Goal: Task Accomplishment & Management: Manage account settings

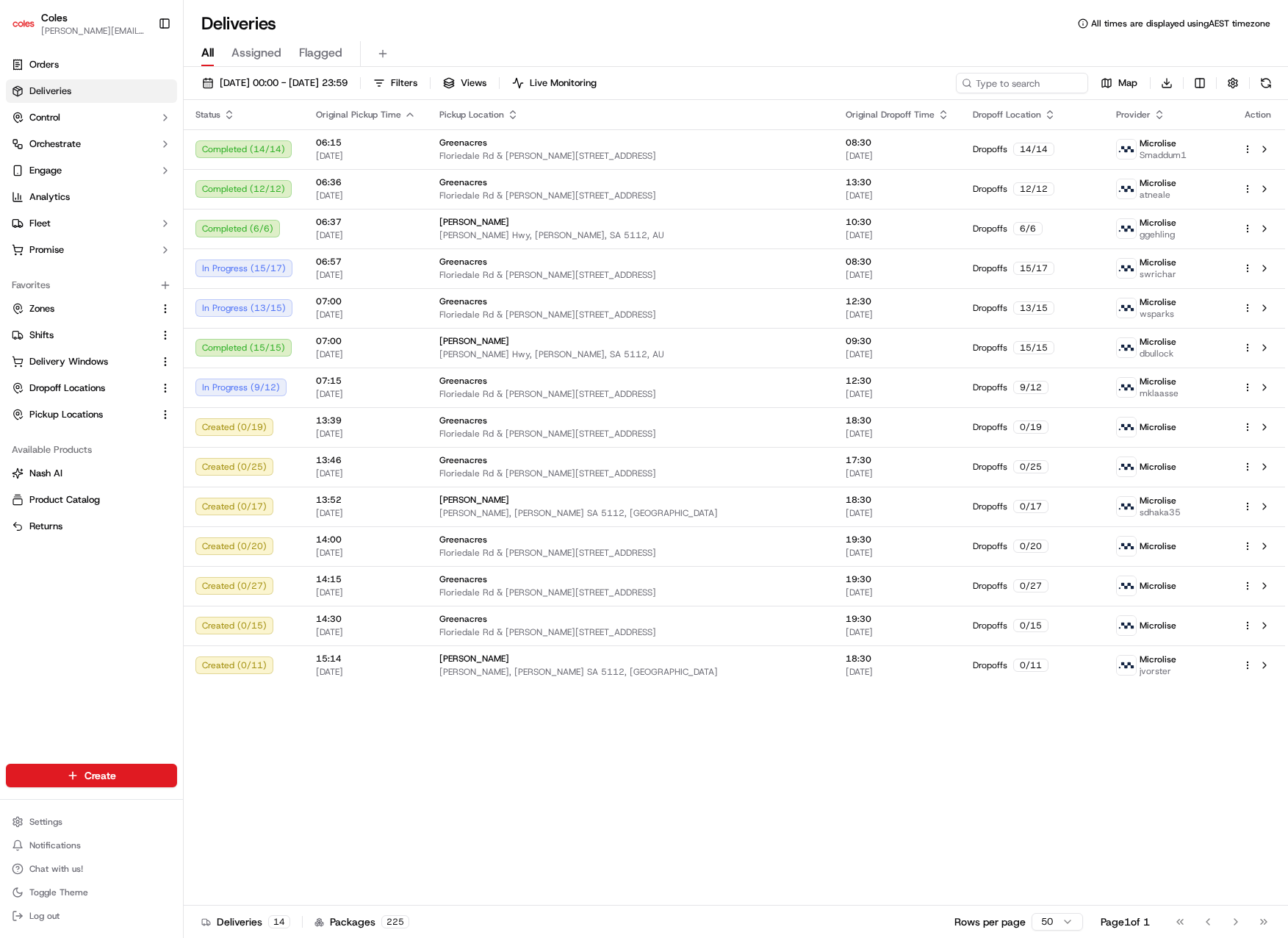
drag, startPoint x: 746, startPoint y: 823, endPoint x: 727, endPoint y: 819, distance: 19.4
click at [746, 823] on div "Status Original Pickup Time Pickup Location Original Dropoff Time Dropoff Locat…" at bounding box center [734, 502] width 1101 height 806
click at [41, 70] on span "Orders" at bounding box center [43, 65] width 29 height 13
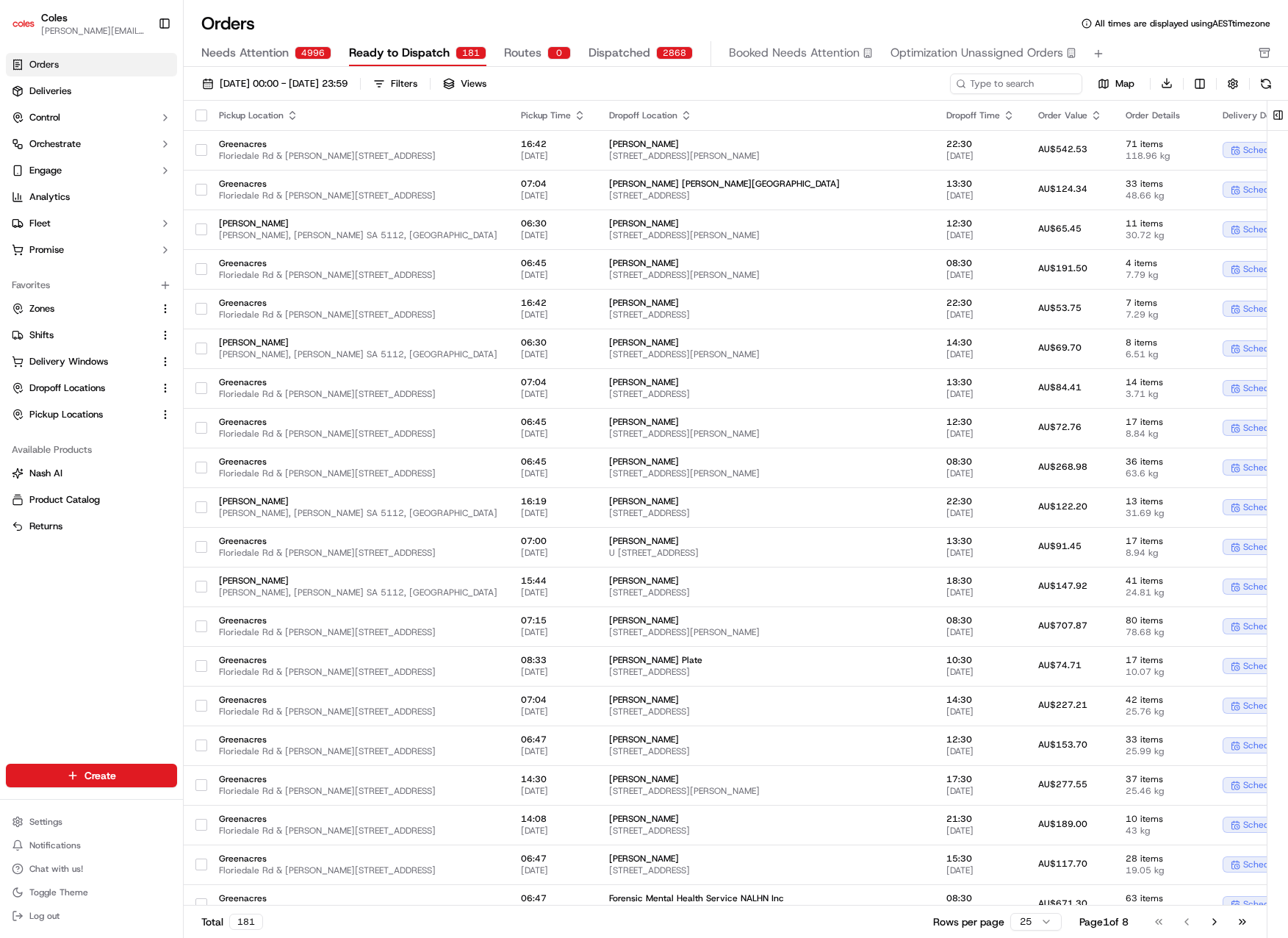
click at [508, 50] on span "Routes" at bounding box center [523, 53] width 38 height 17
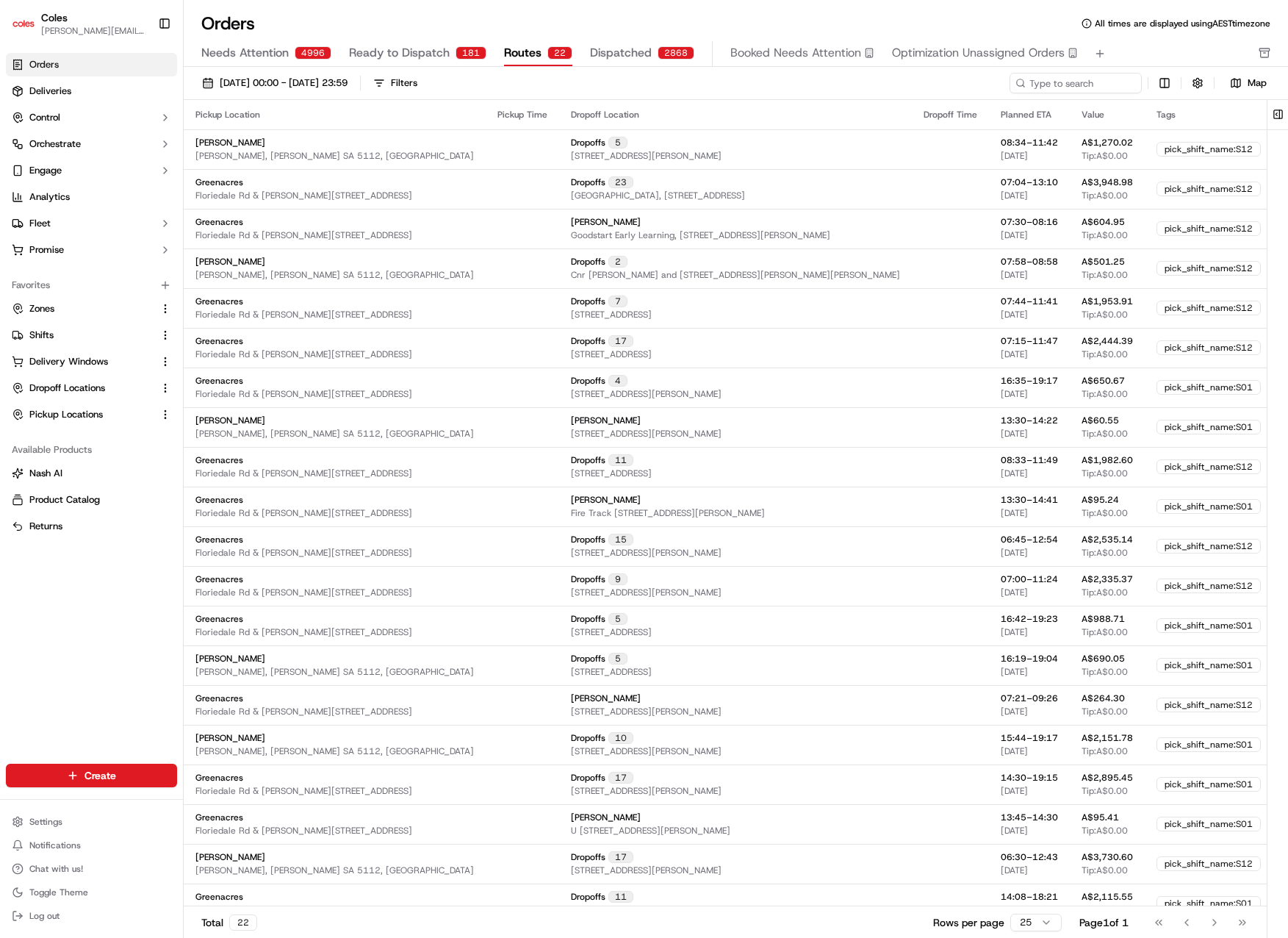
click at [508, 50] on span "Routes" at bounding box center [523, 53] width 38 height 17
click at [534, 8] on div "Orders All times are displayed using AEST timezone Needs Attention 4996 Ready t…" at bounding box center [735, 469] width 1105 height 938
click at [417, 83] on div "Filters" at bounding box center [404, 83] width 27 height 13
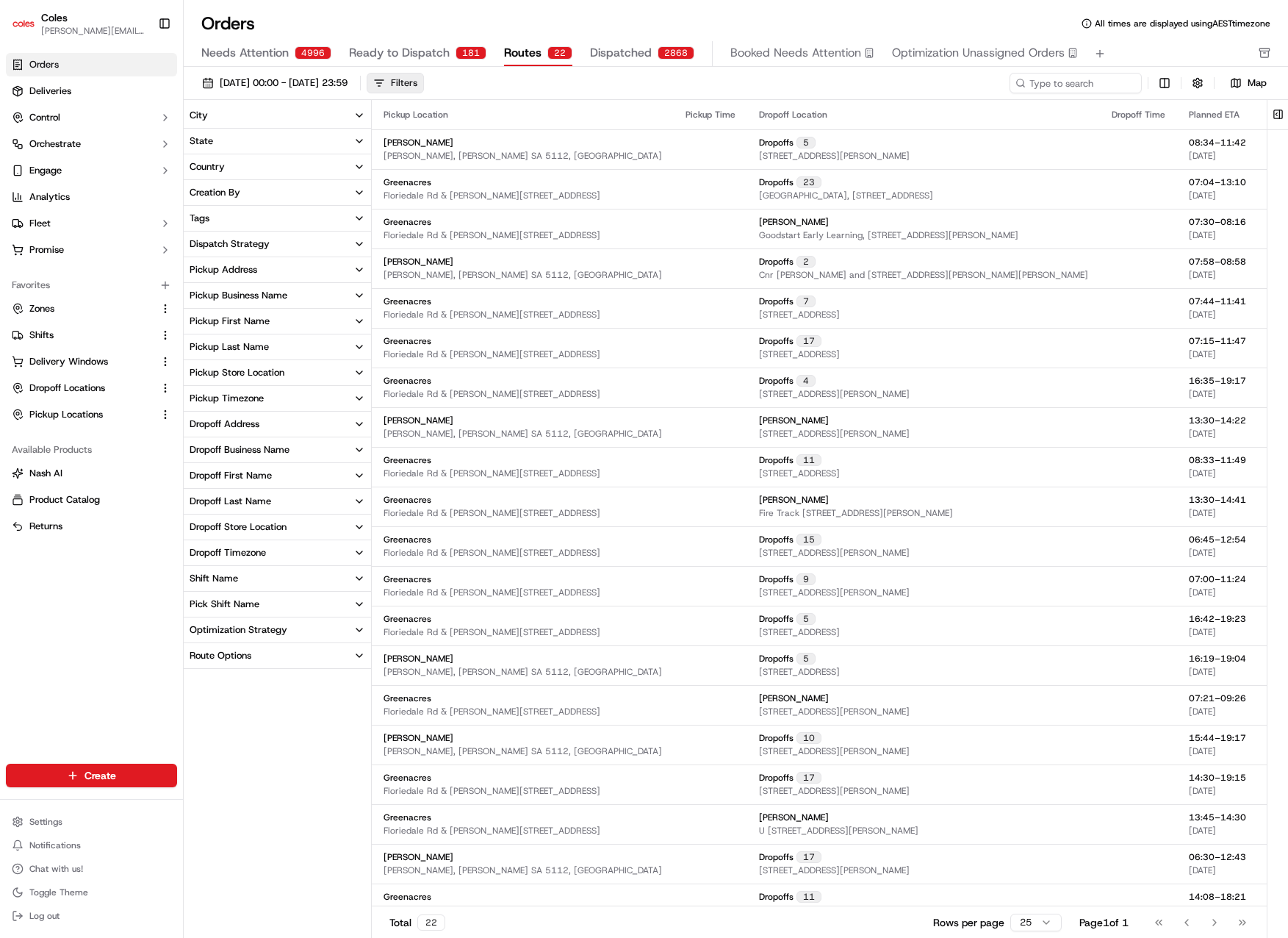
click at [417, 83] on div "Filters" at bounding box center [404, 83] width 27 height 13
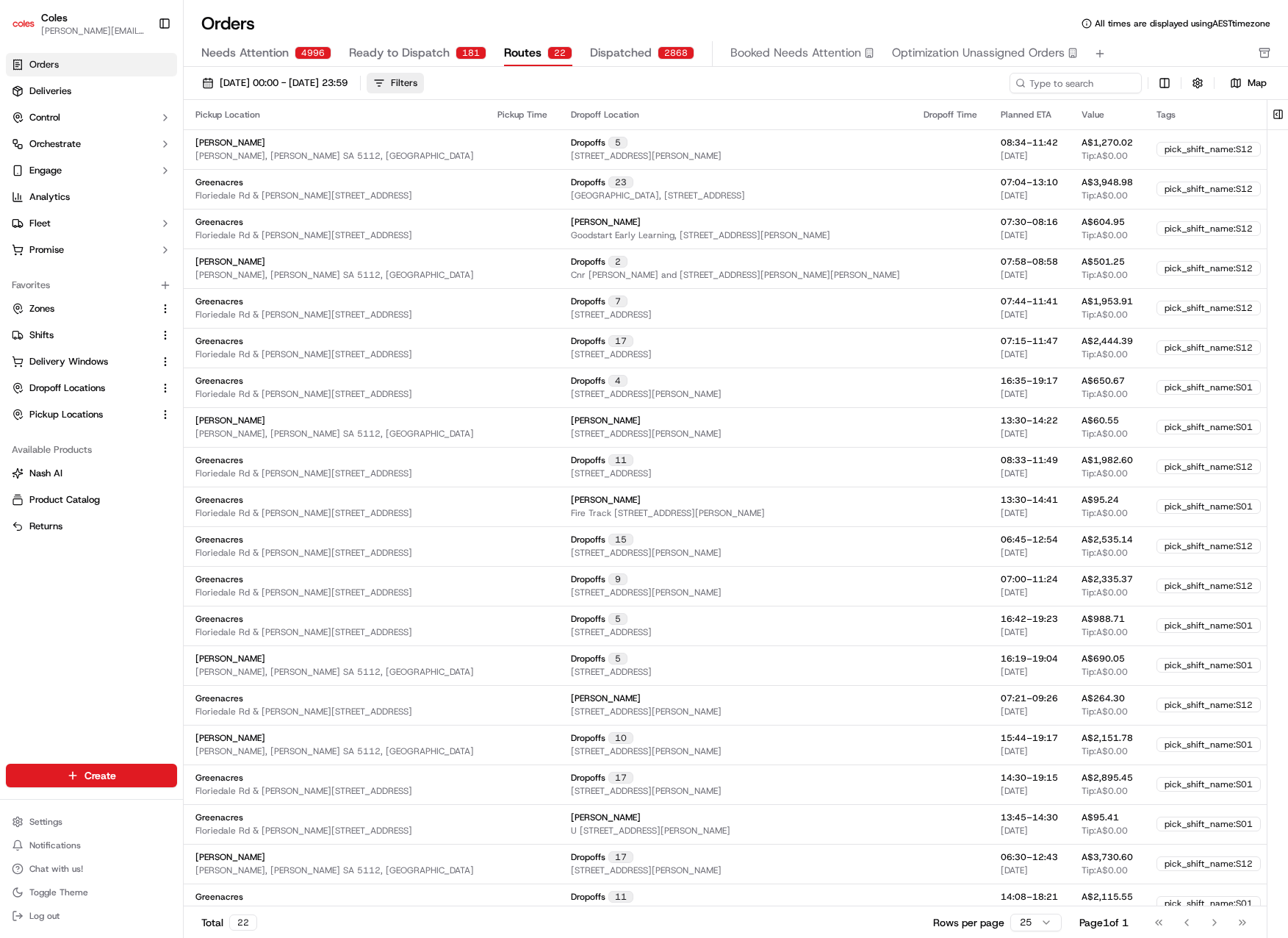
click at [417, 83] on div "Filters" at bounding box center [404, 83] width 27 height 13
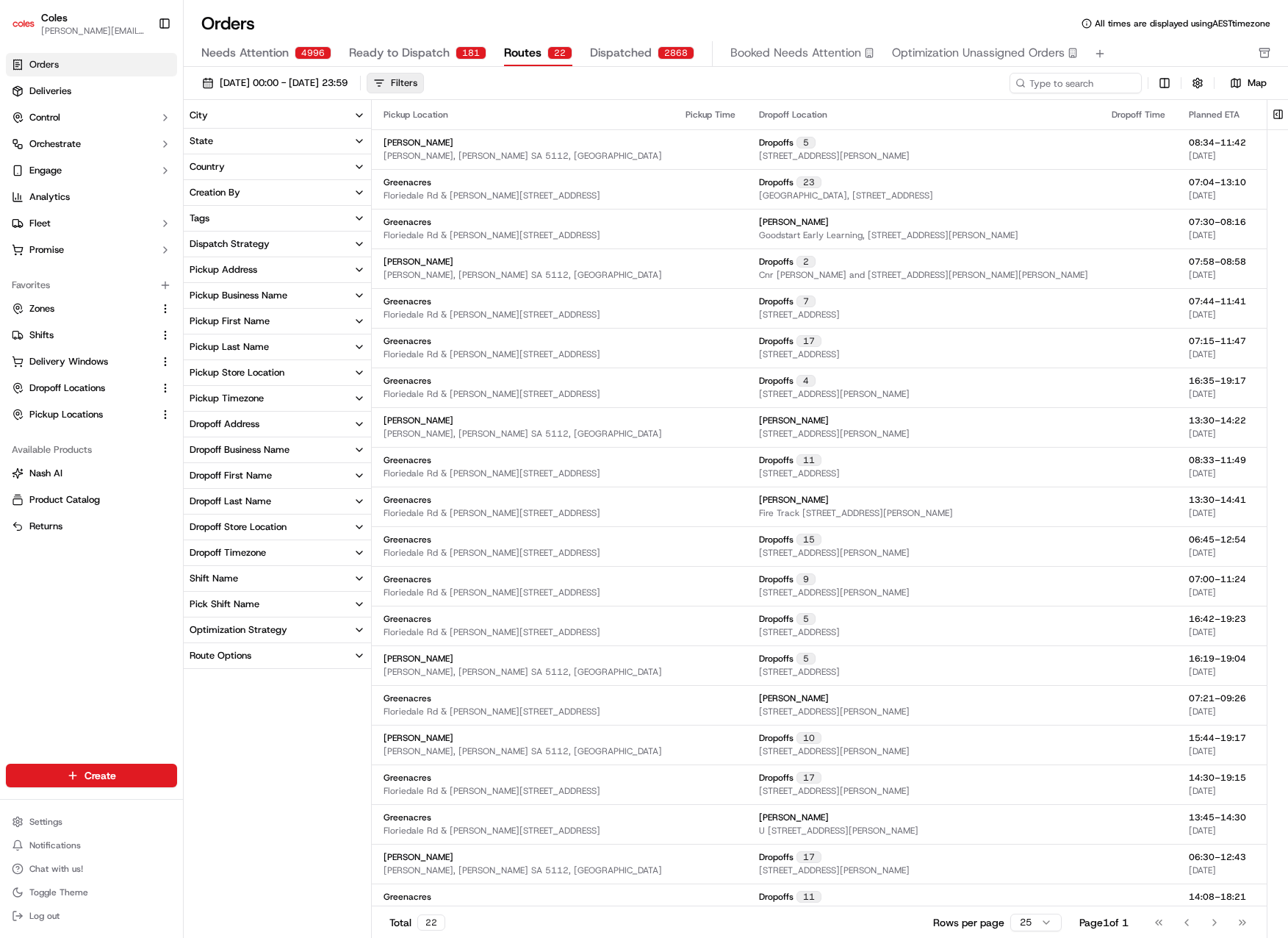
click at [417, 81] on div "Filters" at bounding box center [404, 83] width 27 height 13
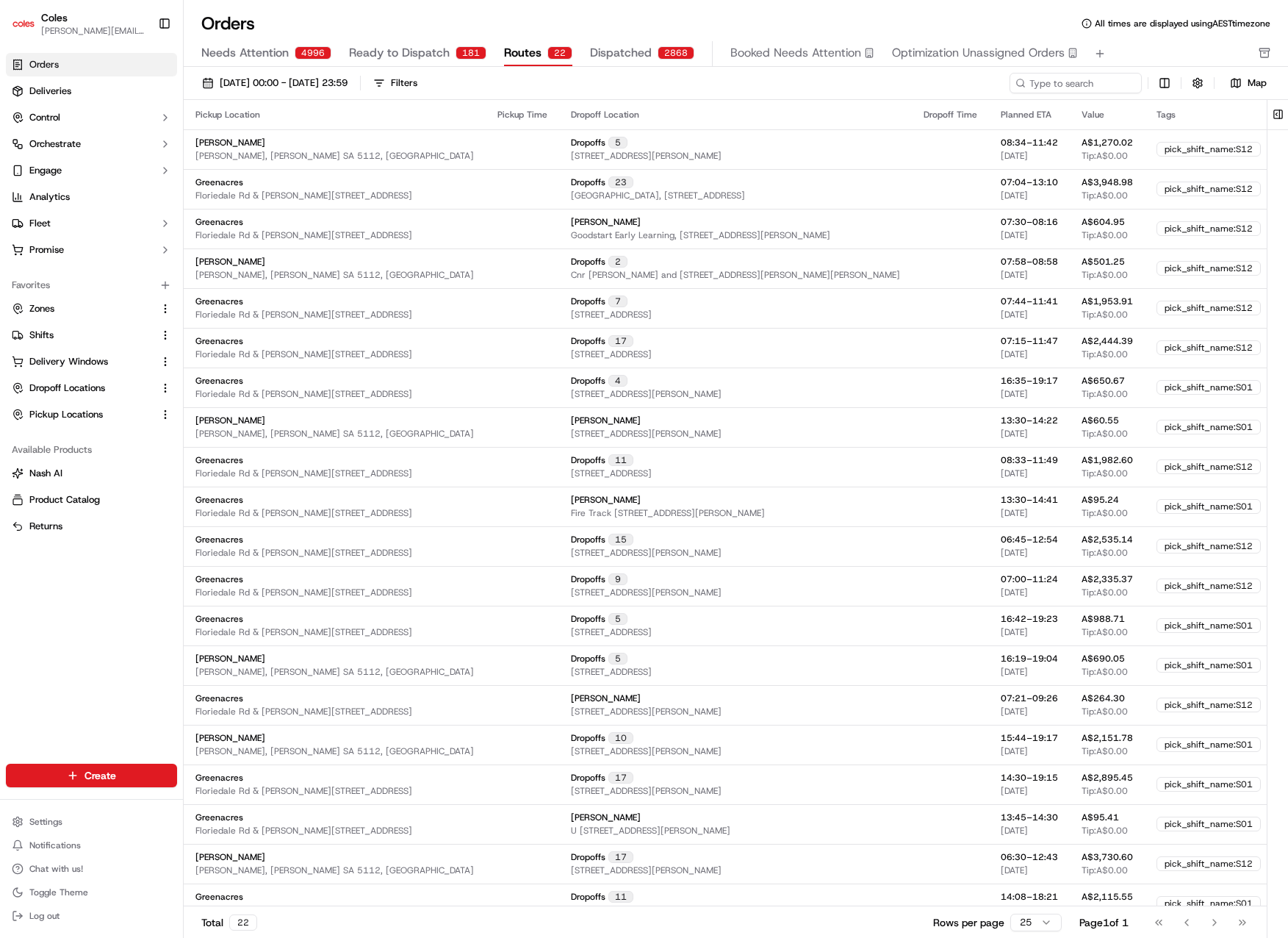
click at [237, 116] on div "Pickup Location" at bounding box center [335, 114] width 279 height 12
click at [289, 79] on span "01/09/2025 00:00 - 30/09/2025 23:59" at bounding box center [283, 83] width 128 height 13
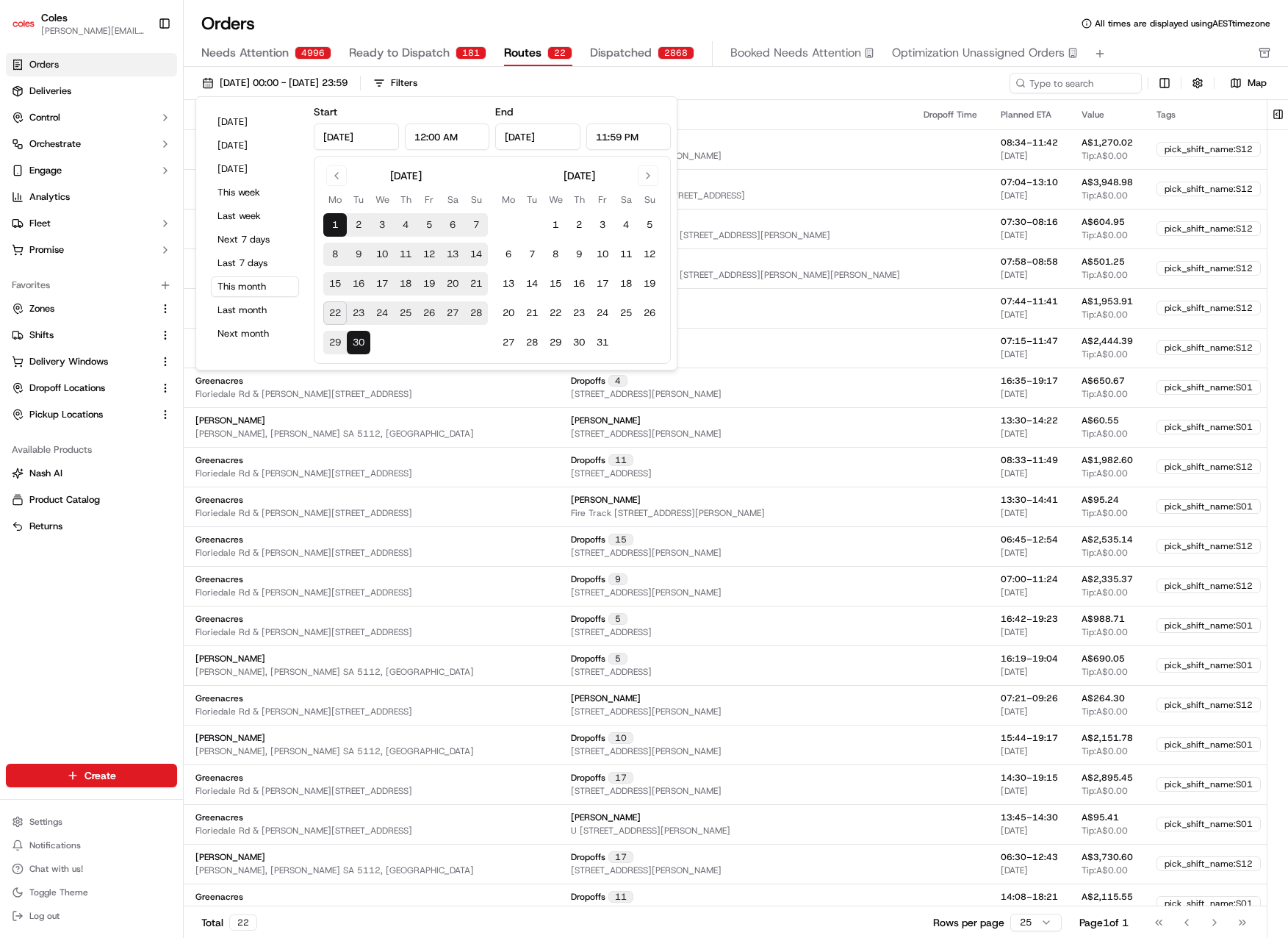
click at [407, 336] on td at bounding box center [405, 343] width 24 height 24
click at [335, 314] on button "22" at bounding box center [335, 313] width 24 height 24
type input "Sep 22, 2025"
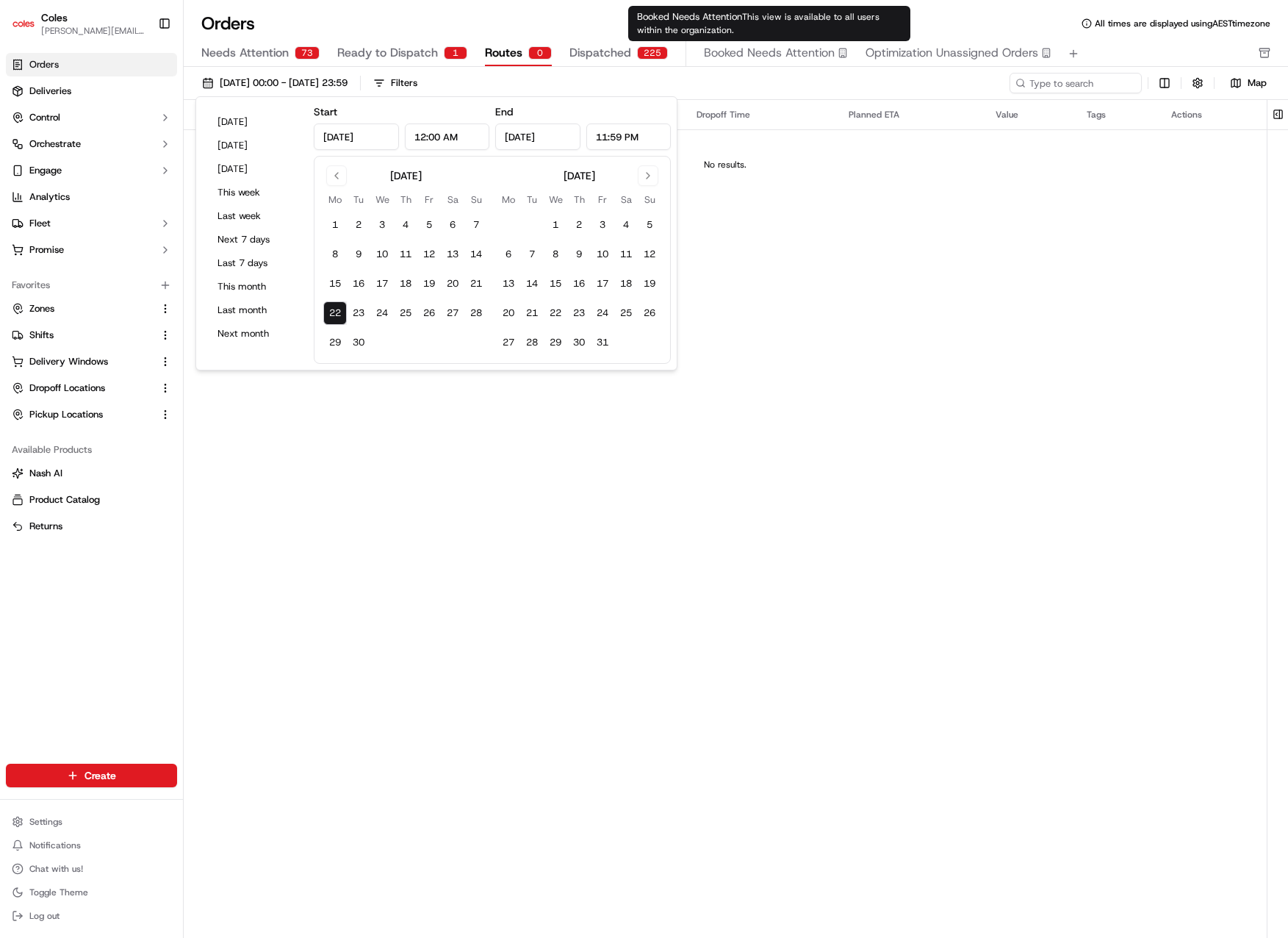
click at [567, 7] on div "Orders All times are displayed using AEST timezone Needs Attention 73 Ready to …" at bounding box center [735, 469] width 1105 height 938
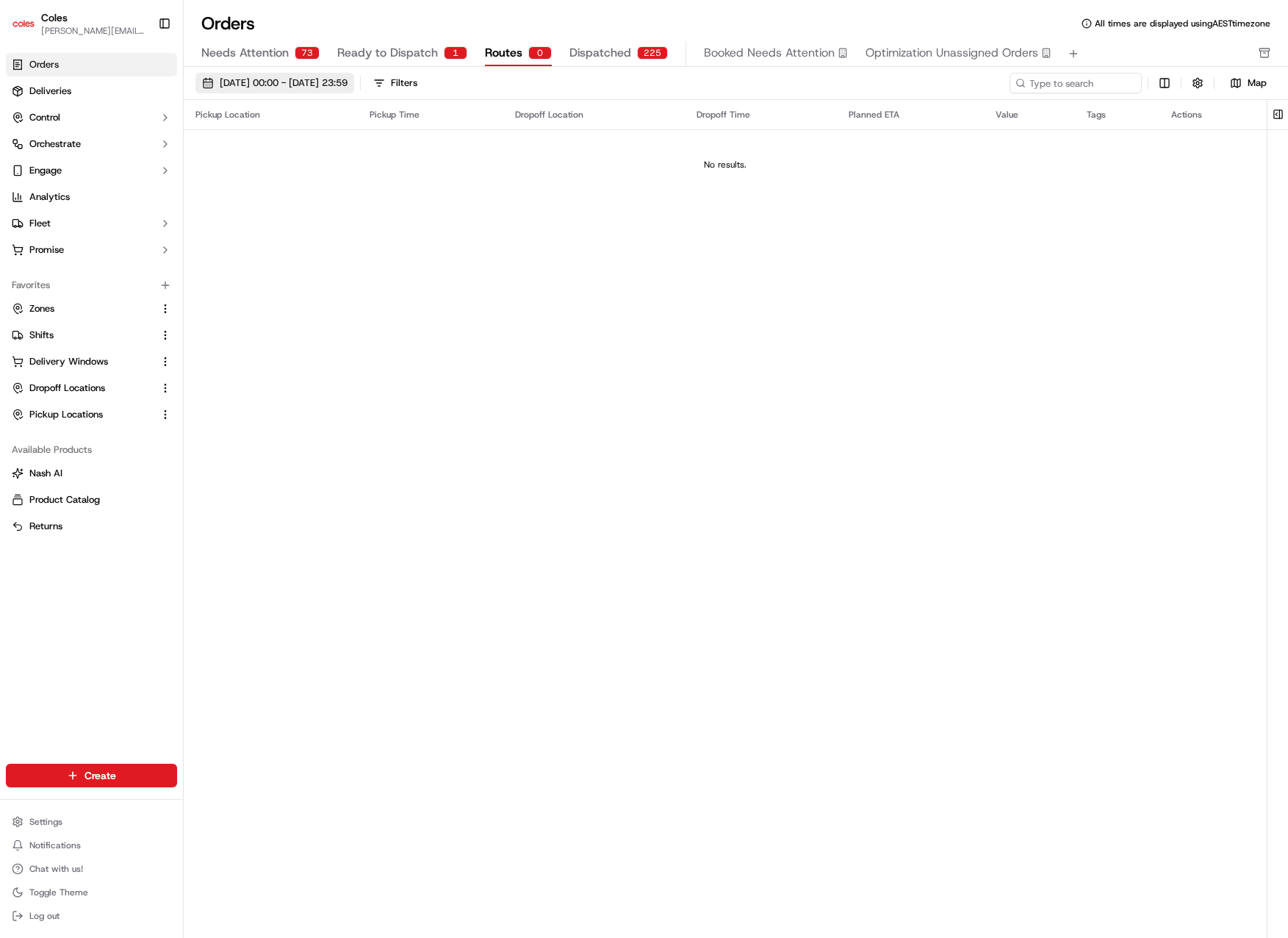
click at [347, 78] on span "22/09/2025 00:00 - 22/09/2025 23:59" at bounding box center [283, 83] width 128 height 13
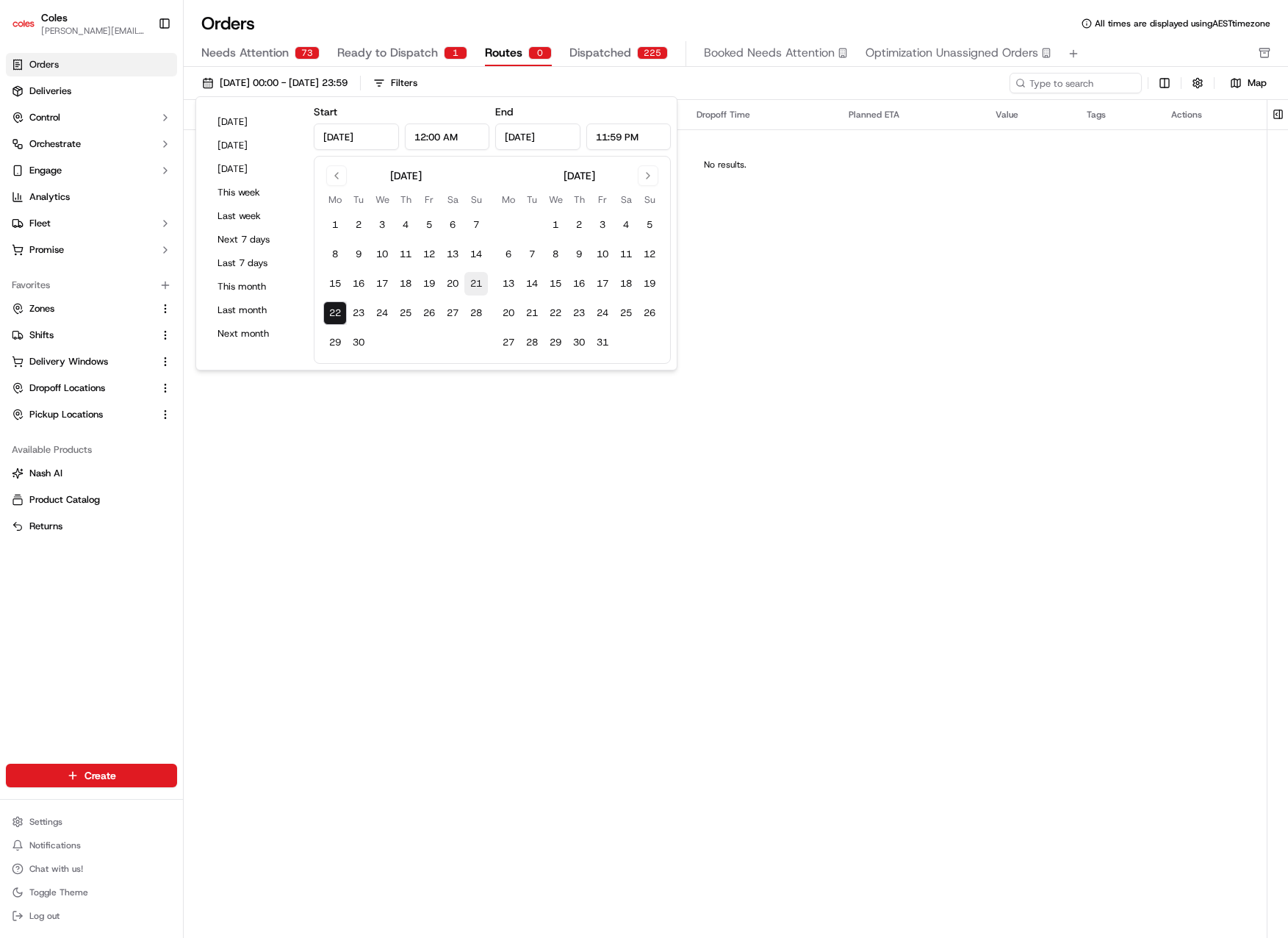
click at [475, 287] on button "21" at bounding box center [476, 284] width 24 height 24
type input "Sep 21, 2025"
click at [608, 18] on div "Orders All times are displayed using AEST timezone" at bounding box center [735, 24] width 1105 height 24
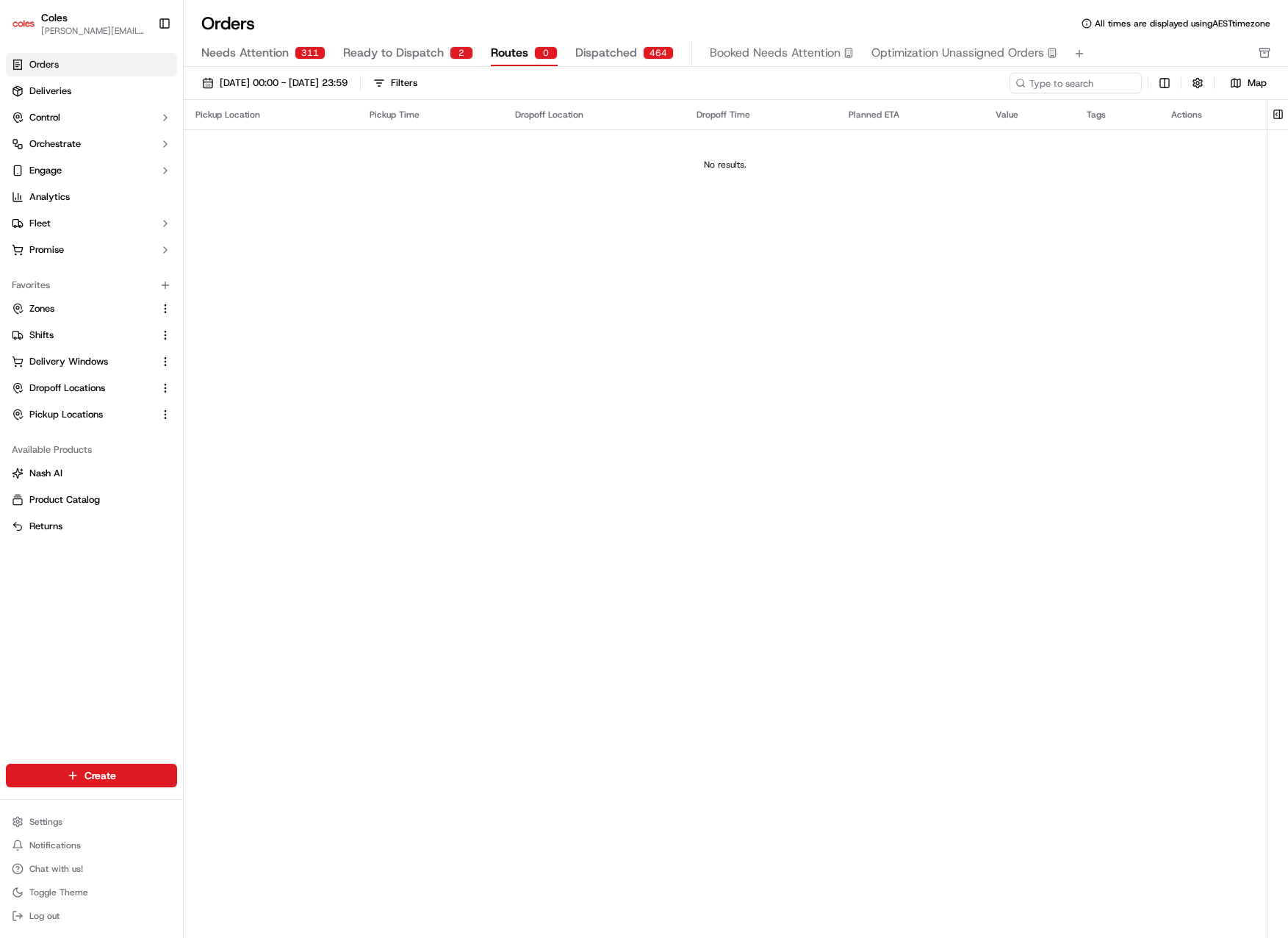
click at [397, 57] on span "Ready to Dispatch" at bounding box center [394, 53] width 101 height 17
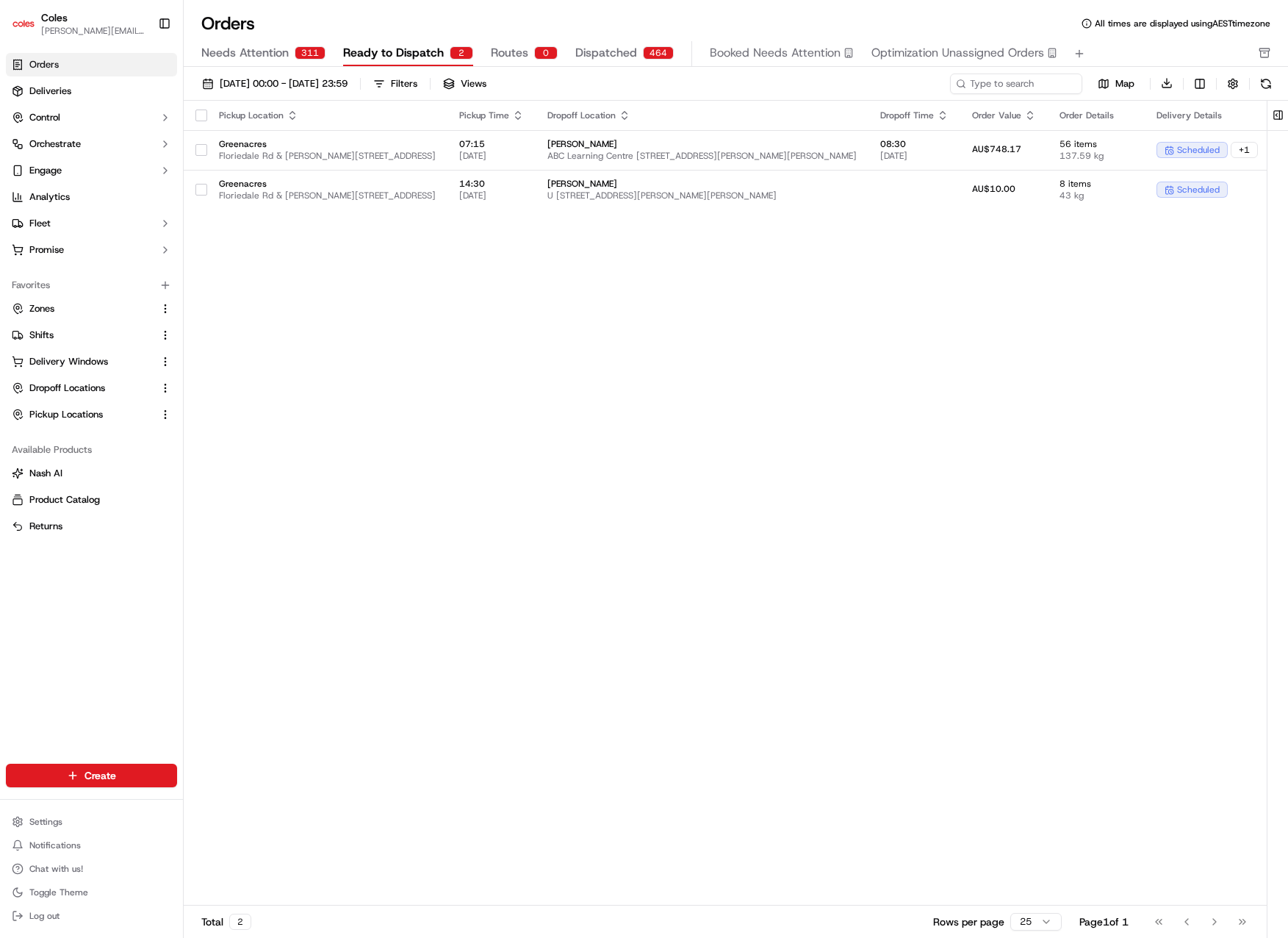
click at [605, 50] on span "Dispatched" at bounding box center [606, 53] width 61 height 17
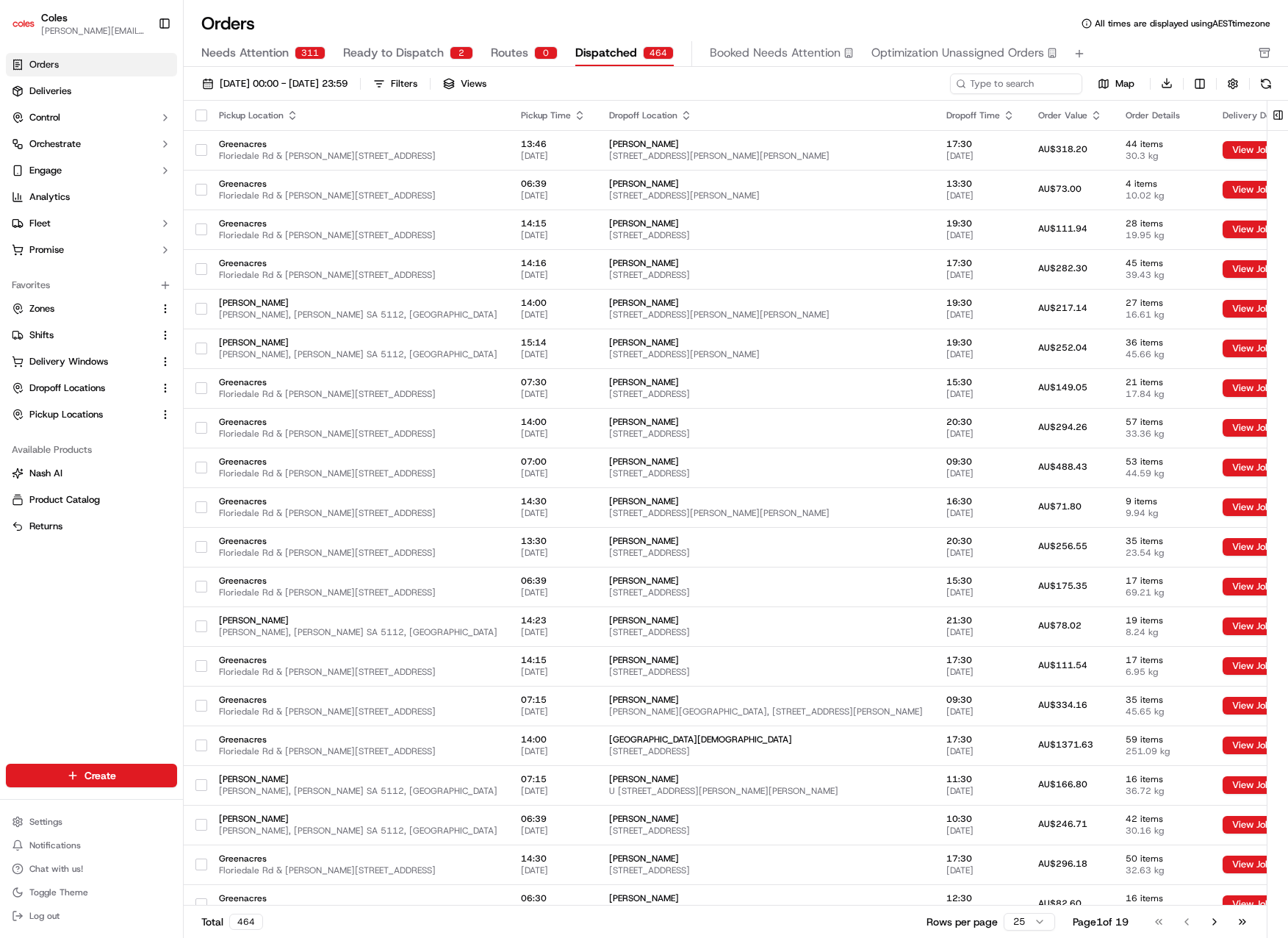
click at [582, 17] on div "Orders All times are displayed using AEST timezone" at bounding box center [735, 24] width 1105 height 24
click at [345, 87] on span "21/09/2025 00:00 - 22/09/2025 23:59" at bounding box center [283, 83] width 128 height 13
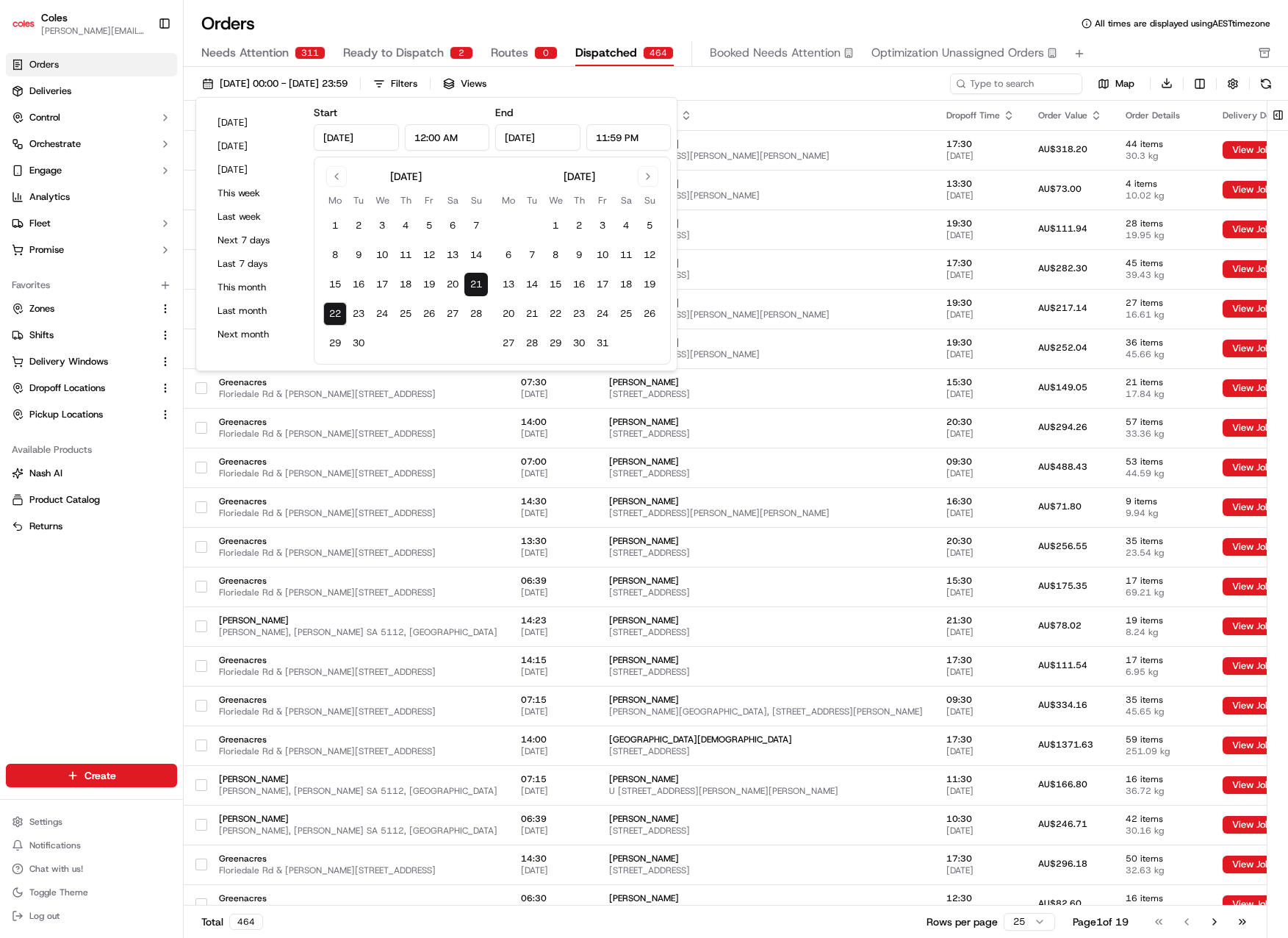
click at [336, 314] on button "22" at bounding box center [335, 314] width 24 height 24
type input "Sep 22, 2025"
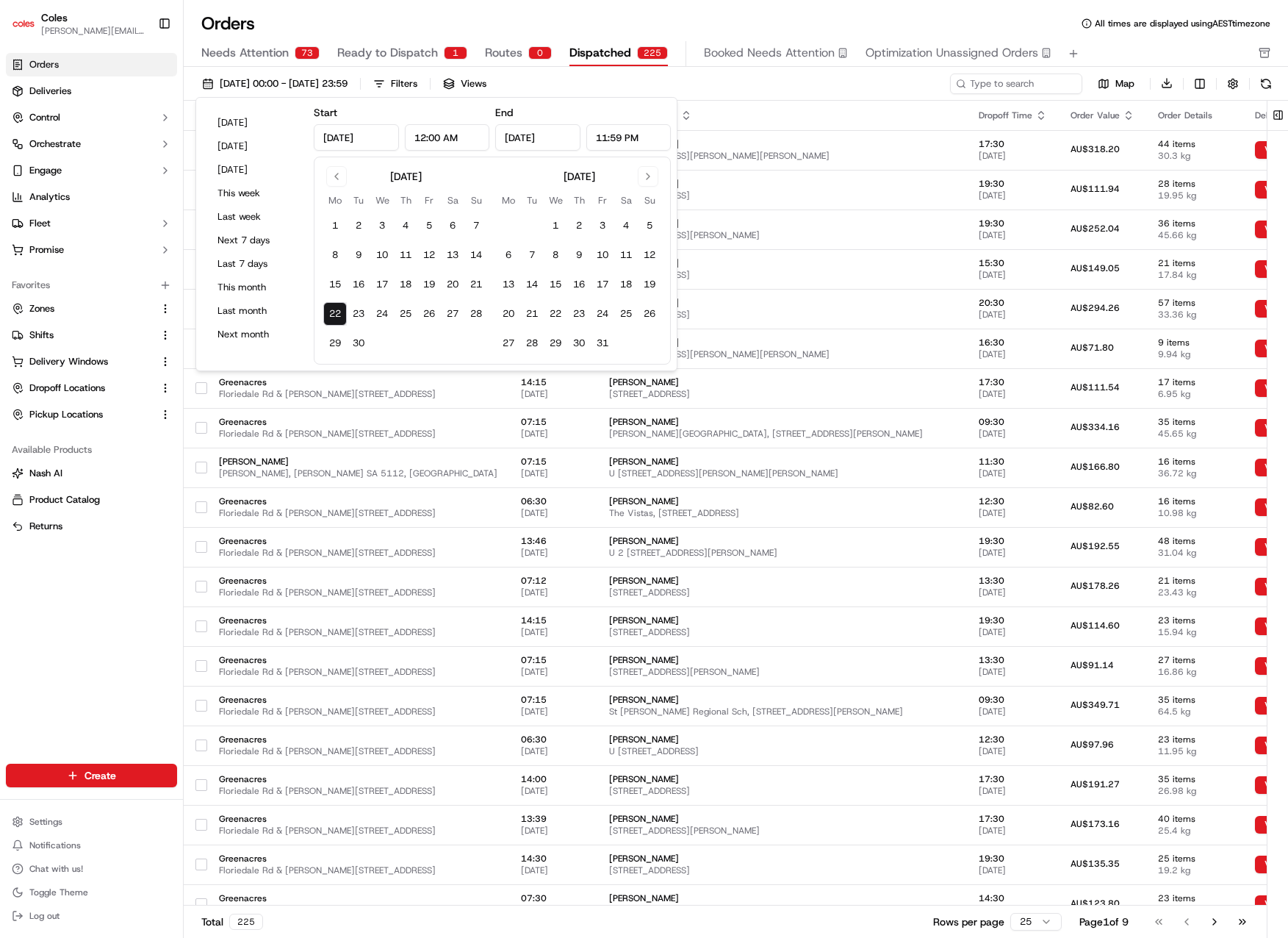
click at [715, 27] on div "Orders All times are displayed using AEST timezone" at bounding box center [735, 24] width 1105 height 24
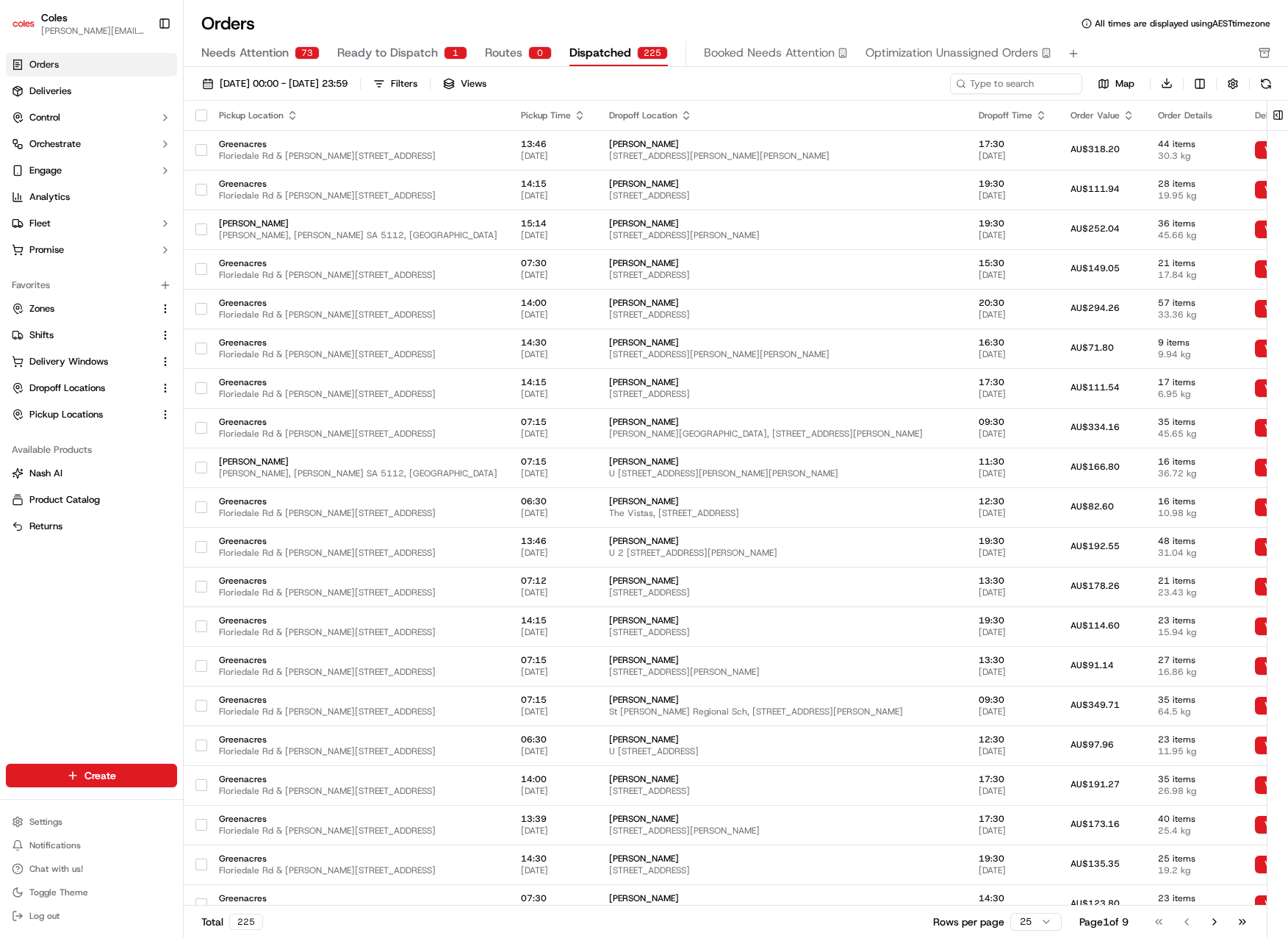
click at [521, 113] on div "Pickup Time" at bounding box center [553, 115] width 65 height 12
click at [521, 118] on div "Pickup Time" at bounding box center [553, 115] width 65 height 12
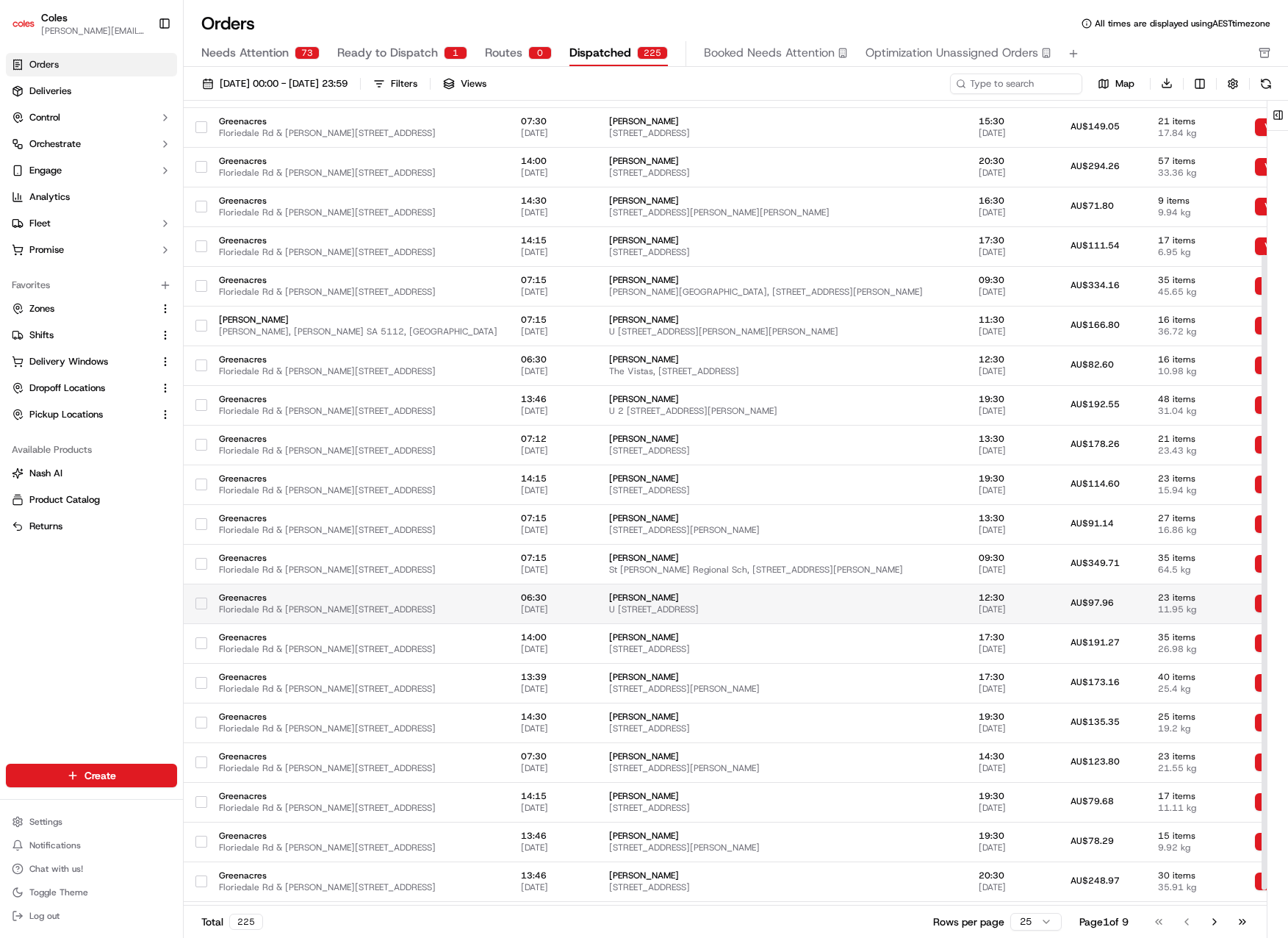
scroll to position [216, 0]
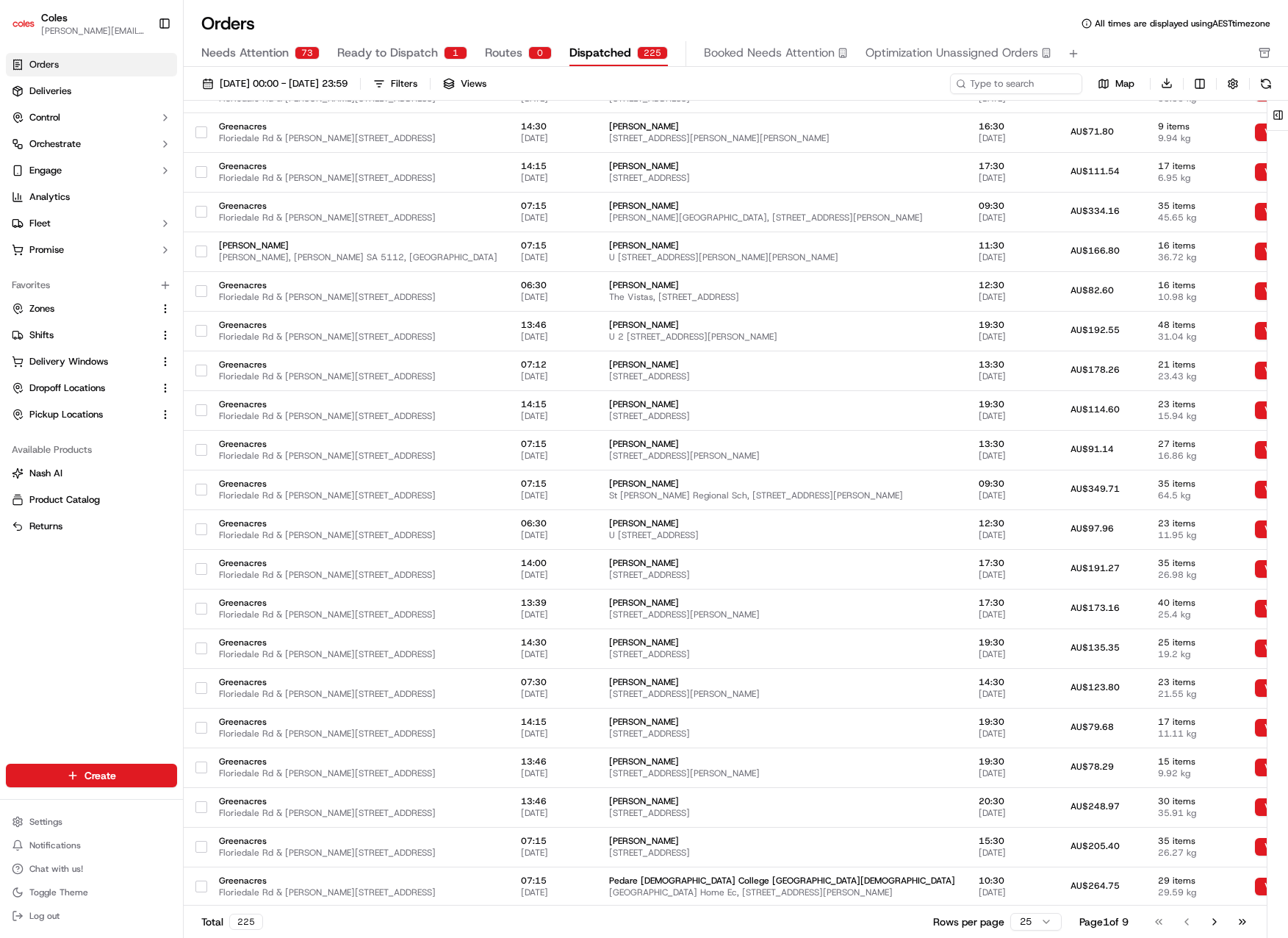
click at [1038, 915] on html "Coles david.tavian@coles.com.au Toggle Sidebar Orders Deliveries Control Orches…" at bounding box center [644, 469] width 1288 height 938
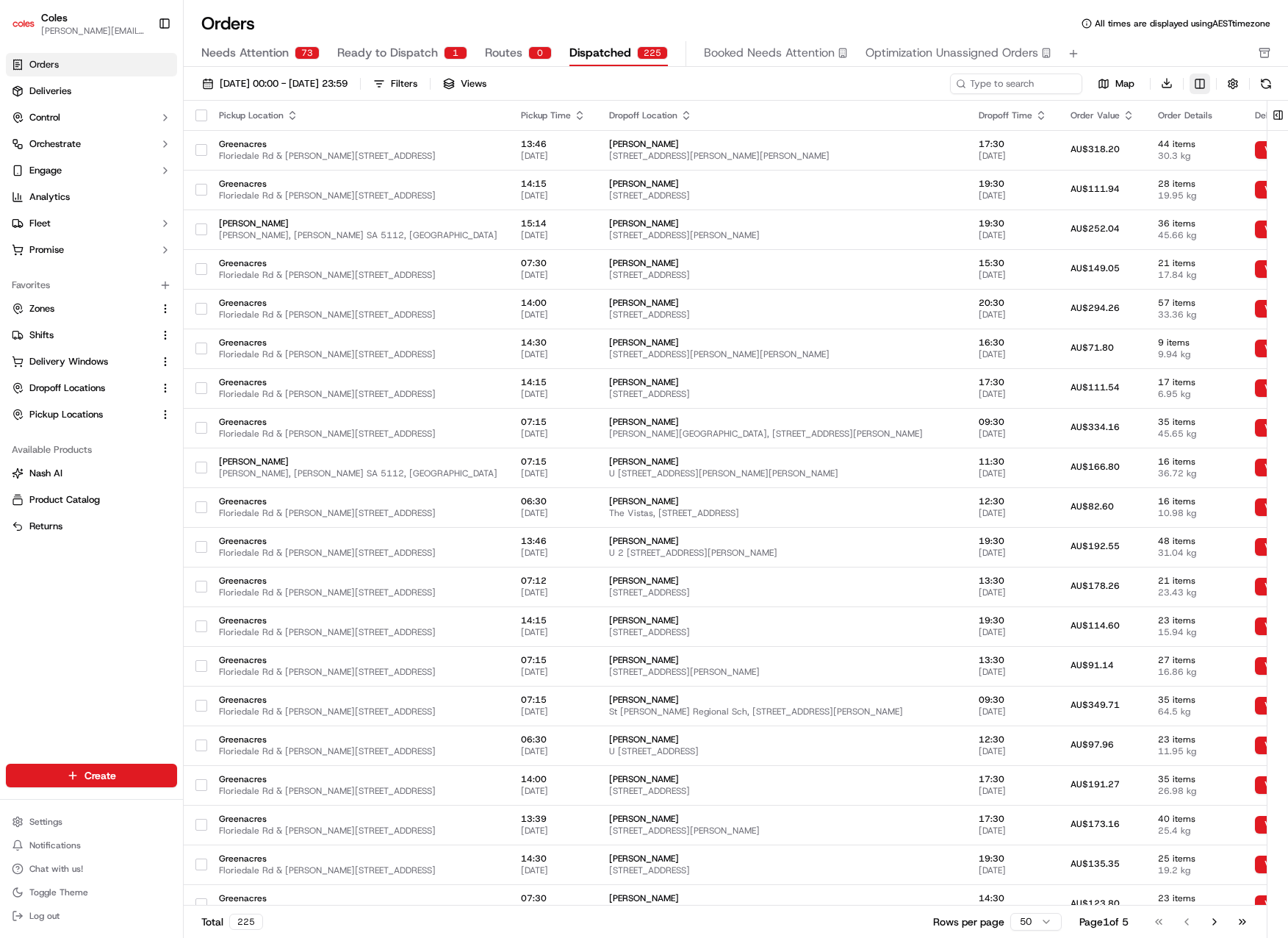
click at [1197, 82] on html "Coles david.tavian@coles.com.au Toggle Sidebar Orders Deliveries Control Orches…" at bounding box center [644, 469] width 1288 height 938
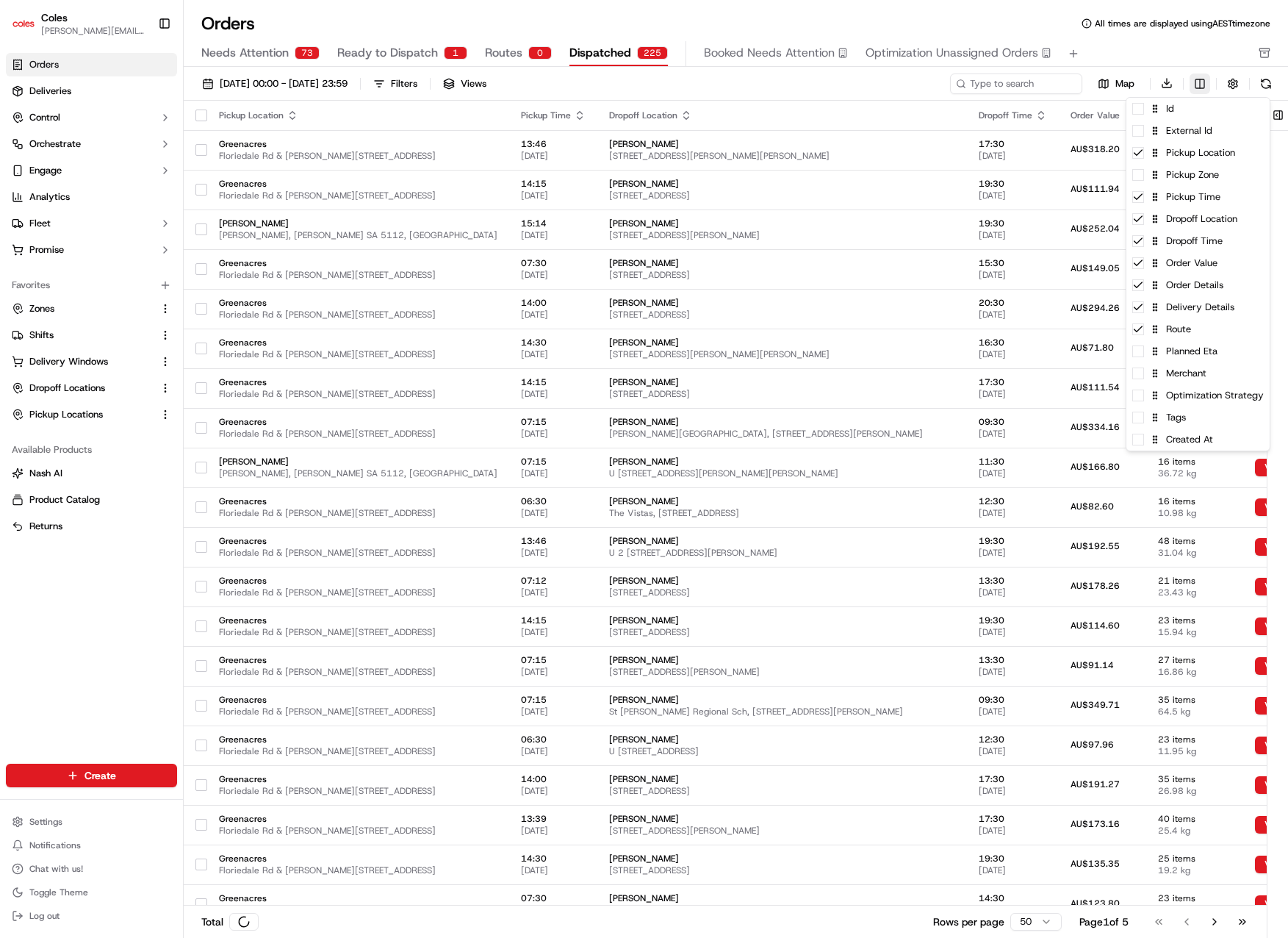
click at [1197, 82] on html "Coles david.tavian@coles.com.au Toggle Sidebar Orders Deliveries Control Orches…" at bounding box center [644, 469] width 1288 height 938
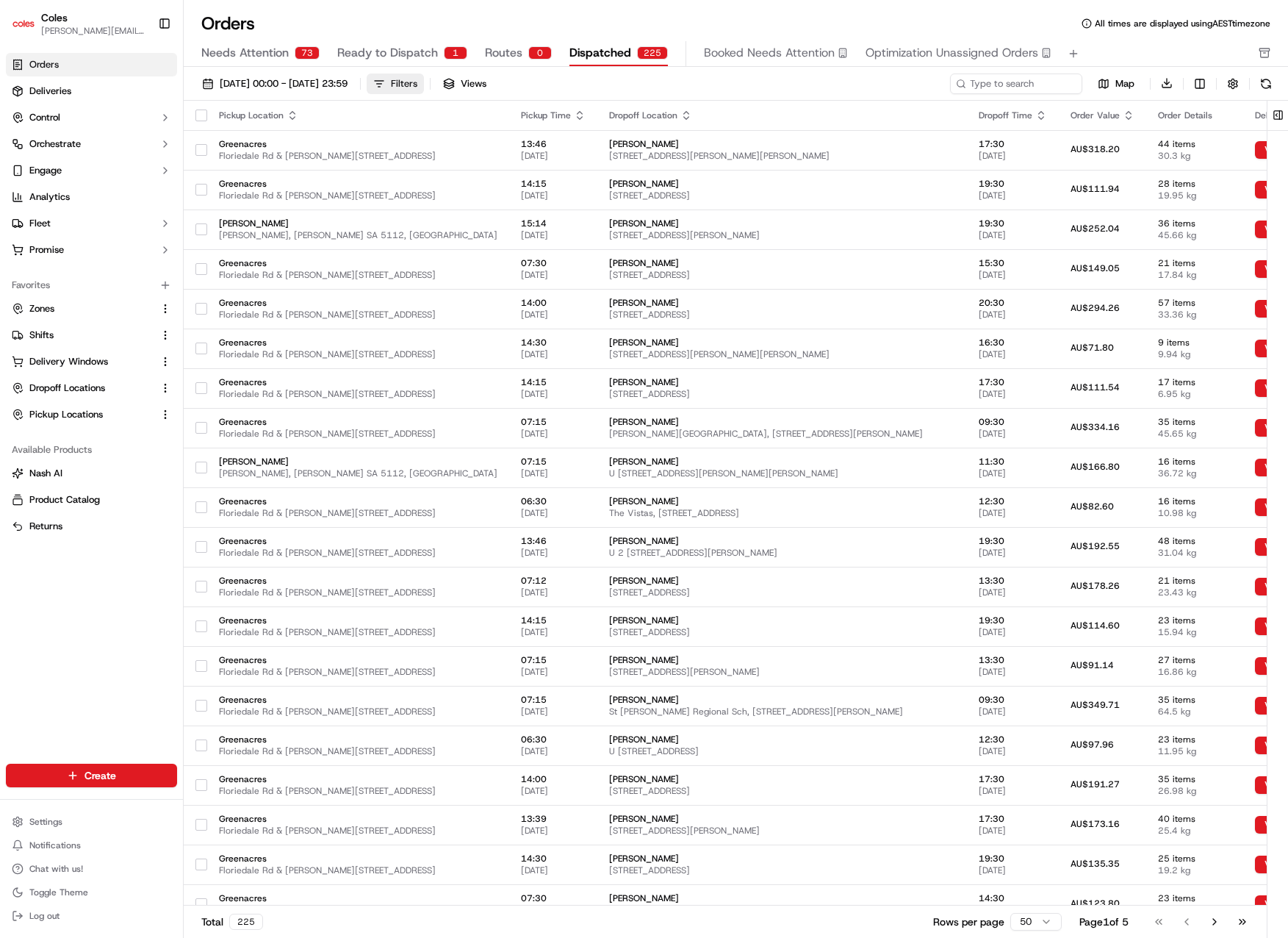
click at [424, 76] on button "Filters" at bounding box center [395, 83] width 57 height 20
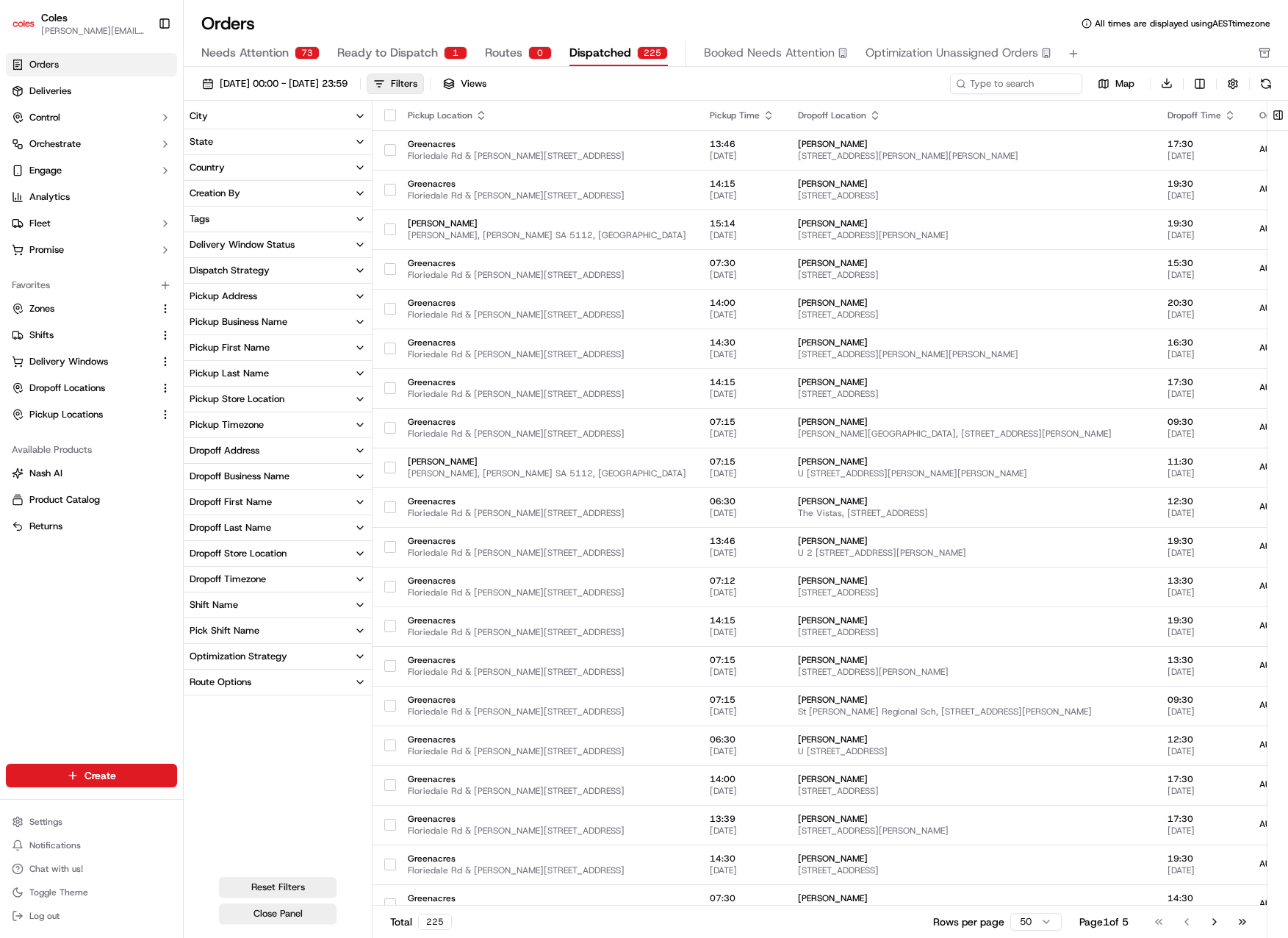
click at [259, 395] on div "Pickup Store Location" at bounding box center [237, 399] width 94 height 13
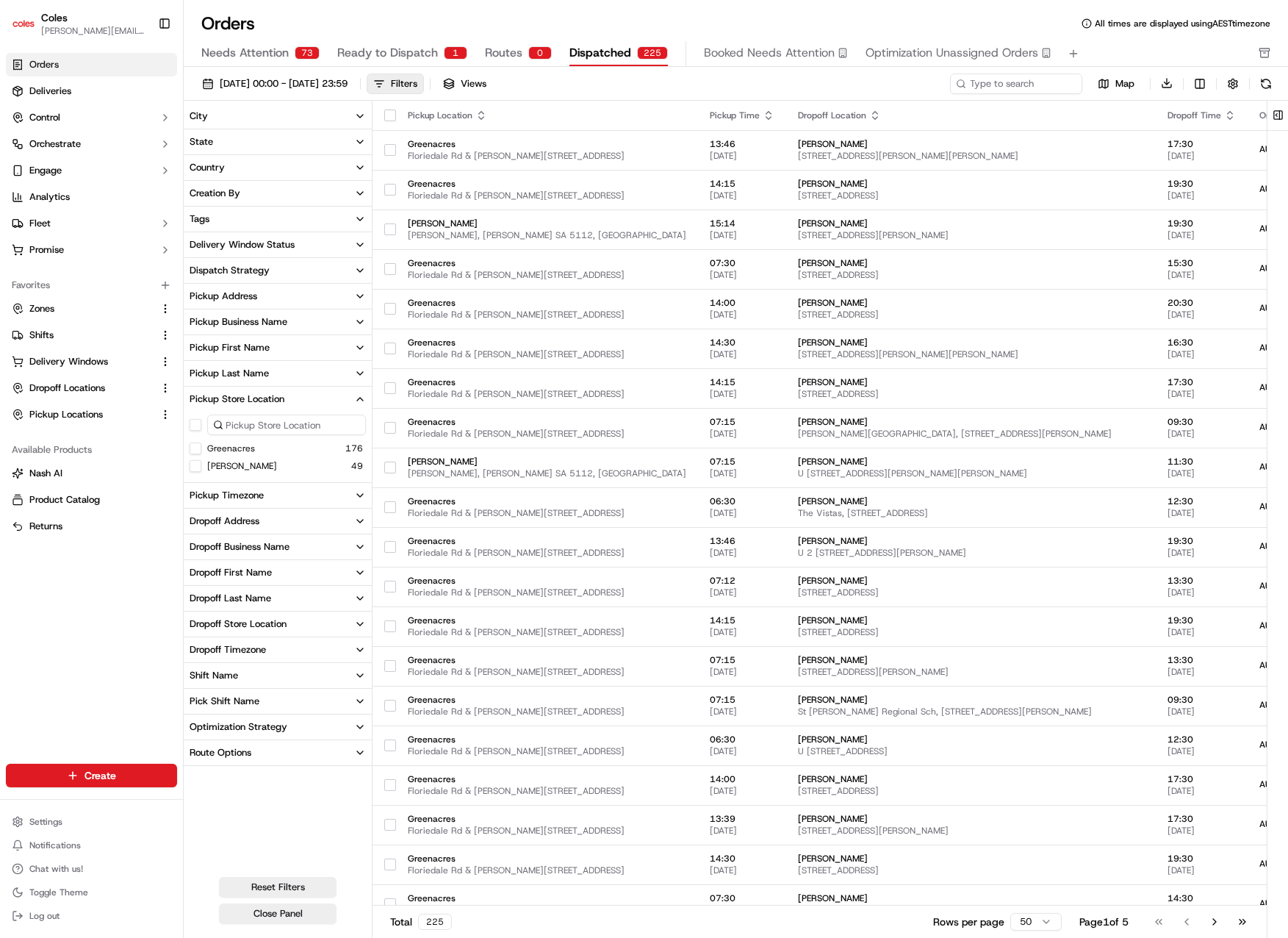
click at [193, 463] on button "Elizabeth" at bounding box center [195, 465] width 12 height 12
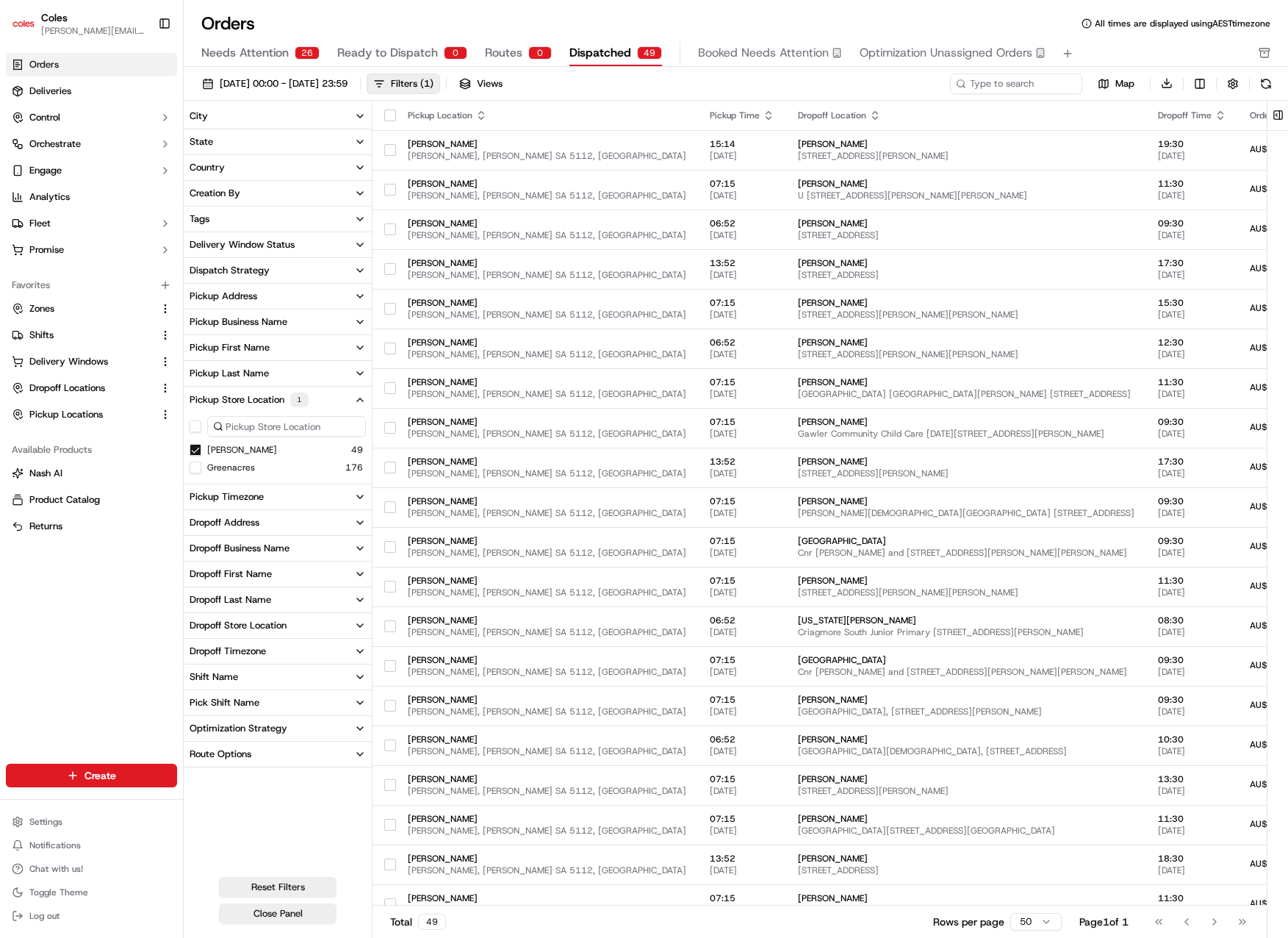
click at [693, 18] on div "Orders All times are displayed using AEST timezone" at bounding box center [735, 24] width 1105 height 24
click at [531, 309] on span "Philip Hwy, Elizabeth SA 5112, Australia" at bounding box center [547, 314] width 279 height 12
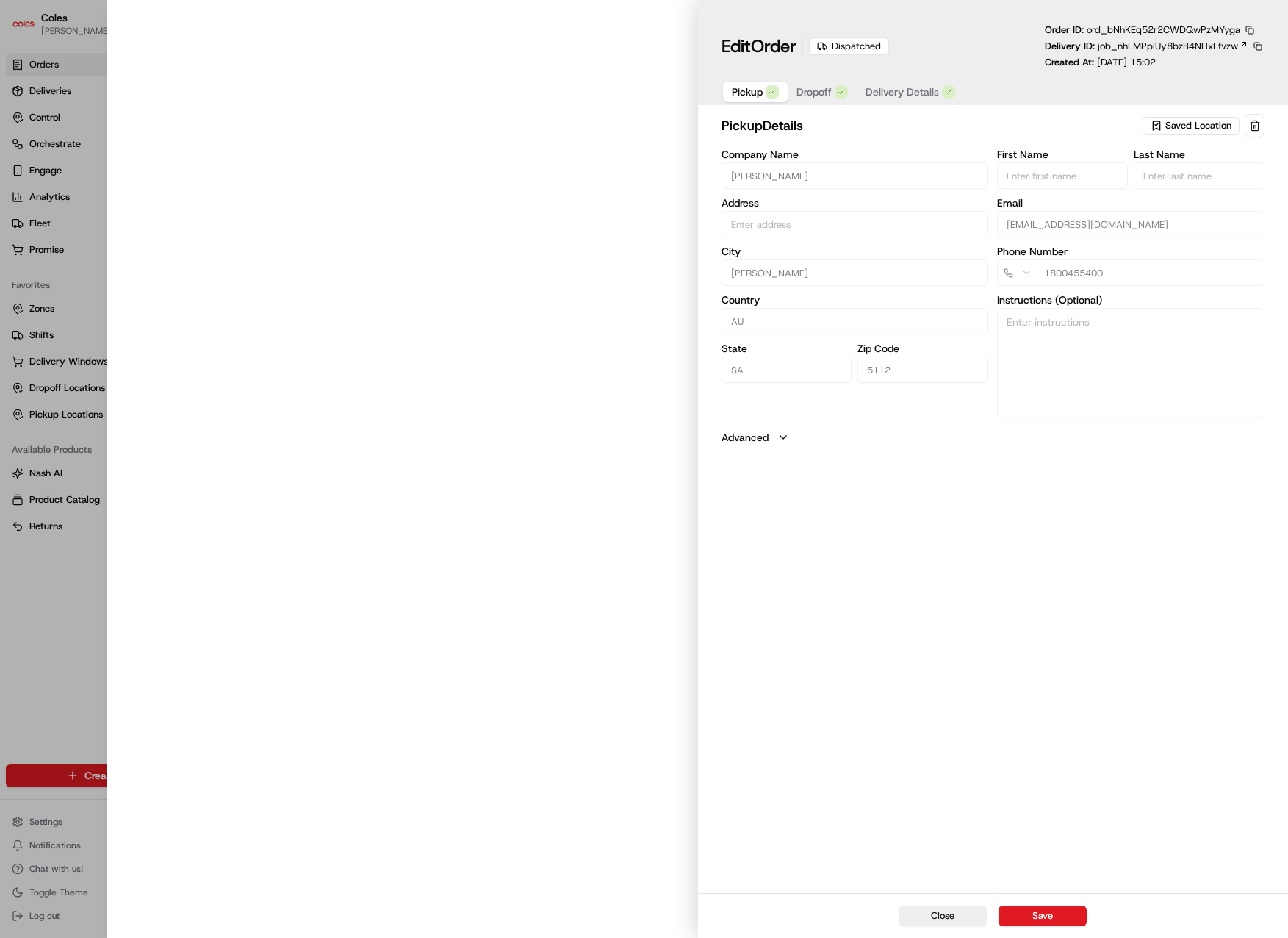
type input "Elizabeth S/C, Phillip Hwy Elizabeth SA 5112 AU"
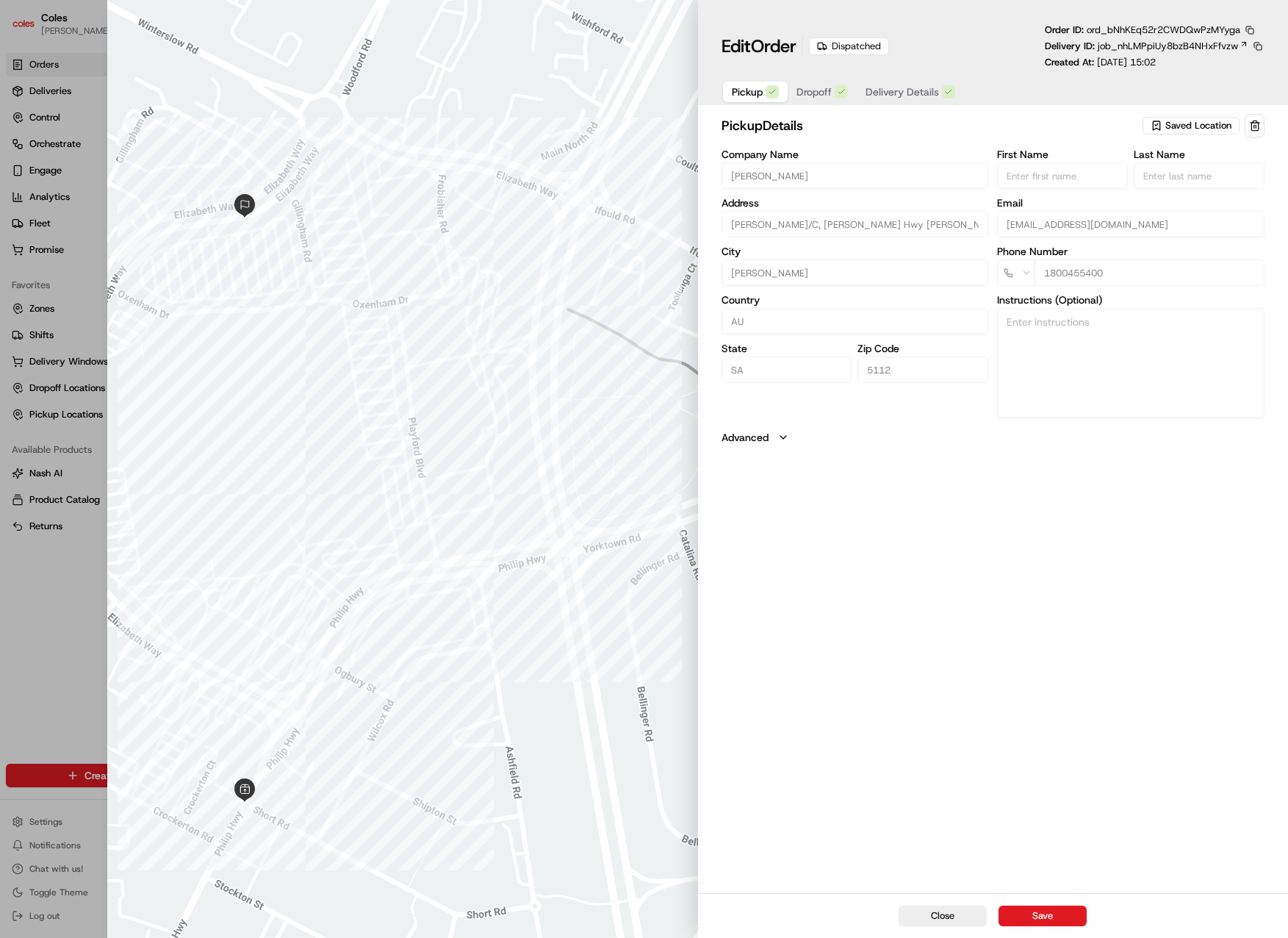
click at [919, 86] on span "Delivery Details" at bounding box center [901, 91] width 73 height 15
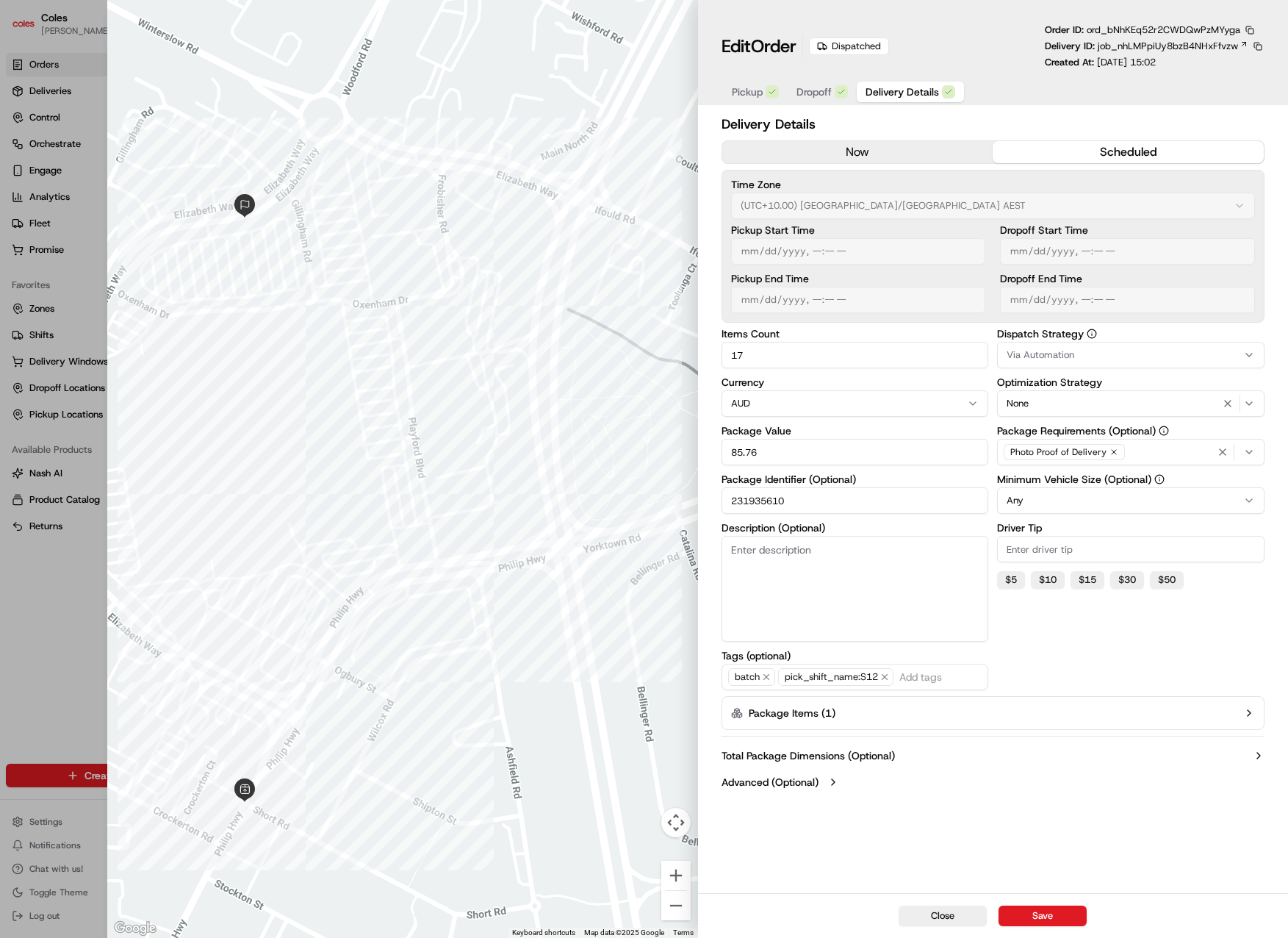
click at [987, 46] on div "Edit Order Dispatched Order ID: ord_bNhKEq52r2CWDQwPzMYyga Delivery ID: job_nhL…" at bounding box center [993, 46] width 543 height 46
click at [817, 776] on label "Advanced (Optional)" at bounding box center [769, 782] width 97 height 15
click at [831, 98] on span "Dropoff" at bounding box center [814, 91] width 35 height 15
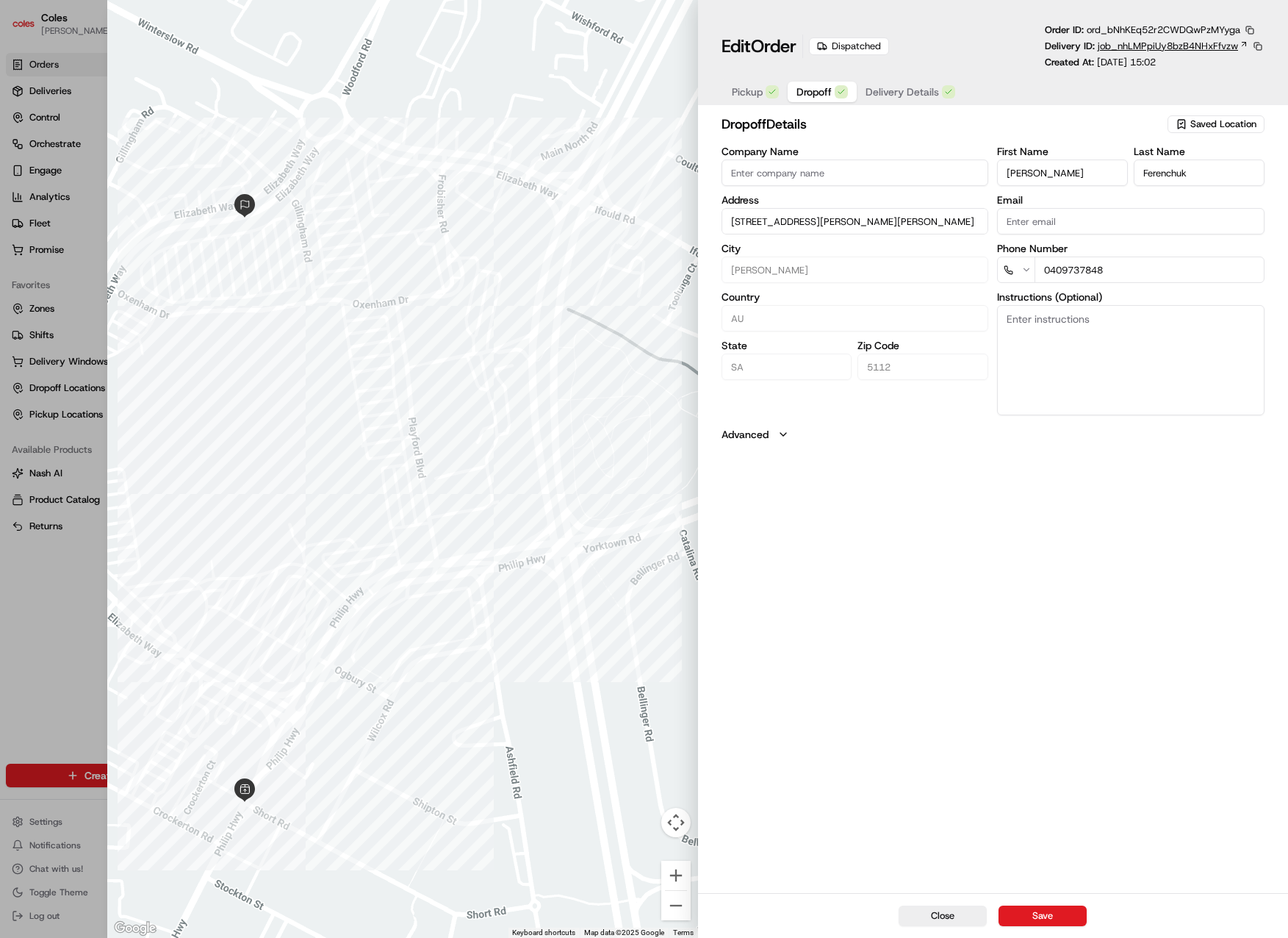
click at [1128, 46] on span "job_nhLMPpiUy8bzB4NHxFfvzw" at bounding box center [1168, 46] width 140 height 13
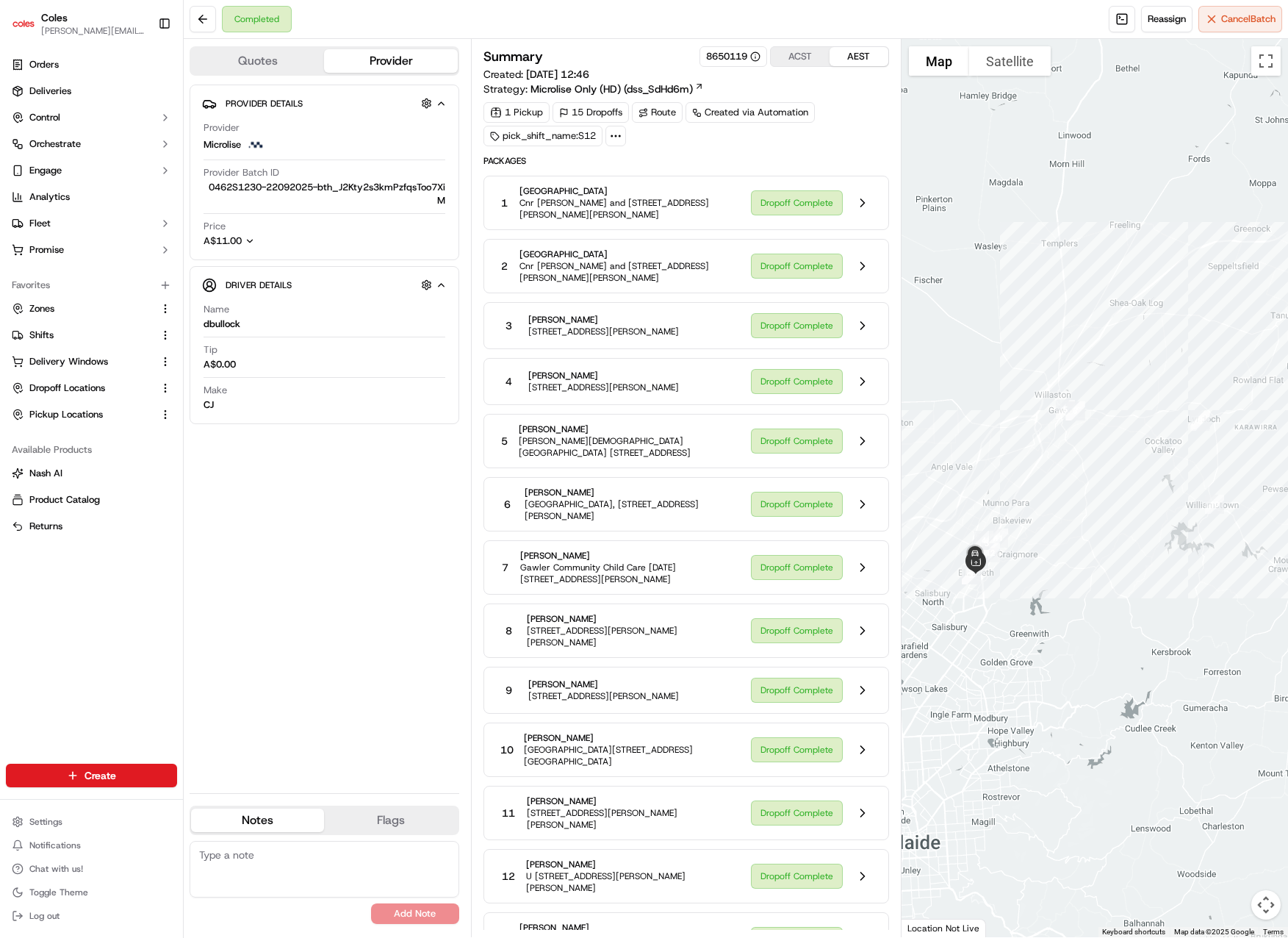
click at [344, 514] on div "Provider Details Hidden ( 3 ) Provider Microlise Provider Batch ID 0462S1230-22…" at bounding box center [324, 432] width 270 height 697
click at [610, 28] on div "Completed Reassign Cancel Batch" at bounding box center [735, 19] width 1105 height 39
click at [724, 157] on span "Packages" at bounding box center [686, 161] width 405 height 12
click at [330, 478] on div "Provider Details Hidden ( 3 ) Provider Microlise Provider Batch ID 0462S1230-22…" at bounding box center [324, 432] width 270 height 697
click at [376, 821] on button "Flags" at bounding box center [390, 821] width 133 height 24
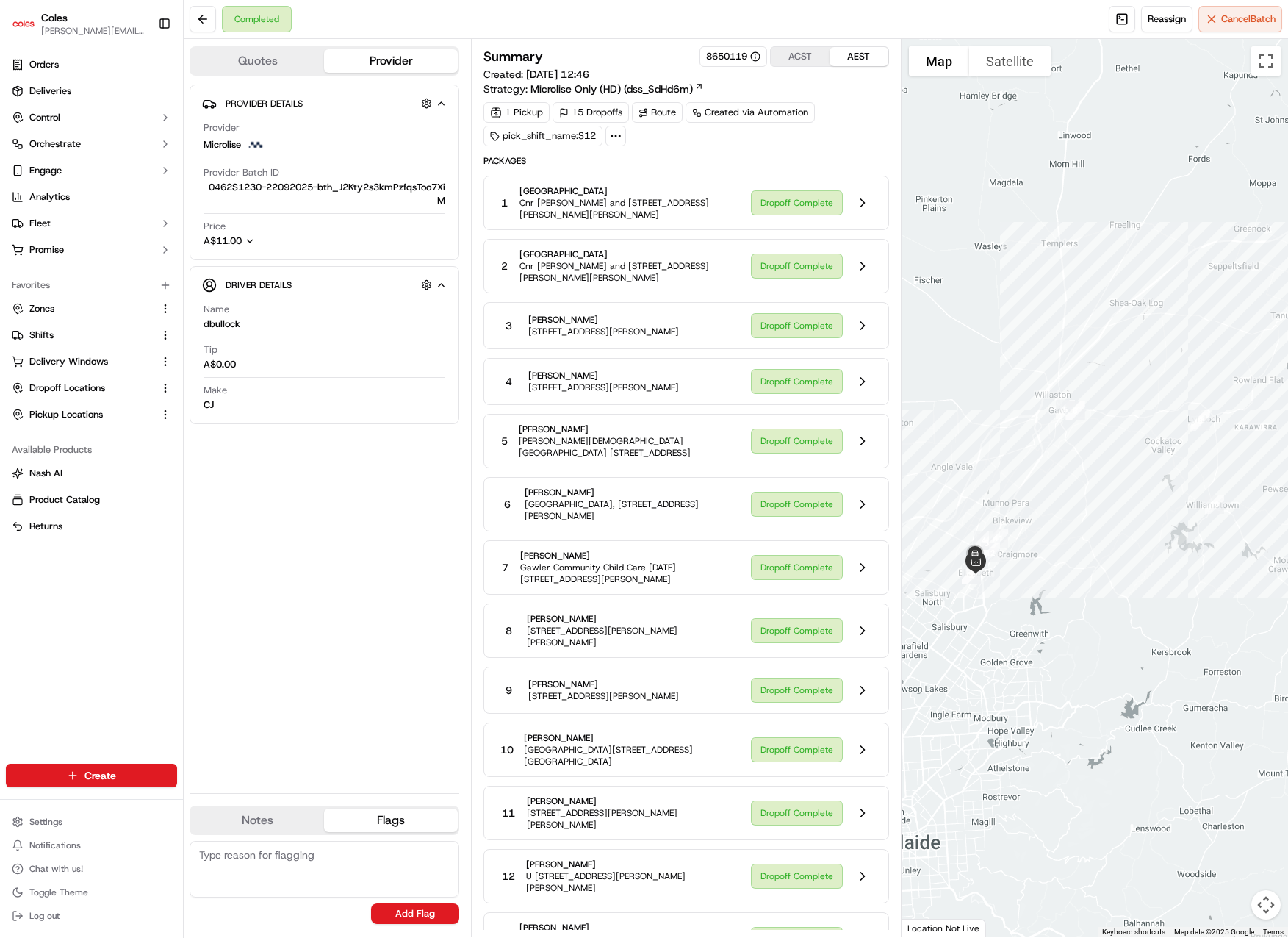
click at [334, 525] on div "Provider Details Hidden ( 3 ) Provider Microlise Provider Batch ID 0462S1230-22…" at bounding box center [324, 432] width 270 height 697
click at [335, 520] on div "Provider Details Hidden ( 3 ) Provider Microlise Provider Batch ID 0462S1230-22…" at bounding box center [324, 432] width 270 height 697
click at [601, 37] on div "Completed Reassign Cancel Batch" at bounding box center [735, 19] width 1105 height 39
click at [709, 145] on div "1 Pickup 15 Dropoffs Route Created via Automation pick_shift_name:S12" at bounding box center [686, 124] width 405 height 44
click at [672, 116] on div "Route" at bounding box center [657, 113] width 50 height 20
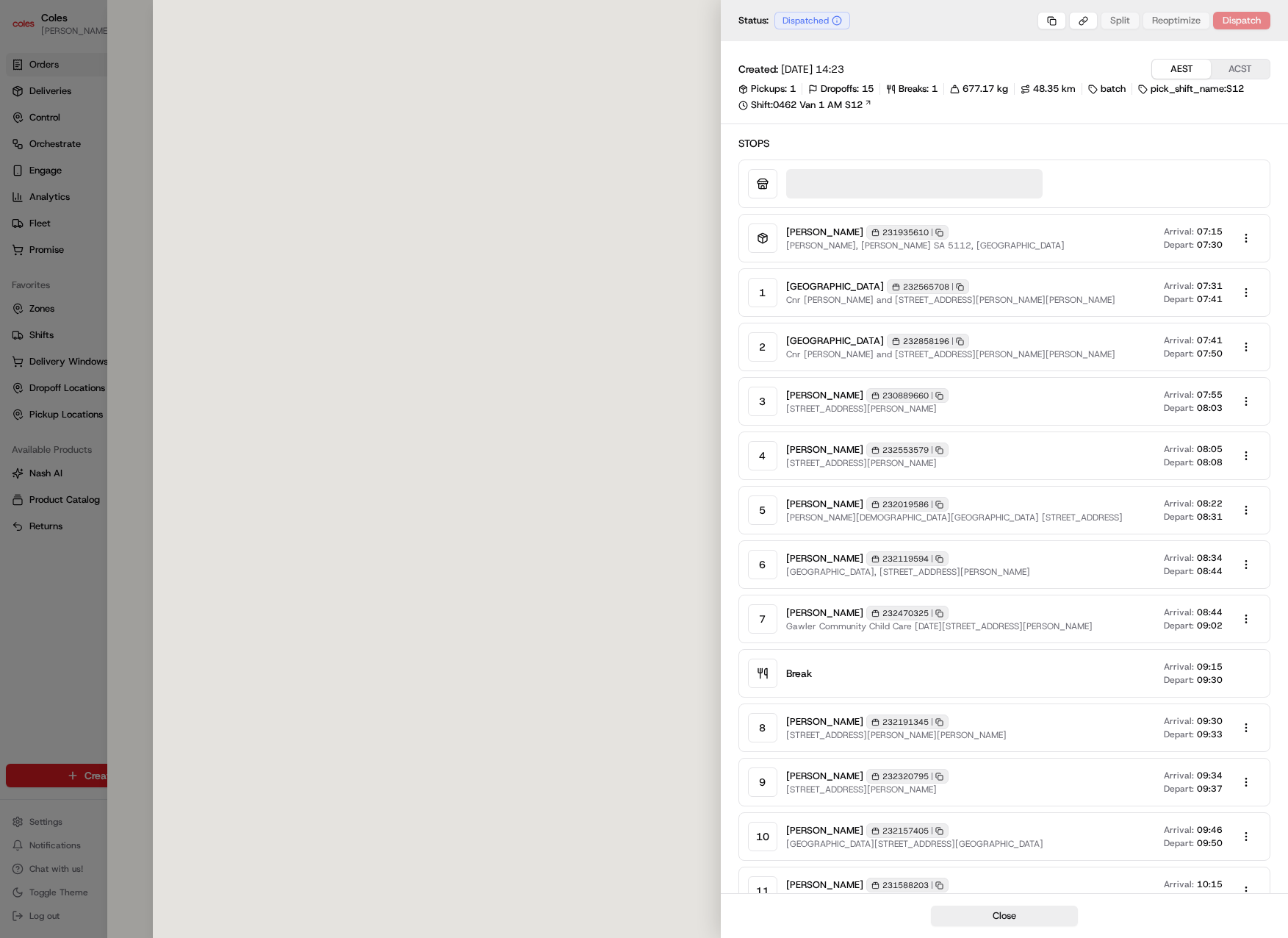
type input "Elizabeth S/C, Phillip Hwy Elizabeth SA 5112 AU"
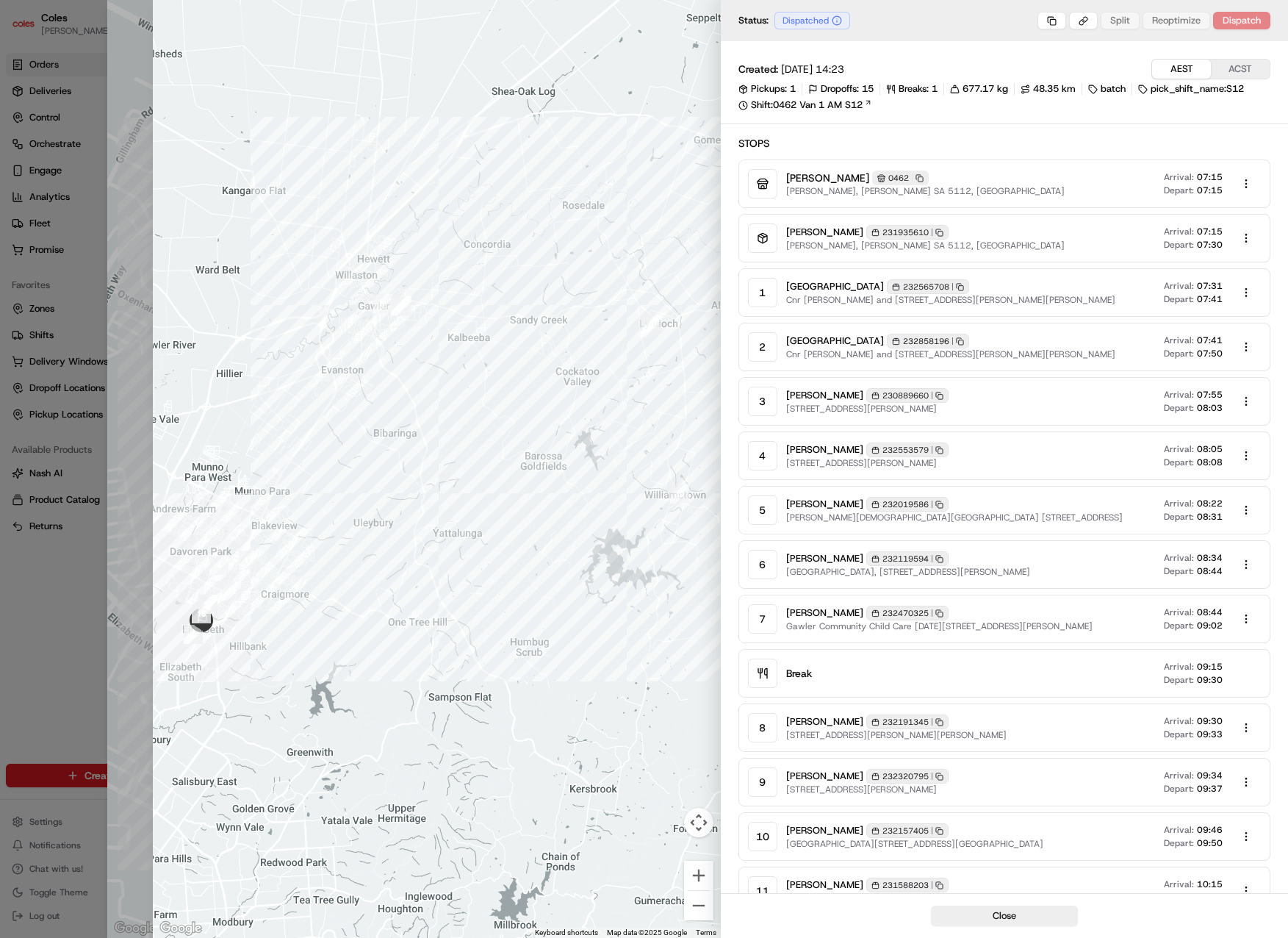
click at [975, 127] on div "Created: 09/09/2025 14:23 AEST ACST Pickups: 1 Dropoffs: 15 Breaks: 1 677.17 kg…" at bounding box center [1005, 639] width 568 height 1196
click at [969, 128] on div "Created: 09/09/2025 14:23 AEST ACST Pickups: 1 Dropoffs: 15 Breaks: 1 677.17 kg…" at bounding box center [1005, 639] width 568 height 1196
click at [990, 133] on div "Created: 09/09/2025 14:23 AEST ACST Pickups: 1 Dropoffs: 15 Breaks: 1 677.17 kg…" at bounding box center [1005, 639] width 568 height 1196
click at [980, 116] on div "Created: 09/09/2025 14:23 AEST ACST Pickups: 1 Dropoffs: 15 Breaks: 1 677.17 kg…" at bounding box center [1005, 639] width 568 height 1196
click at [1079, 142] on h2 "Stops" at bounding box center [1005, 143] width 533 height 15
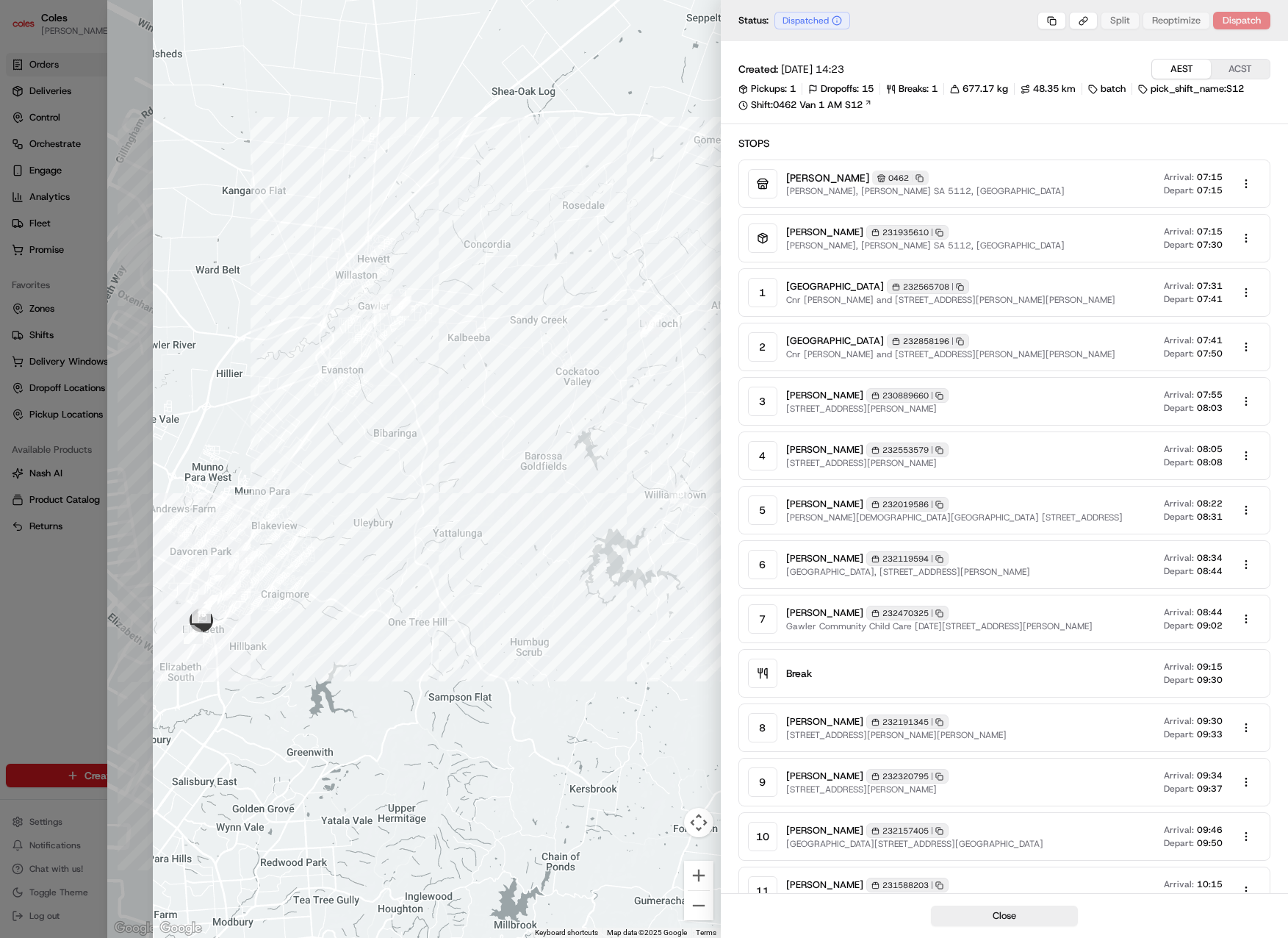
click at [1054, 138] on h2 "Stops" at bounding box center [1005, 143] width 533 height 15
click at [1027, 37] on div "Status: Dispatched Split Reoptimize Dispatch" at bounding box center [1005, 20] width 568 height 41
click at [34, 591] on div at bounding box center [644, 469] width 1288 height 938
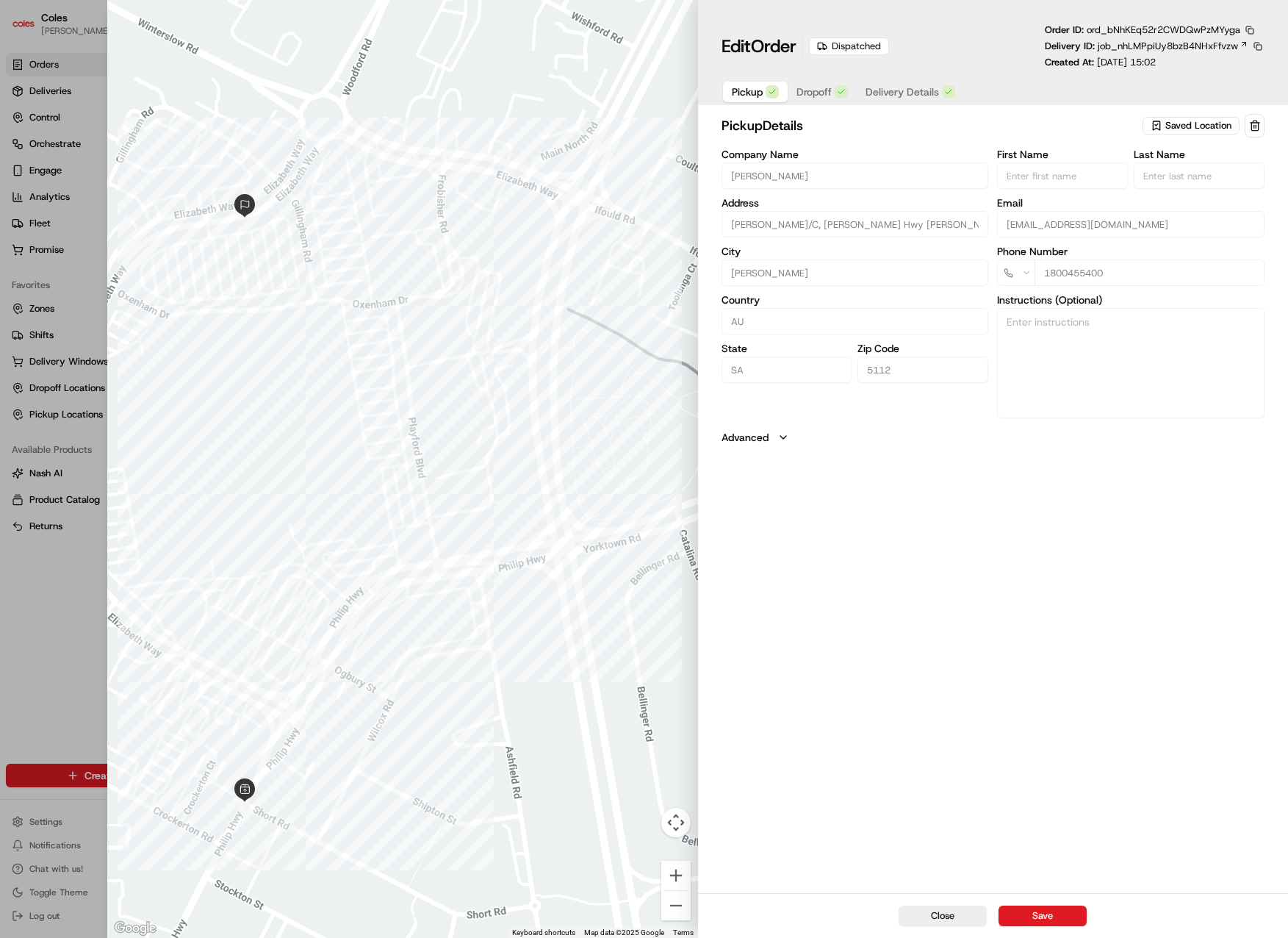
click at [43, 595] on div at bounding box center [644, 469] width 1288 height 938
type input "+1"
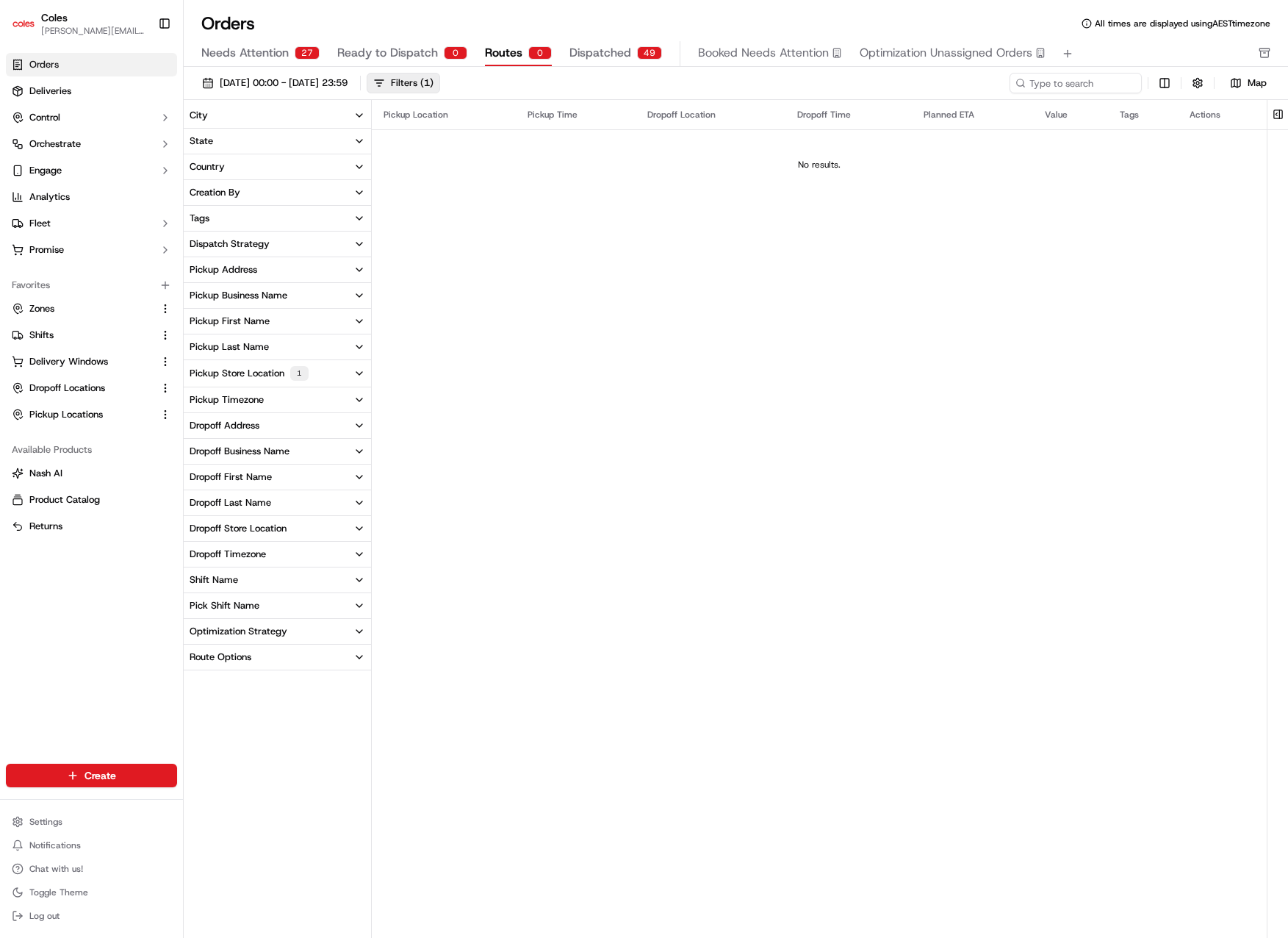
click at [565, 244] on div "Pickup Location Pickup Time Dropoff Location Dropoff Time Planned ETA Value Tag…" at bounding box center [819, 502] width 895 height 806
click at [625, 54] on span "Dispatched" at bounding box center [600, 53] width 61 height 17
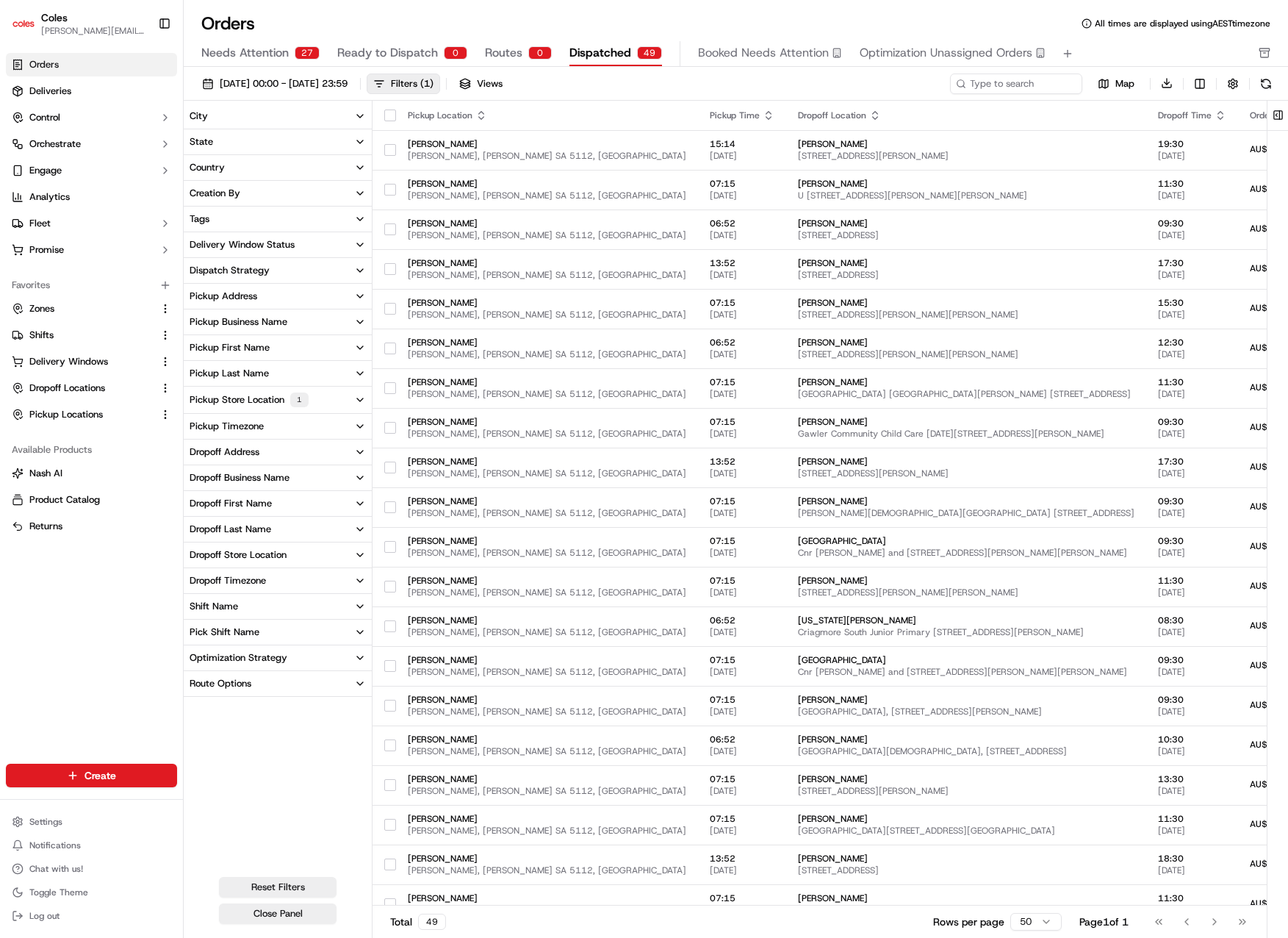
click at [739, 37] on div "Orders All times are displayed using AEST timezone Needs Attention 27 Ready to …" at bounding box center [735, 39] width 1105 height 55
click at [257, 779] on div "City State Country Creation By Tags Delivery Window Status Dispatch Strategy Pi…" at bounding box center [277, 488] width 188 height 767
click at [1199, 83] on html "Coles david.tavian@coles.com.au Toggle Sidebar Orders Deliveries Control Orches…" at bounding box center [644, 469] width 1288 height 938
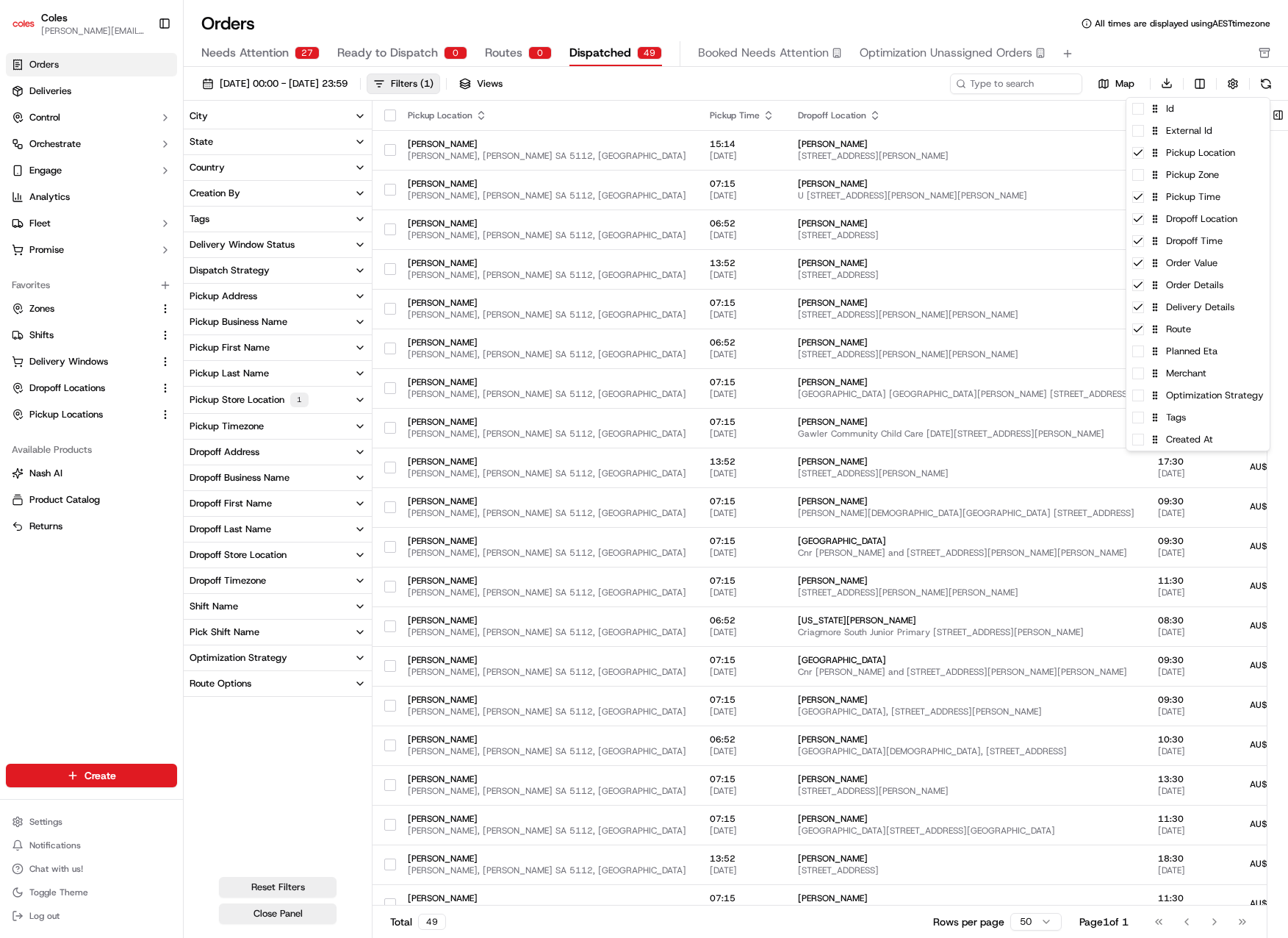
click at [960, 20] on html "Coles david.tavian@coles.com.au Toggle Sidebar Orders Deliveries Control Orches…" at bounding box center [644, 469] width 1288 height 938
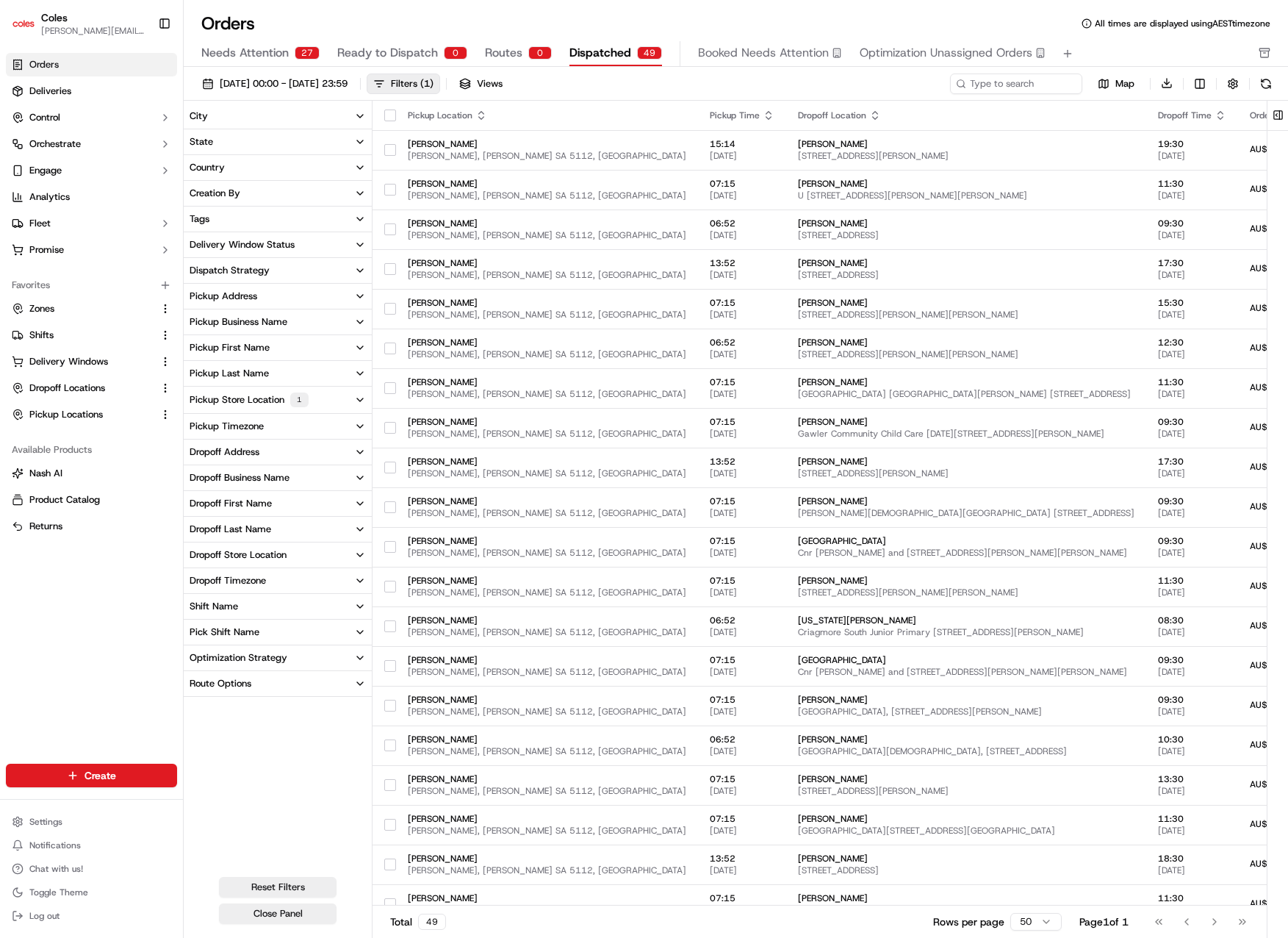
click at [237, 623] on button "Pick Shift Name" at bounding box center [277, 632] width 188 height 25
click at [193, 695] on button "S12" at bounding box center [195, 699] width 12 height 12
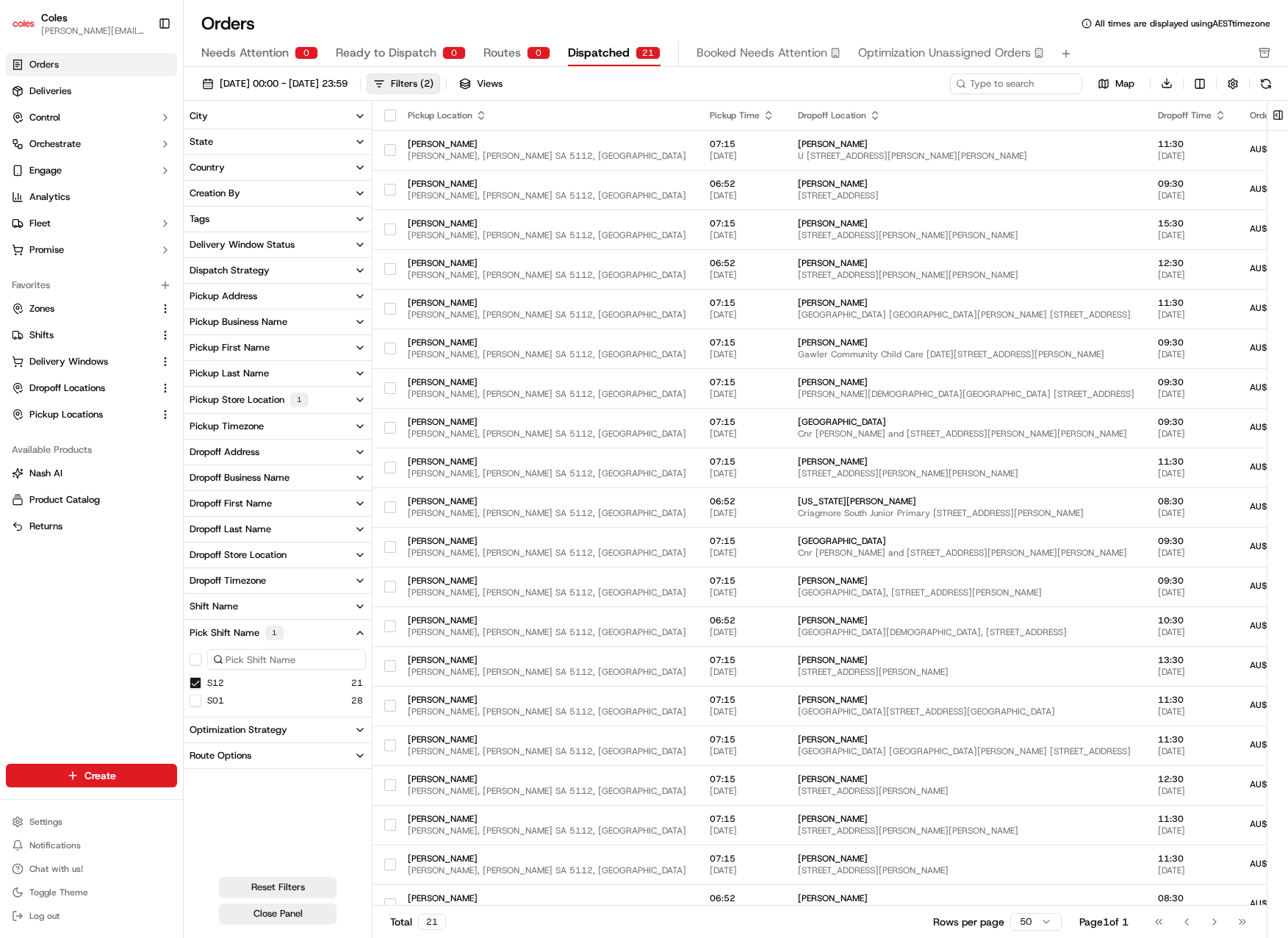
click at [298, 606] on button "Shift Name" at bounding box center [277, 606] width 188 height 25
click at [198, 660] on button "30" at bounding box center [195, 655] width 12 height 12
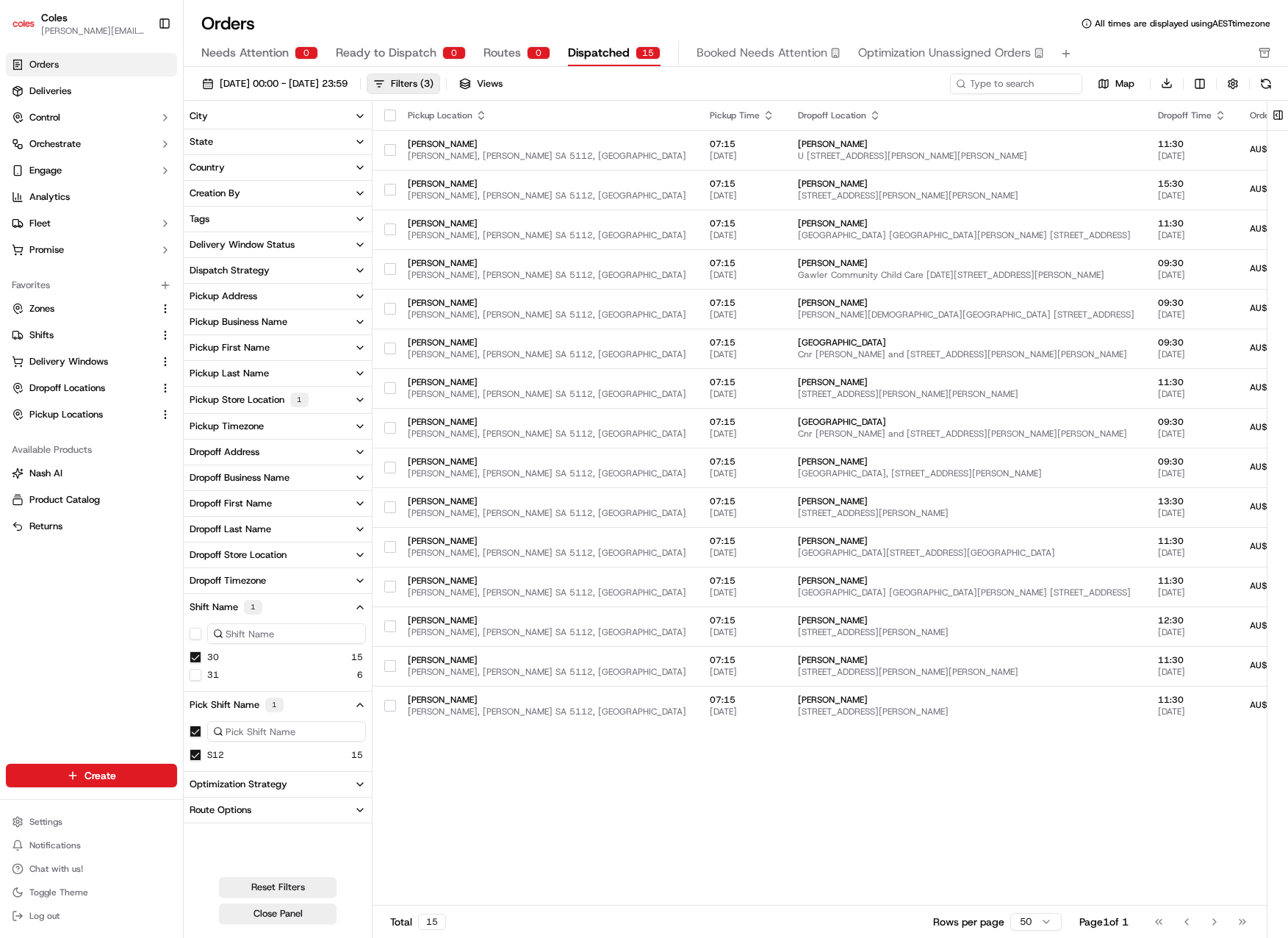
click at [146, 666] on div "Orders Deliveries Control Orchestrate Engage Analytics Fleet Promise Favorites …" at bounding box center [91, 399] width 183 height 705
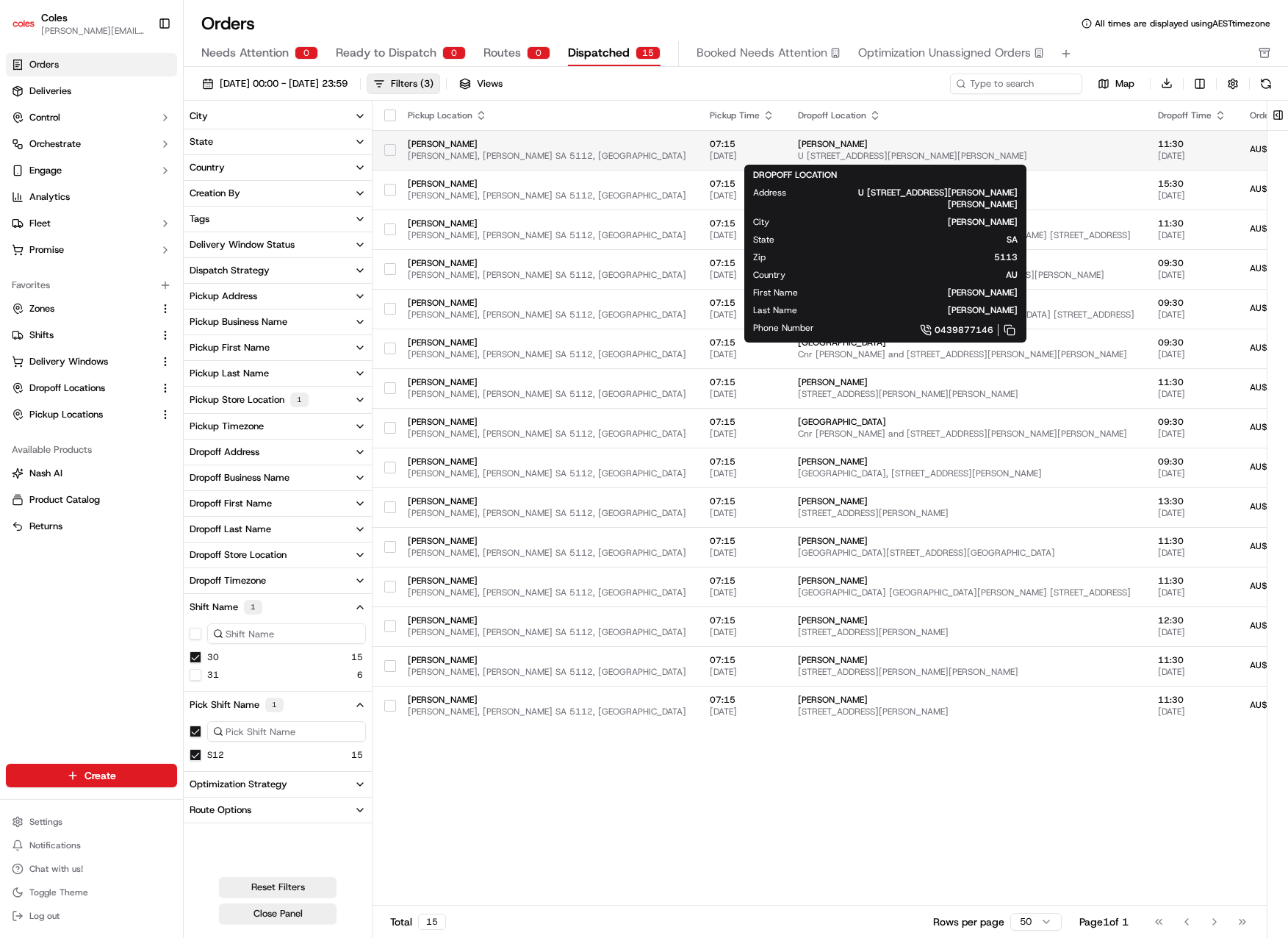
click at [918, 145] on span "dwayne hicks" at bounding box center [966, 143] width 336 height 12
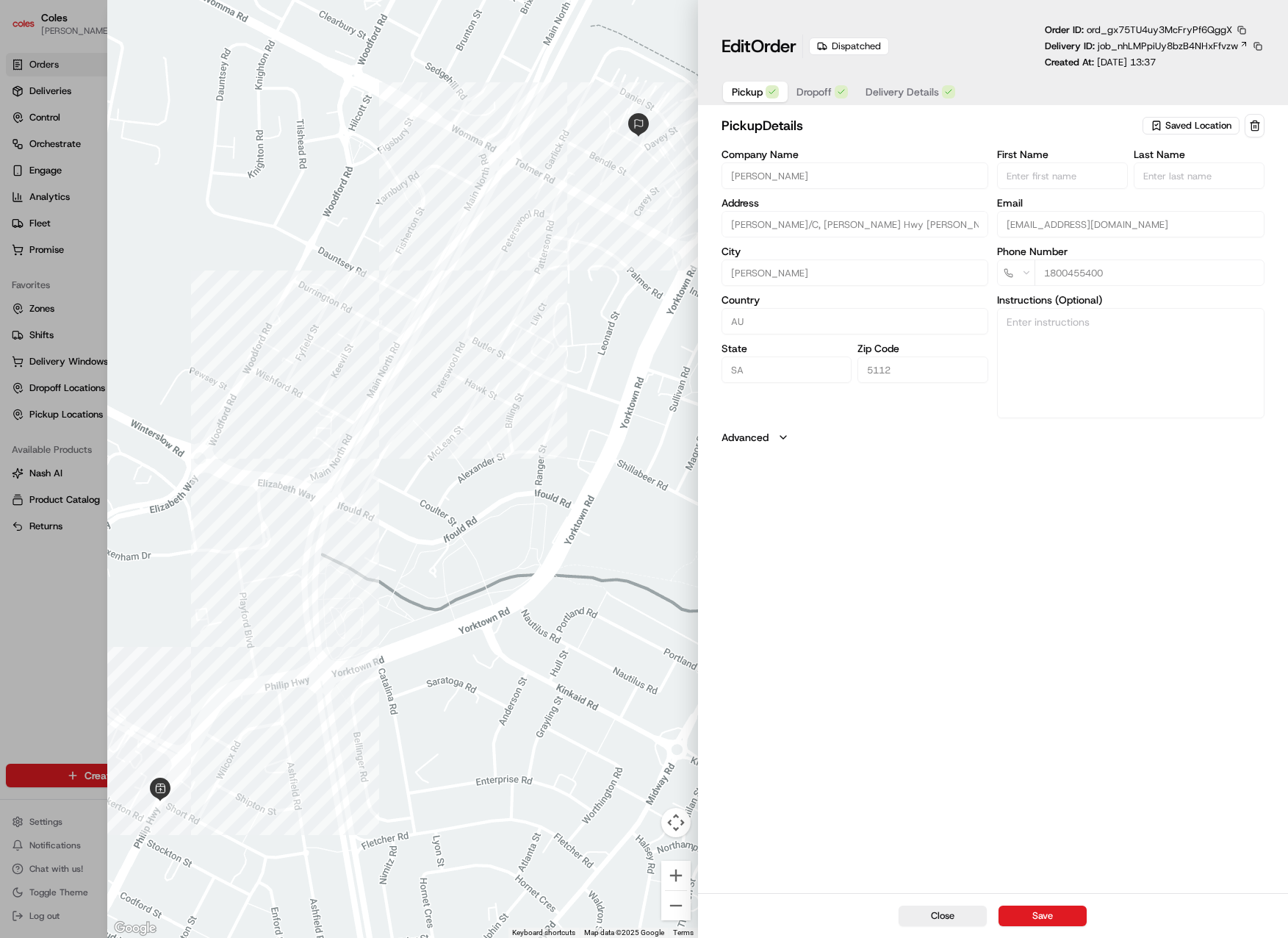
click at [931, 85] on span "Delivery Details" at bounding box center [901, 91] width 73 height 15
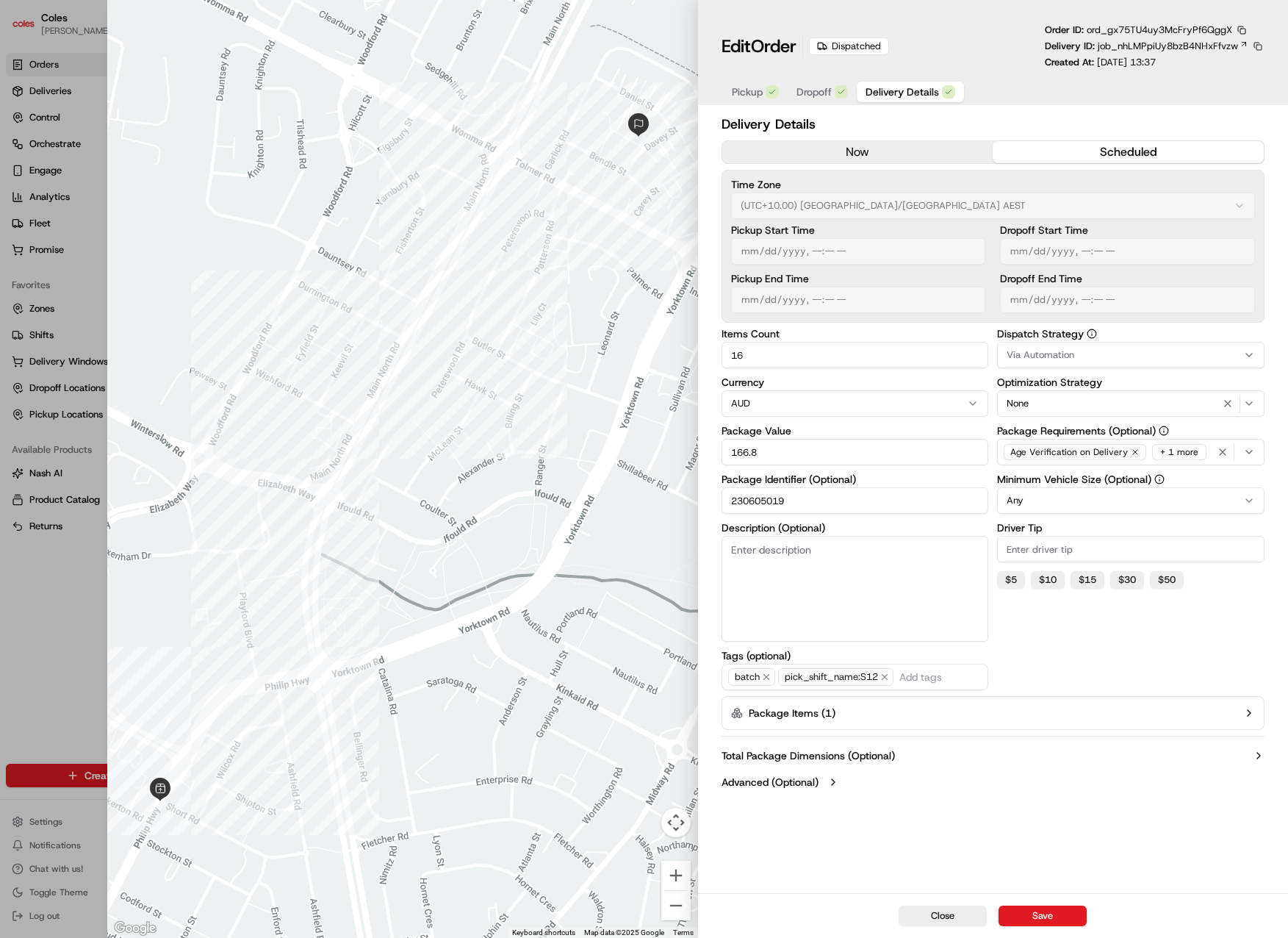
click at [1261, 44] on button at bounding box center [1257, 46] width 13 height 13
click at [1196, 43] on span "job_nhLMPpiUy8bzB4NHxFfvzw" at bounding box center [1168, 46] width 140 height 13
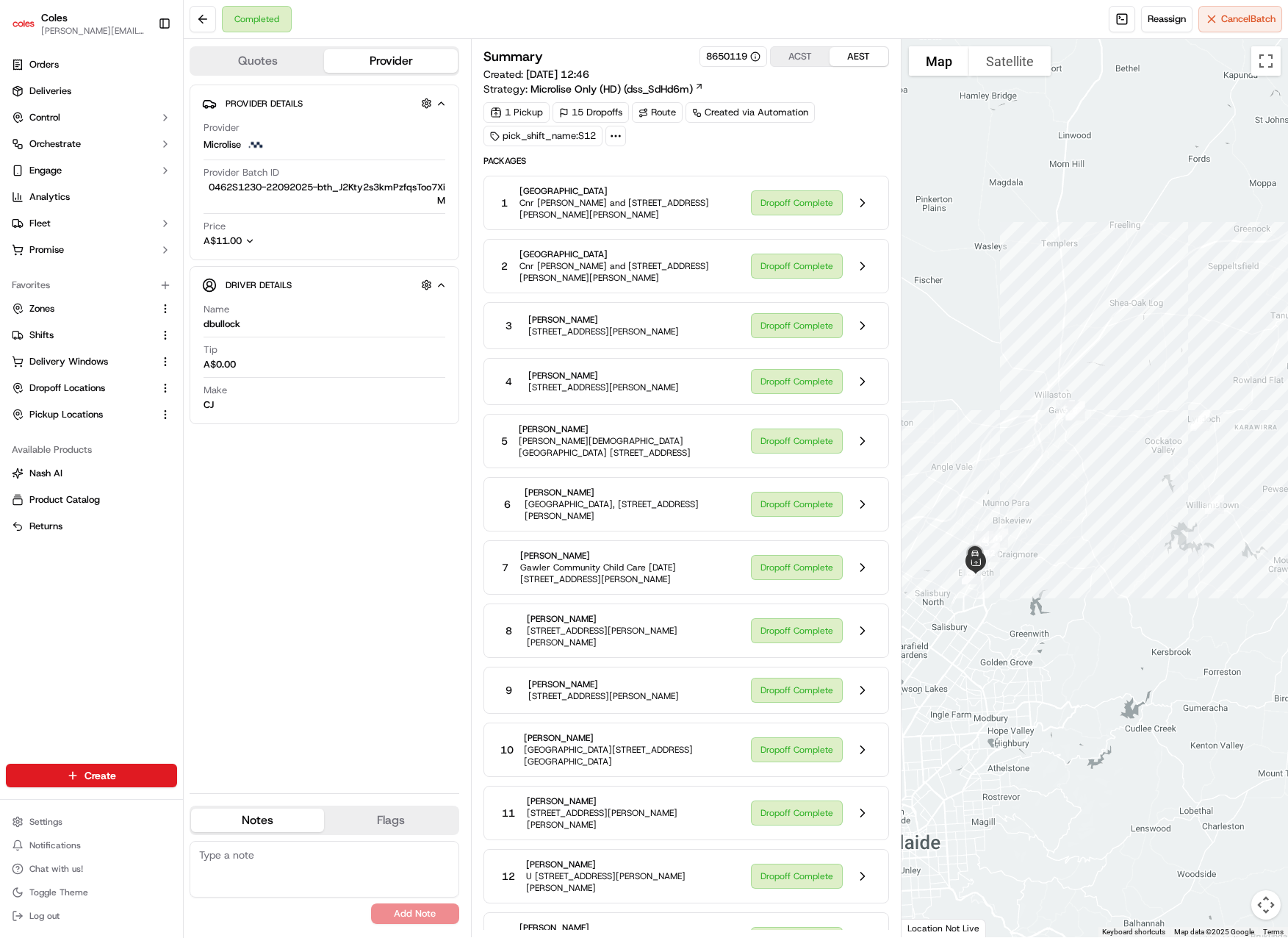
click at [301, 596] on div "Provider Details Hidden ( 3 ) Provider Microlise Provider Batch ID 0462S1230-22…" at bounding box center [324, 432] width 270 height 697
click at [424, 614] on div "Provider Details Hidden ( 3 ) Provider Microlise Provider Batch ID 0462S1230-22…" at bounding box center [324, 432] width 270 height 697
click at [320, 583] on div "Provider Details Hidden ( 3 ) Provider Microlise Provider Batch ID 0462S1230-22…" at bounding box center [324, 432] width 270 height 697
drag, startPoint x: 646, startPoint y: 153, endPoint x: 628, endPoint y: 150, distance: 18.2
click at [646, 153] on div "Summary 8650119 ACST AEST Created: 21/09/2025 12:46 Strategy: Microlise Only (H…" at bounding box center [686, 569] width 405 height 1047
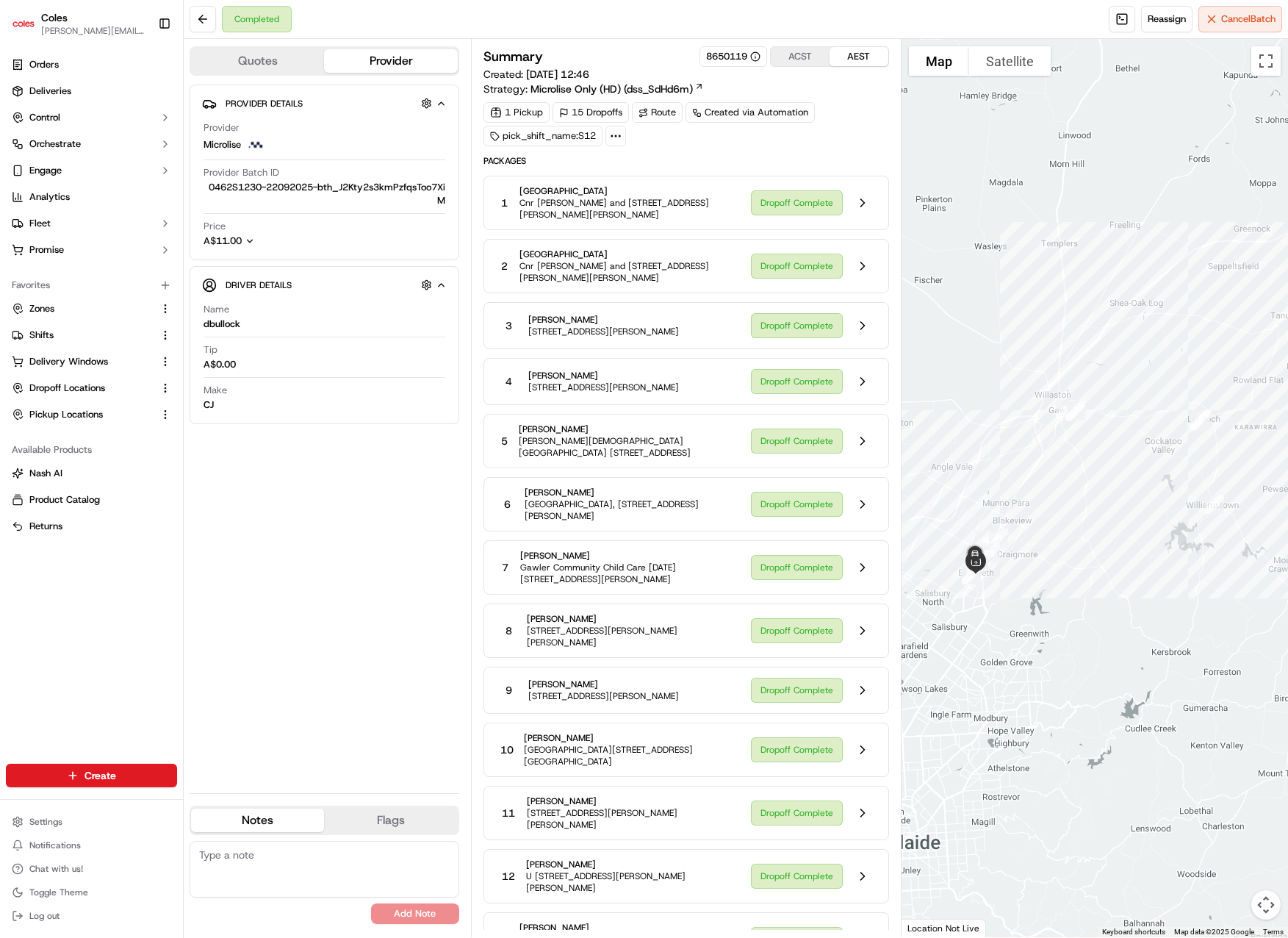
click at [575, 138] on div "pick_shift_name:S12" at bounding box center [542, 136] width 119 height 20
click at [721, 142] on div "1 Pickup 15 Dropoffs Route Created via Automation pick_shift_name:S12" at bounding box center [686, 124] width 405 height 44
click at [287, 500] on div "Provider Details Hidden ( 3 ) Provider Microlise Provider Batch ID 0462S1230-22…" at bounding box center [324, 432] width 270 height 697
click at [353, 640] on div "Provider Details Hidden ( 3 ) Provider Microlise Provider Batch ID 0462S1230-22…" at bounding box center [324, 432] width 270 height 697
click at [864, 204] on button at bounding box center [862, 202] width 28 height 28
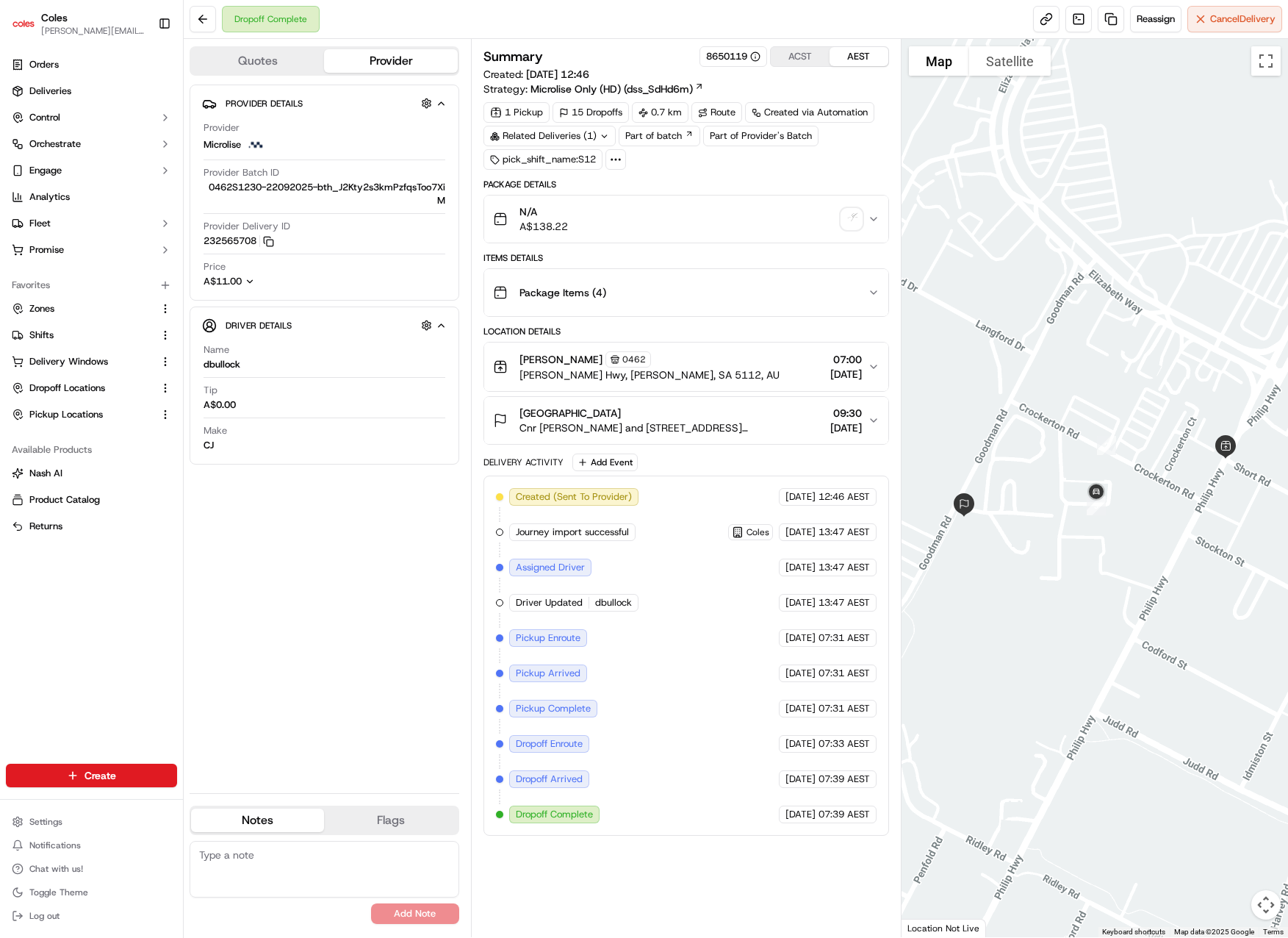
click at [347, 560] on div "Provider Details Hidden ( 3 ) Provider Microlise Provider Batch ID 0462S1230-22…" at bounding box center [324, 432] width 270 height 697
click at [300, 489] on div "Provider Details Hidden ( 3 ) Provider Microlise Provider Batch ID 0462S1230-22…" at bounding box center [324, 432] width 270 height 697
click at [183, 440] on div "Quotes Provider Provider Details Hidden ( 3 ) Provider Microlise Provider Batch…" at bounding box center [327, 488] width 287 height 898
click at [219, 432] on span "Make" at bounding box center [216, 430] width 24 height 13
click at [222, 447] on div "Make CJ" at bounding box center [324, 437] width 242 height 28
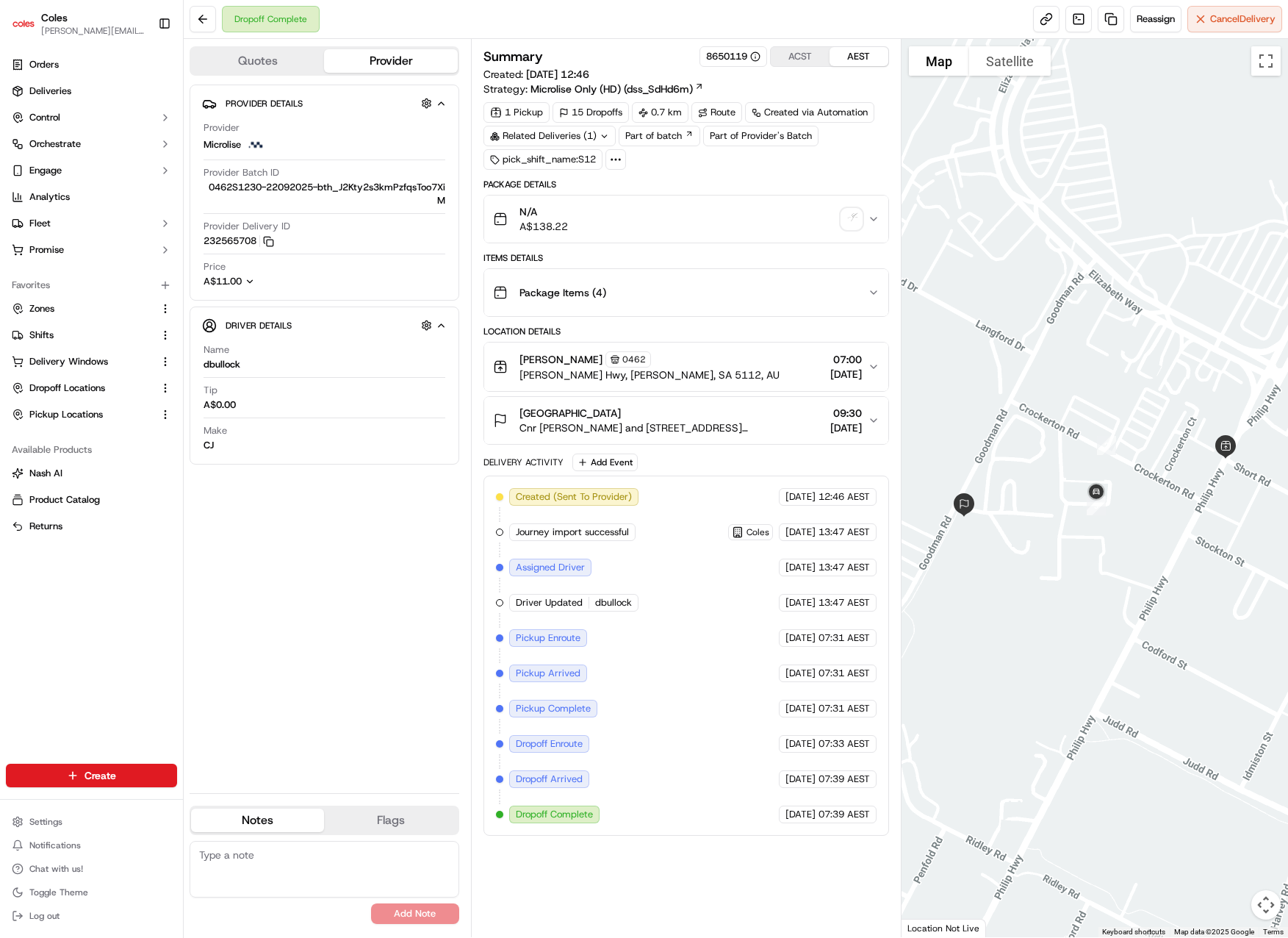
click at [266, 524] on div "Provider Details Hidden ( 3 ) Provider Microlise Provider Batch ID 0462S1230-22…" at bounding box center [324, 432] width 270 height 697
click at [377, 821] on button "Flags" at bounding box center [390, 821] width 133 height 24
click at [444, 321] on icon "button" at bounding box center [441, 325] width 11 height 12
click at [294, 70] on button "Quotes" at bounding box center [257, 61] width 133 height 24
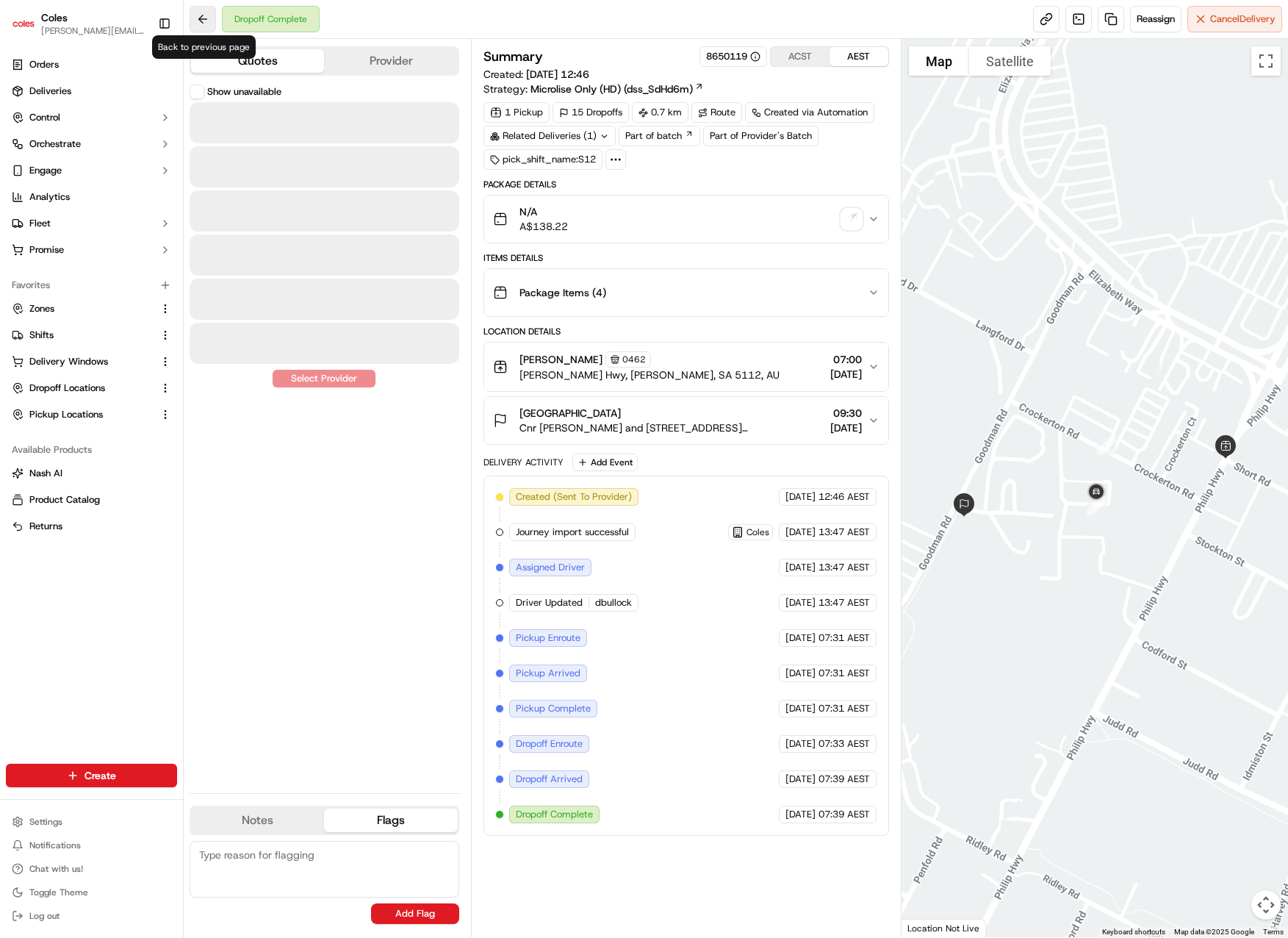
click at [201, 16] on button at bounding box center [203, 19] width 27 height 27
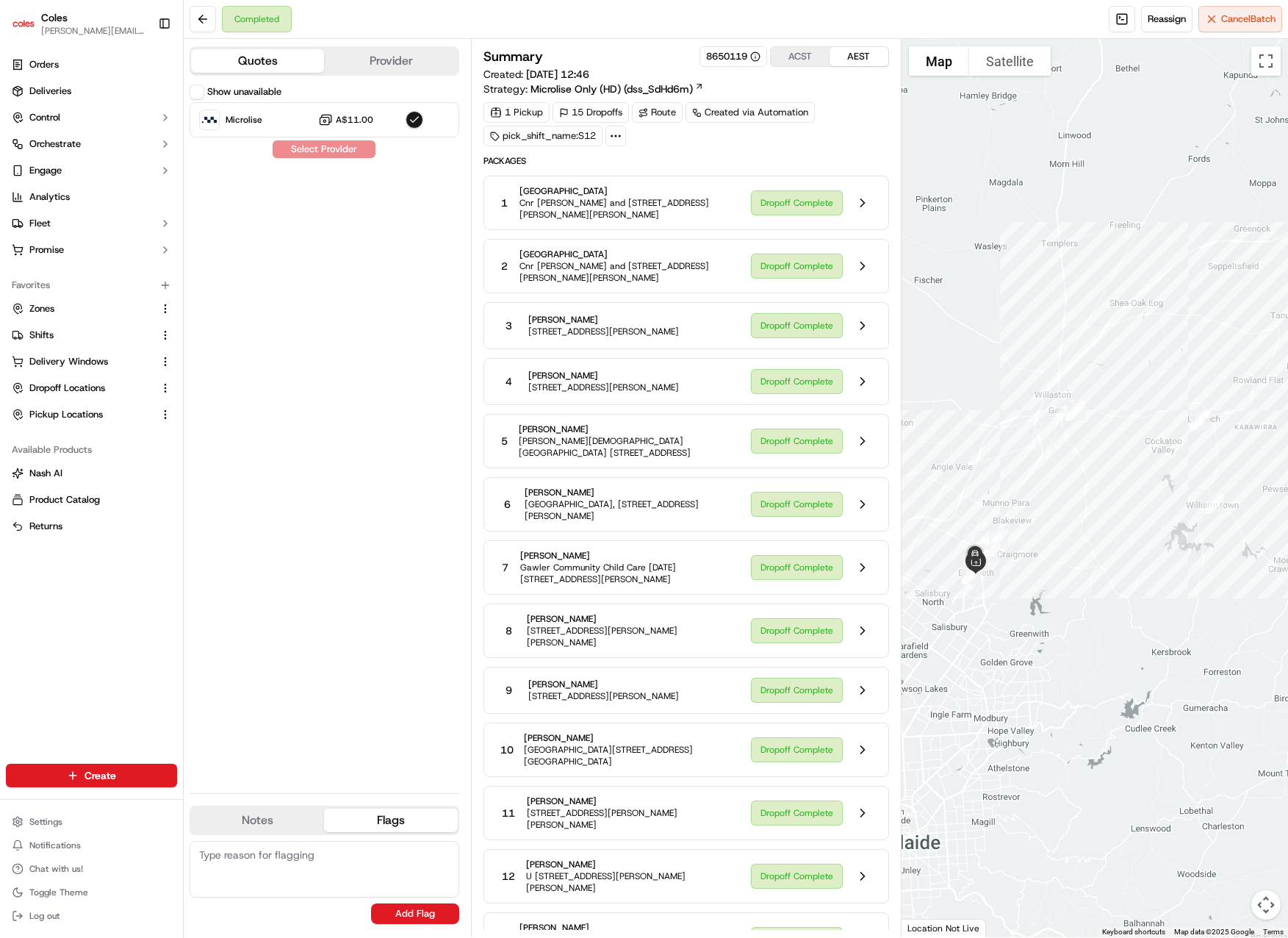
click at [345, 539] on div "Show unavailable Microlise A$11.00 Select Provider" at bounding box center [324, 432] width 270 height 697
click at [388, 72] on div "Quotes Provider" at bounding box center [324, 61] width 270 height 29
click at [384, 62] on button "Provider" at bounding box center [390, 61] width 133 height 24
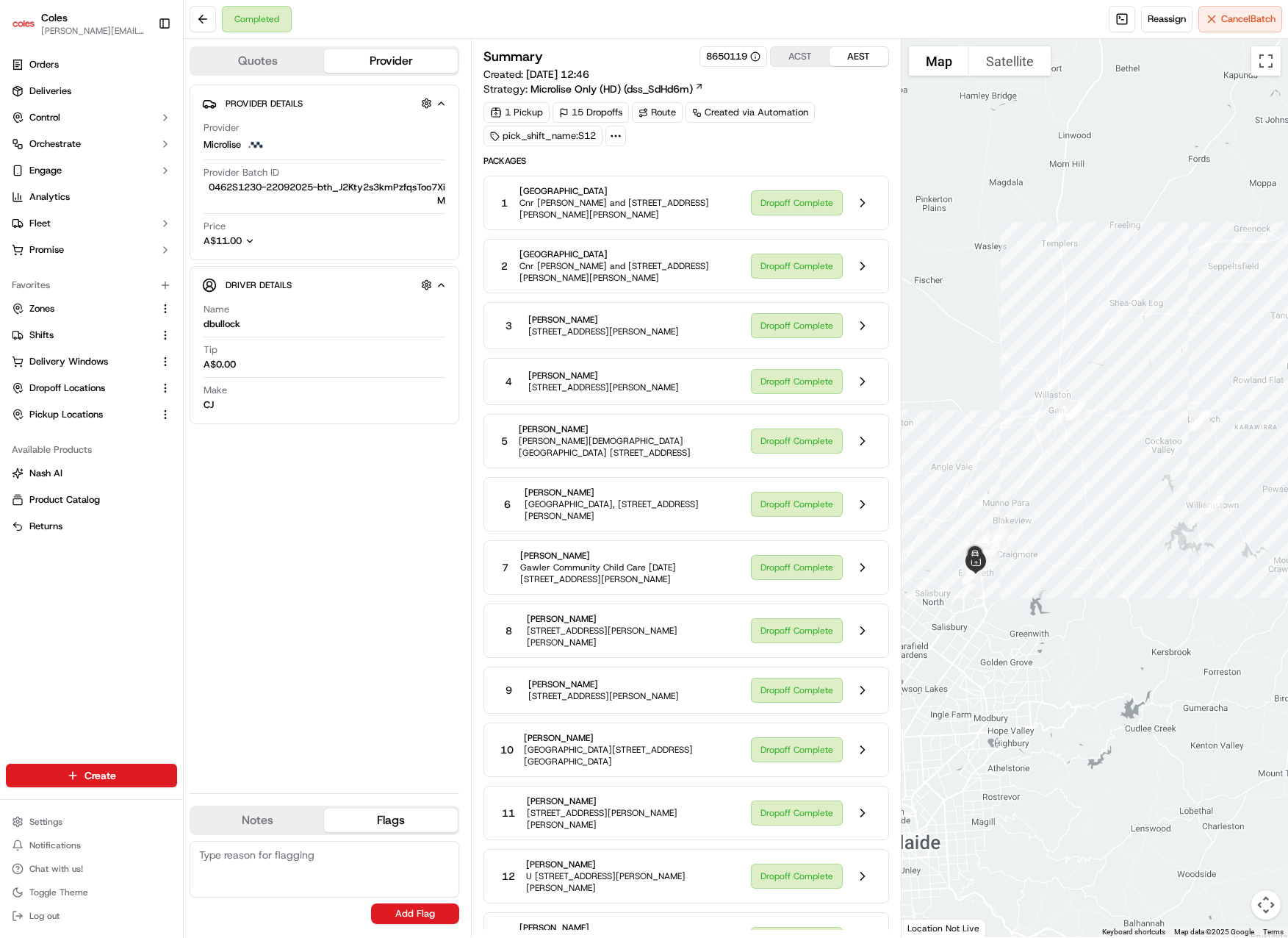
click at [277, 506] on div "Provider Details Hidden ( 3 ) Provider Microlise Provider Batch ID 0462S1230-22…" at bounding box center [324, 432] width 270 height 697
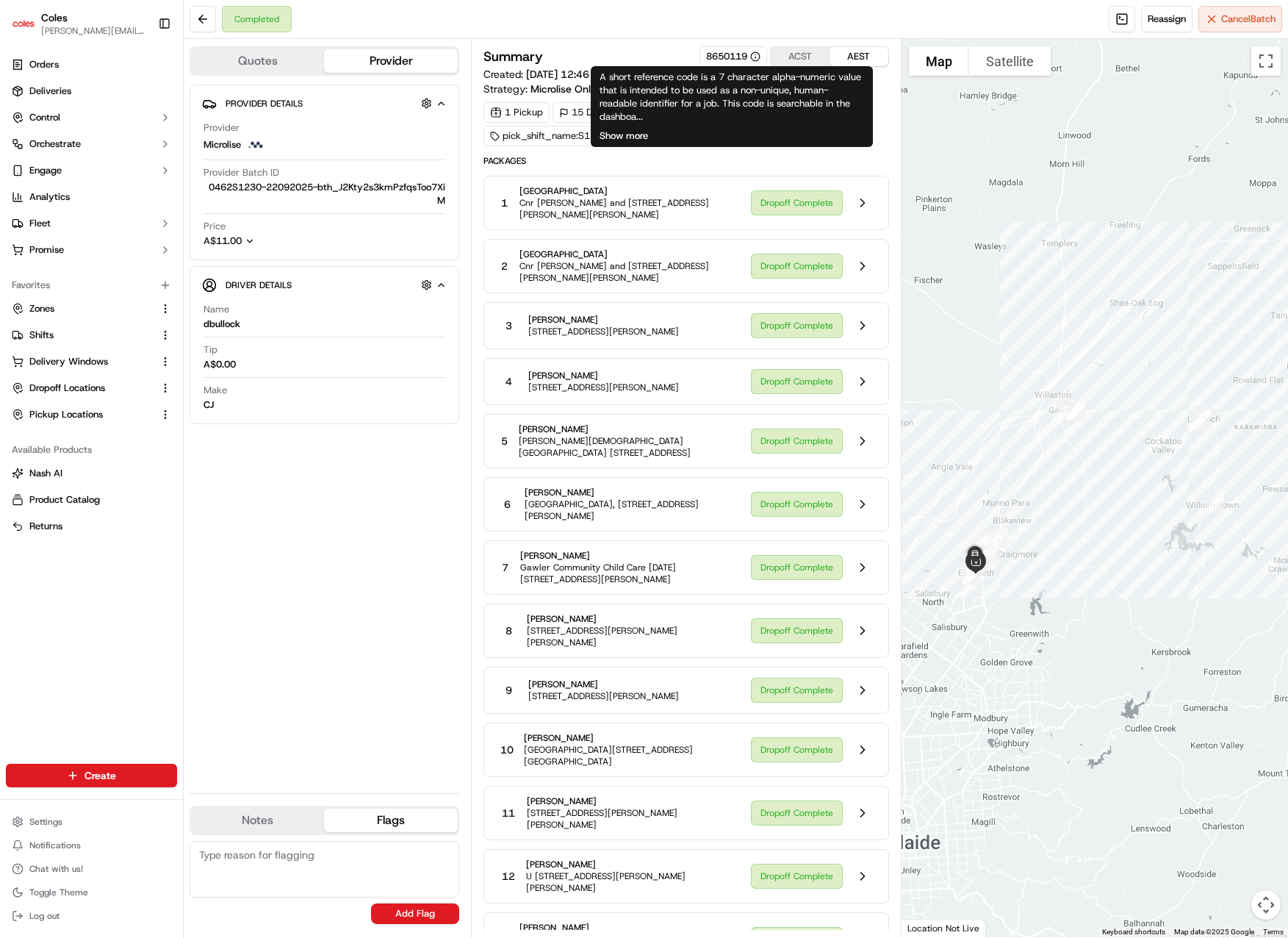
click at [631, 132] on button "Show more" at bounding box center [624, 135] width 49 height 13
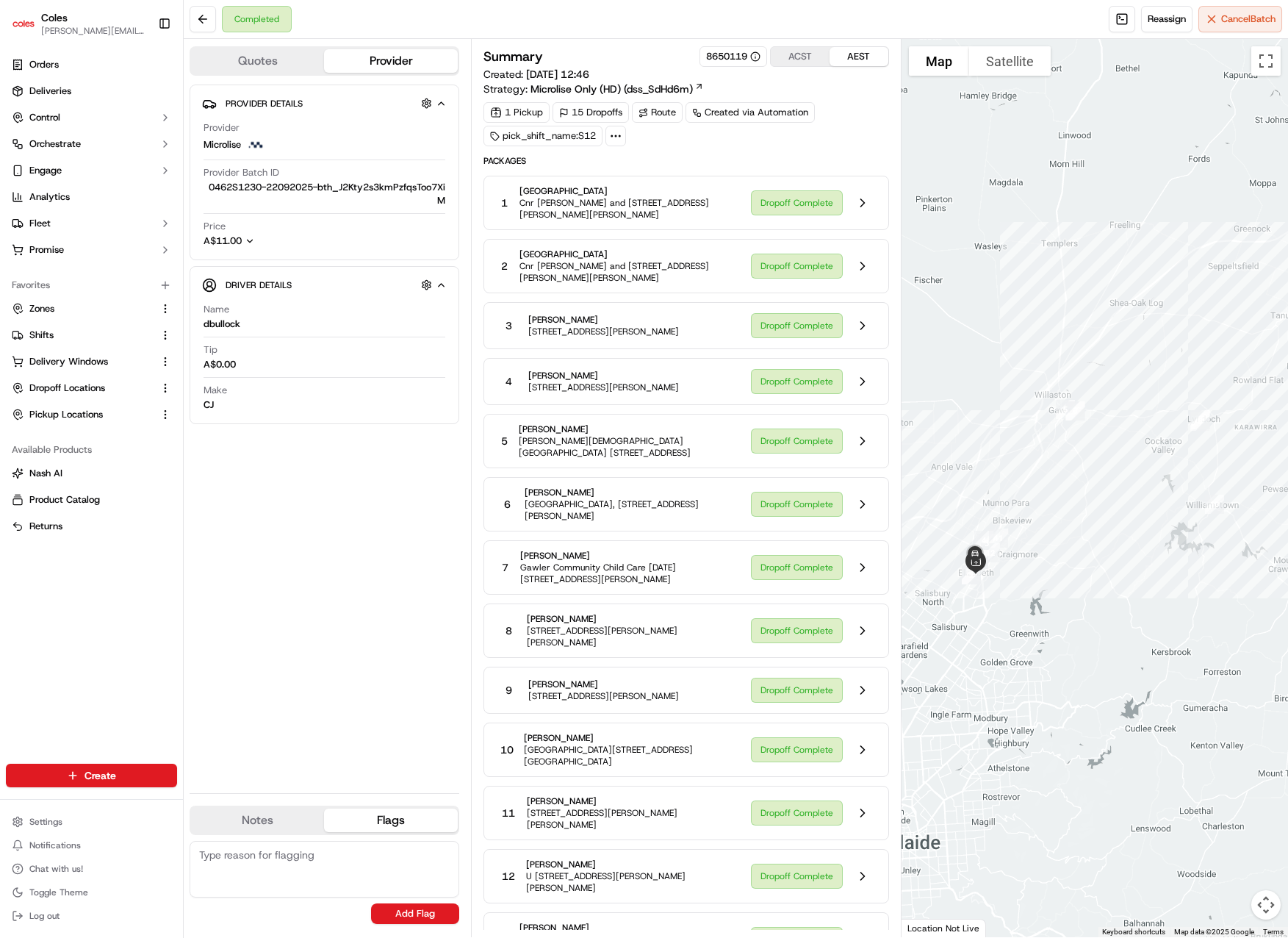
drag, startPoint x: 705, startPoint y: 58, endPoint x: 731, endPoint y: 58, distance: 26.0
click at [731, 58] on div "8650119" at bounding box center [733, 56] width 54 height 13
drag, startPoint x: 722, startPoint y: 52, endPoint x: 690, endPoint y: 54, distance: 32.1
click at [690, 54] on div "Summary 8650119 ACST AEST" at bounding box center [686, 57] width 405 height 20
click at [696, 157] on span "Packages" at bounding box center [686, 161] width 405 height 12
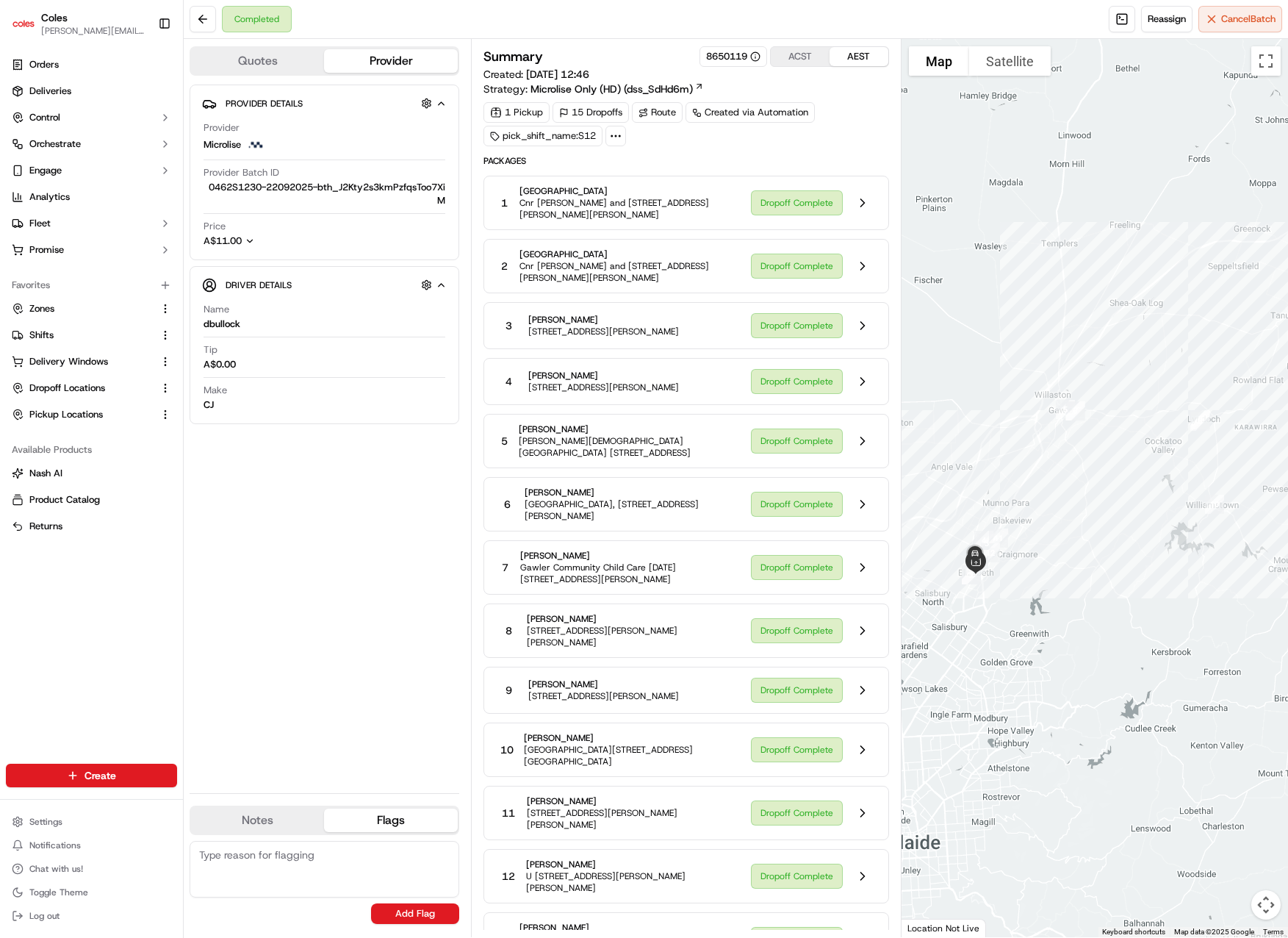
click at [696, 157] on span "Packages" at bounding box center [686, 161] width 405 height 12
click at [717, 167] on div "Packages 1 Playford International College Cnr Philip Hwy and Crockerton Road El…" at bounding box center [686, 624] width 405 height 938
click at [650, 111] on div "Route" at bounding box center [657, 113] width 50 height 20
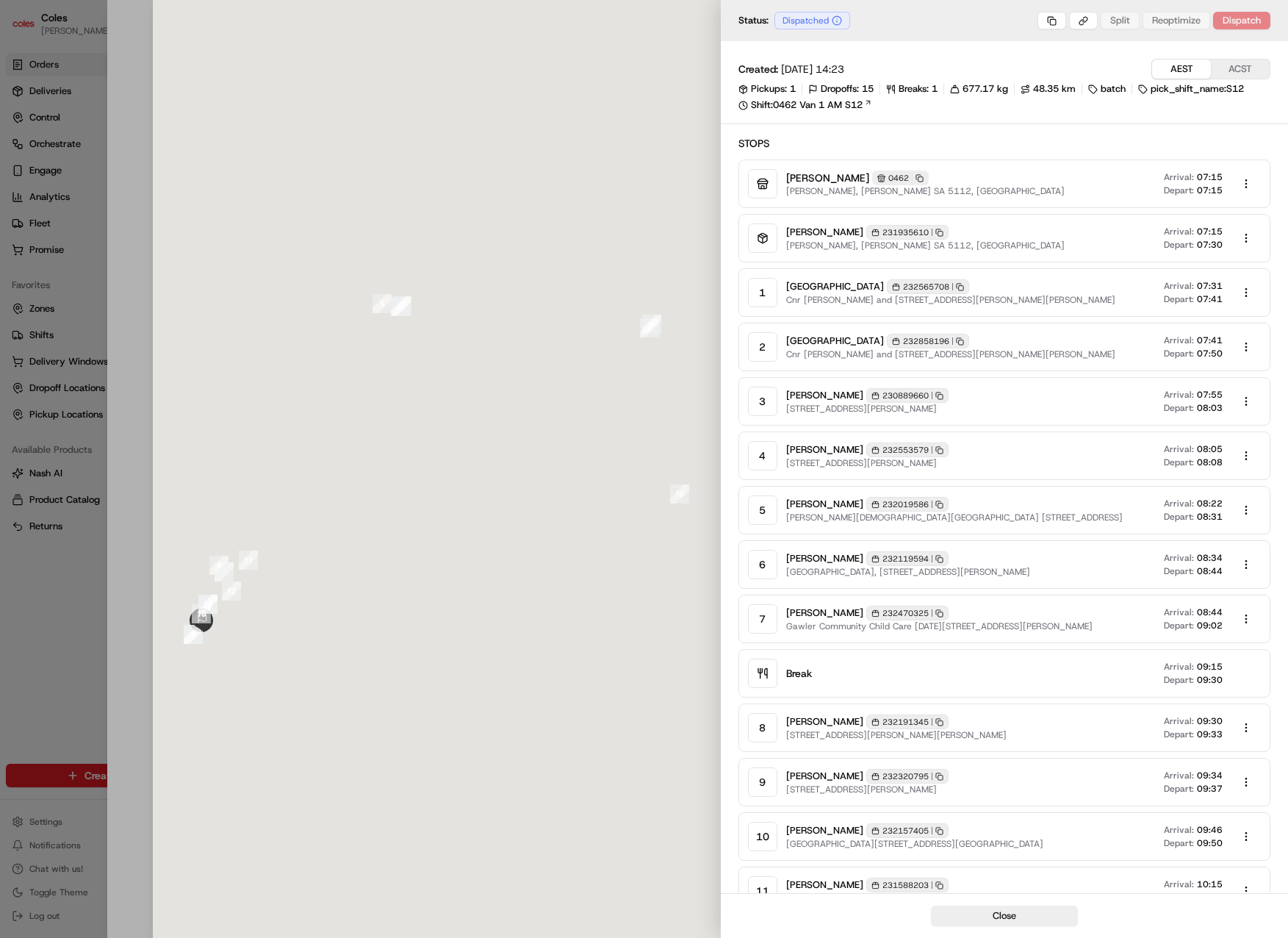
type input "Elizabeth S/C, Phillip Hwy Elizabeth SA 5112 AU"
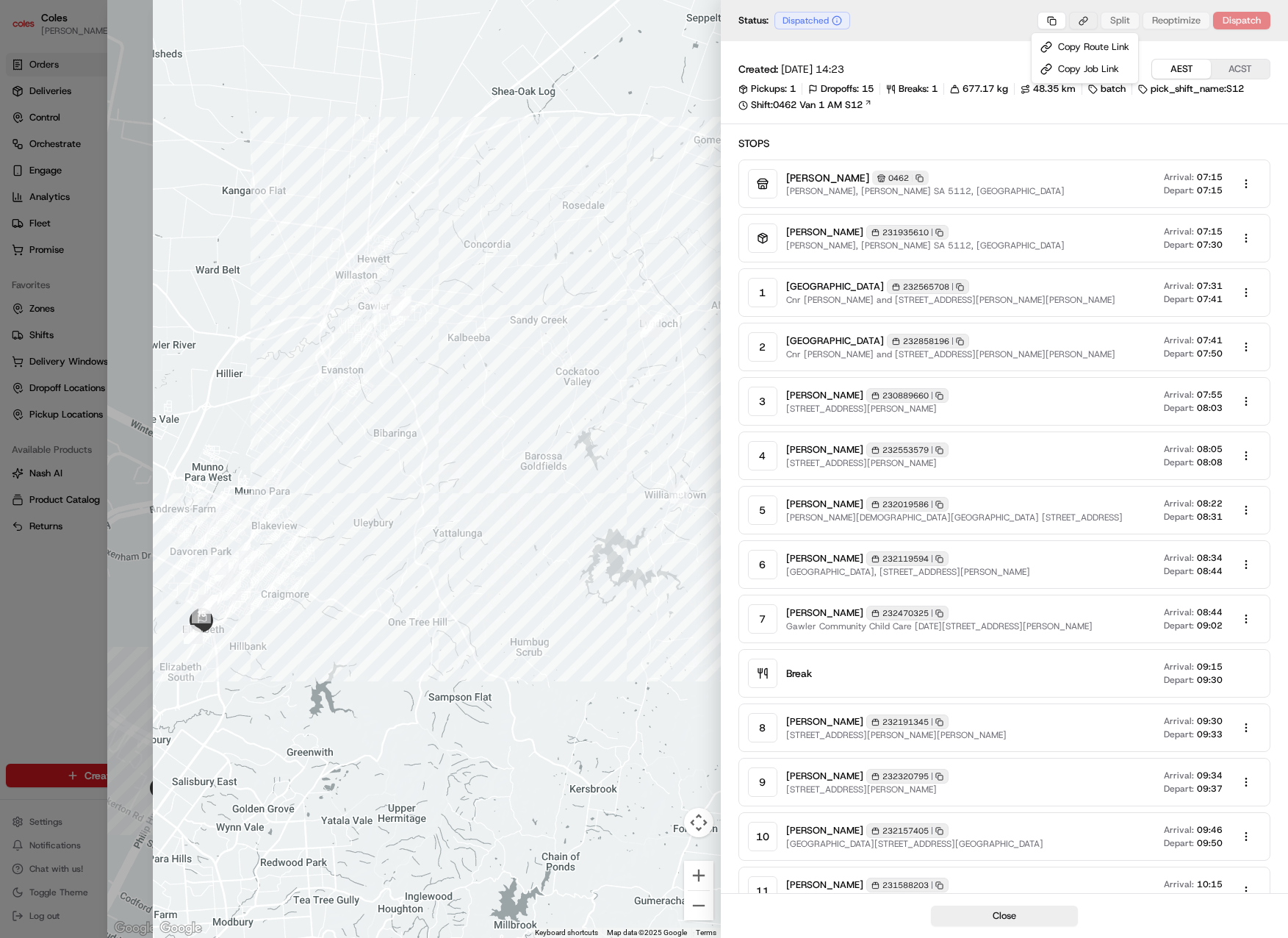
click at [1085, 17] on body "Coles david.tavian@coles.com.au Toggle Sidebar Orders Deliveries Control Orches…" at bounding box center [644, 469] width 1288 height 938
click at [1094, 40] on div "Copy Route Link" at bounding box center [1085, 47] width 101 height 22
click at [922, 72] on div "Created: 09/09/2025 14:23 AEST ACST" at bounding box center [1005, 69] width 533 height 20
click at [938, 61] on div "Created: 09/09/2025 14:23 AEST ACST" at bounding box center [1005, 69] width 533 height 20
click at [927, 107] on link "Shift: 0462 Van 1 AM S12" at bounding box center [1005, 105] width 533 height 13
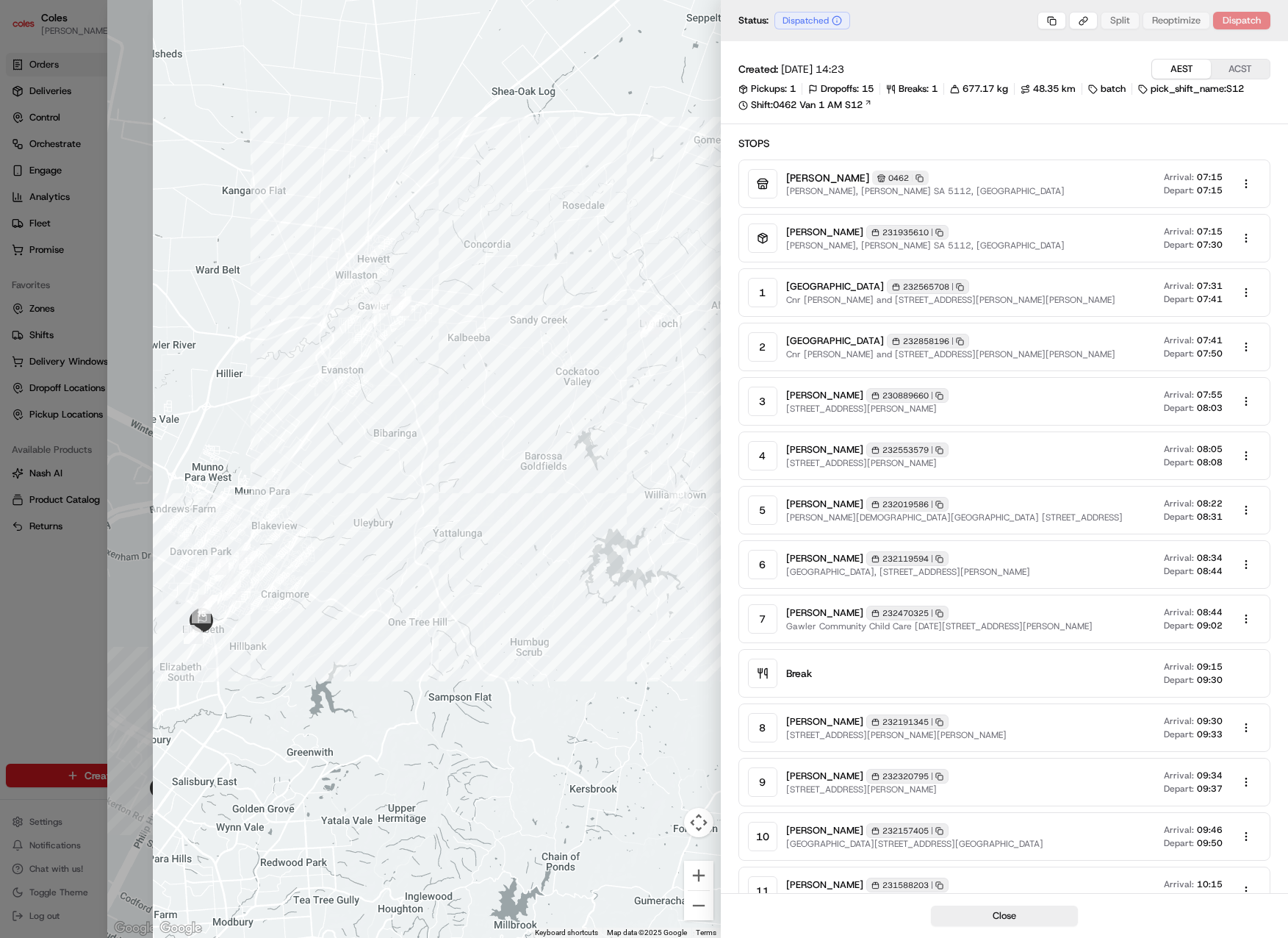
click at [812, 625] on span "Gawler Community Child Care CE 2 Finch Road, GAWLER EAST, SA 5118, AU" at bounding box center [939, 626] width 306 height 12
click at [764, 614] on div "7" at bounding box center [762, 618] width 29 height 29
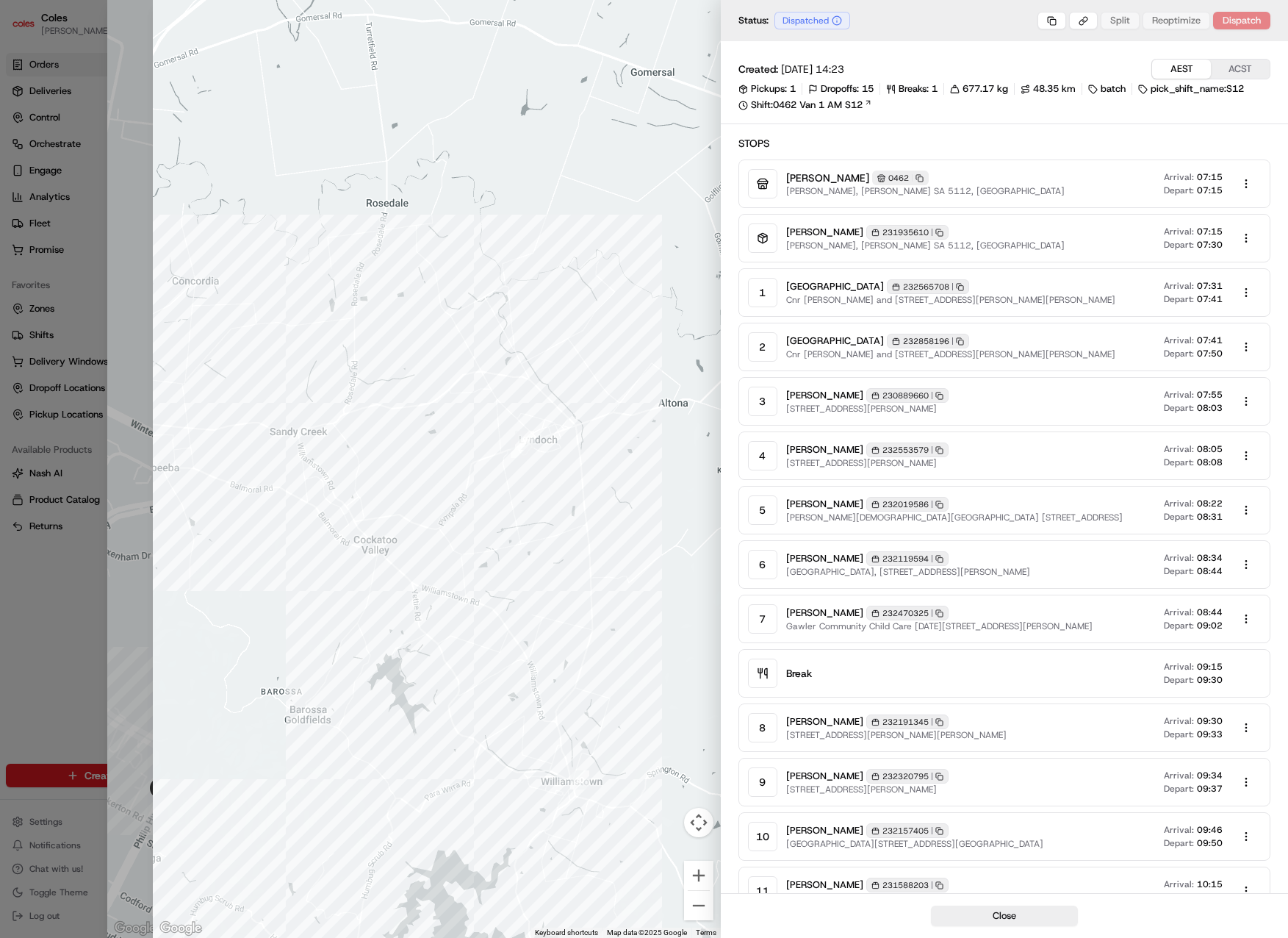
drag, startPoint x: 639, startPoint y: 353, endPoint x: 353, endPoint y: 493, distance: 318.4
click at [353, 493] on div at bounding box center [436, 469] width 568 height 938
click at [516, 454] on img "waypoint-rte_PebUMHdVPmUnp8ePG7TBXi" at bounding box center [524, 439] width 31 height 31
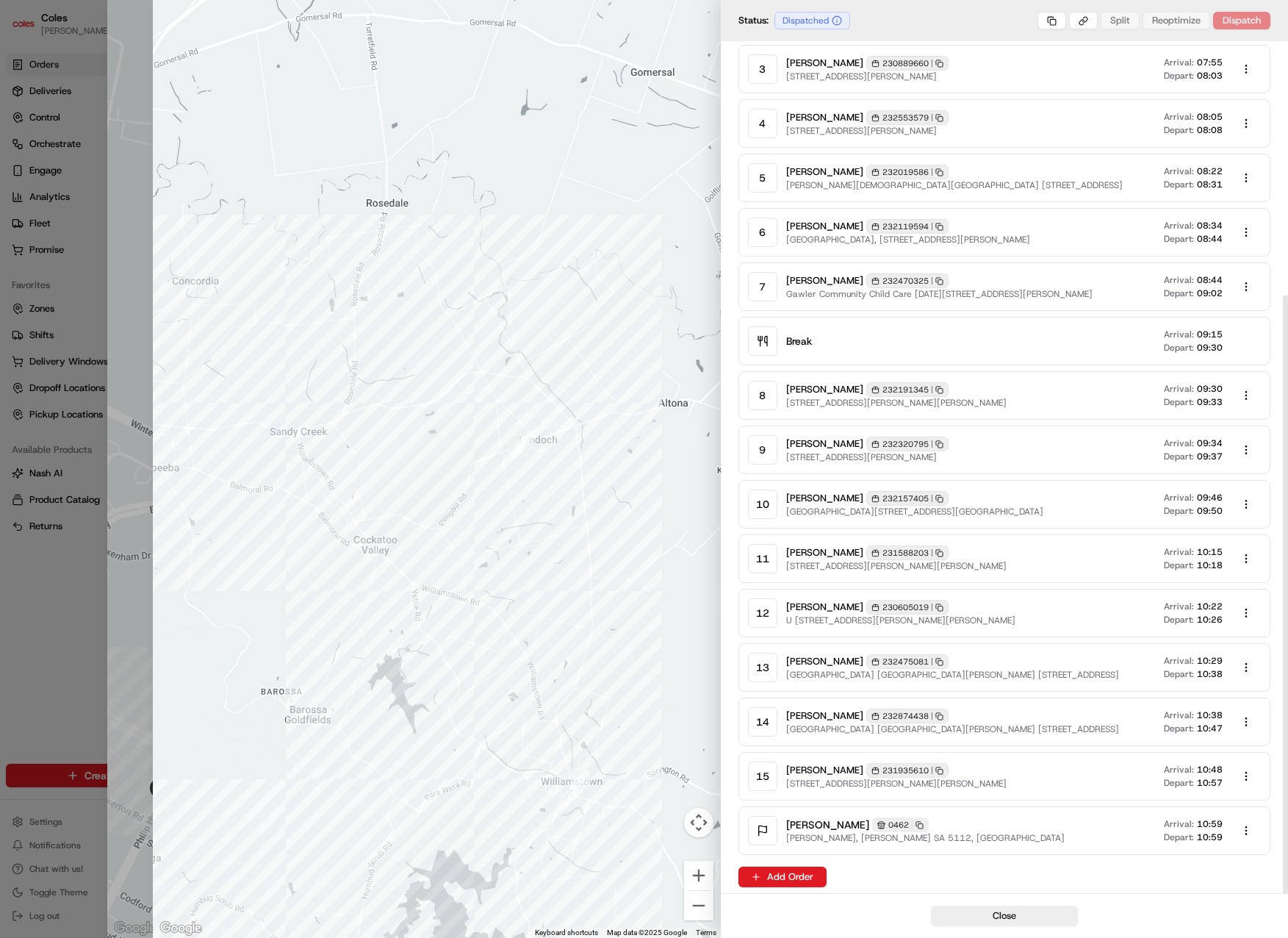
scroll to position [361, 0]
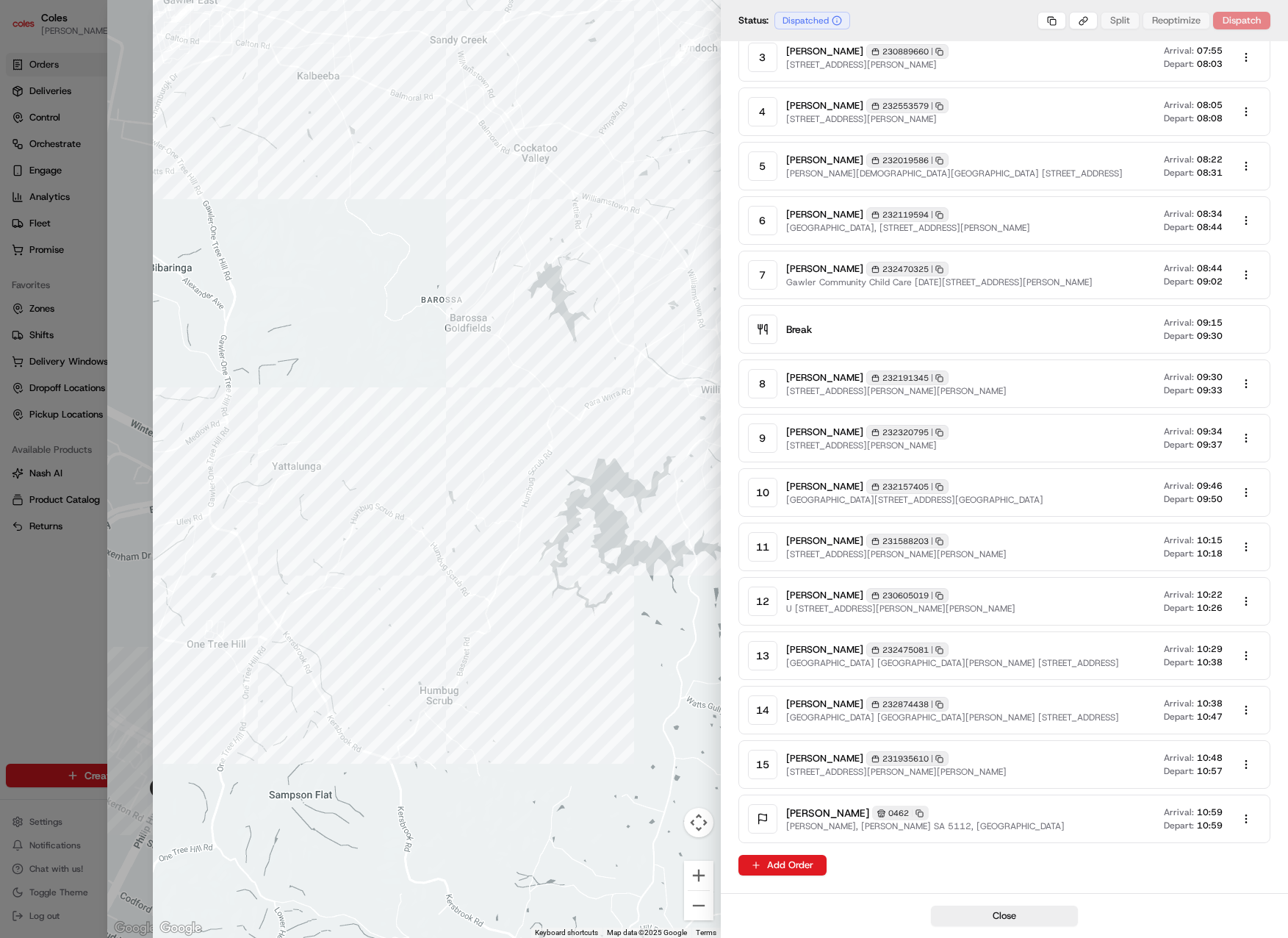
drag, startPoint x: 559, startPoint y: 844, endPoint x: 711, endPoint y: 453, distance: 419.5
click at [720, 448] on div at bounding box center [436, 469] width 568 height 938
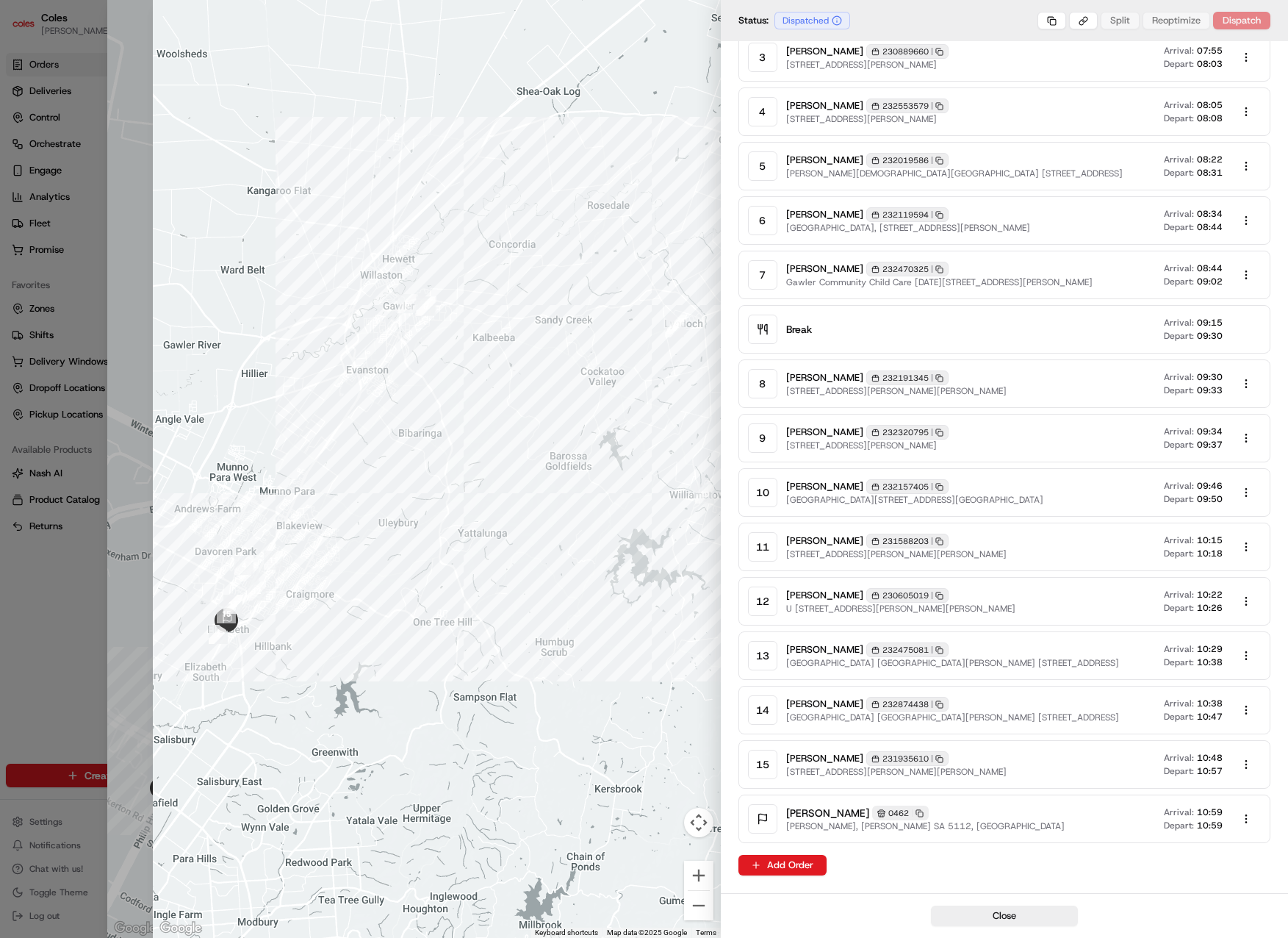
drag, startPoint x: 356, startPoint y: 719, endPoint x: 505, endPoint y: 677, distance: 154.8
click at [505, 677] on div at bounding box center [436, 469] width 568 height 938
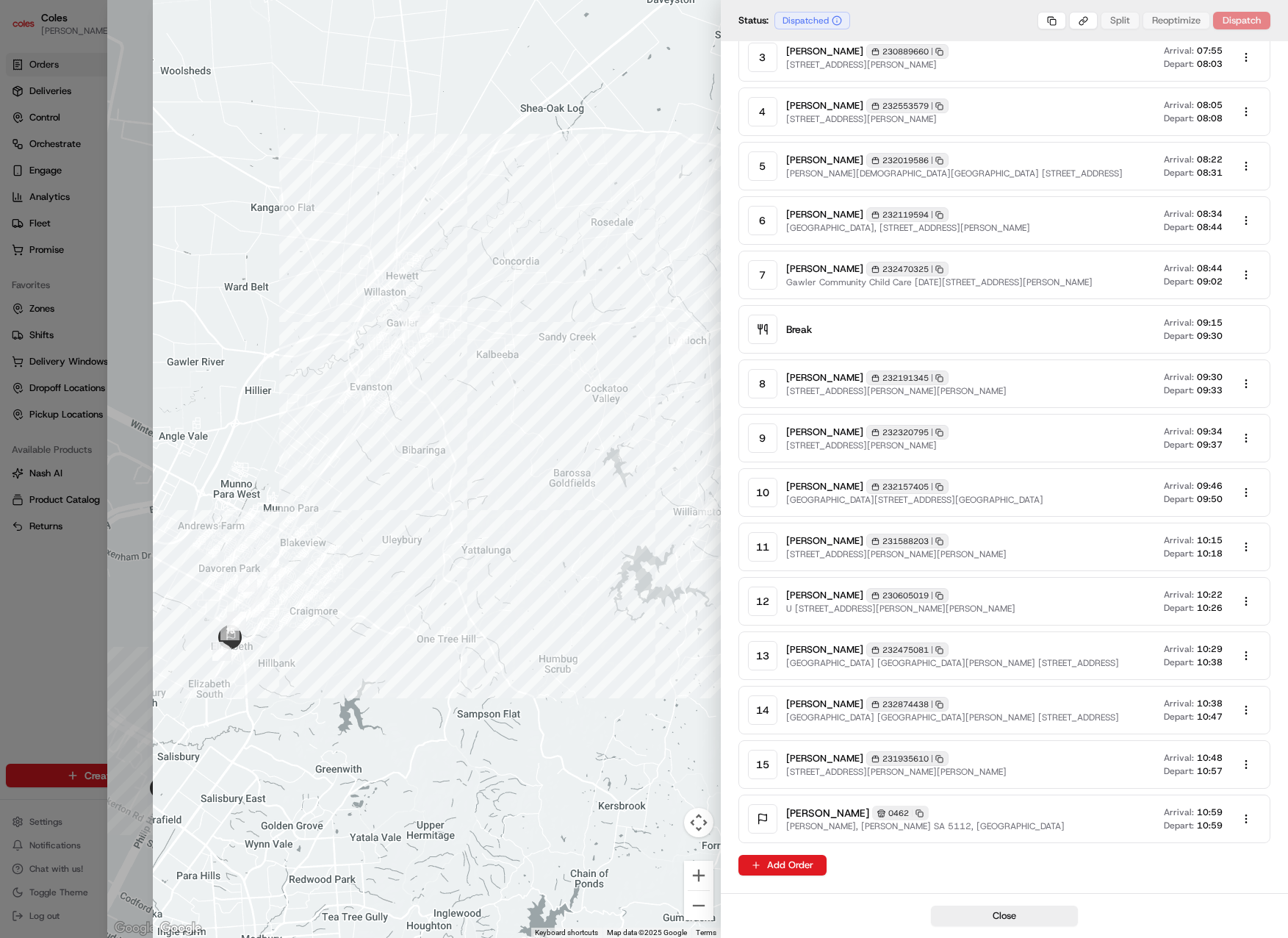
drag, startPoint x: 555, startPoint y: 677, endPoint x: 558, endPoint y: 695, distance: 18.2
click at [558, 695] on div at bounding box center [436, 469] width 568 height 938
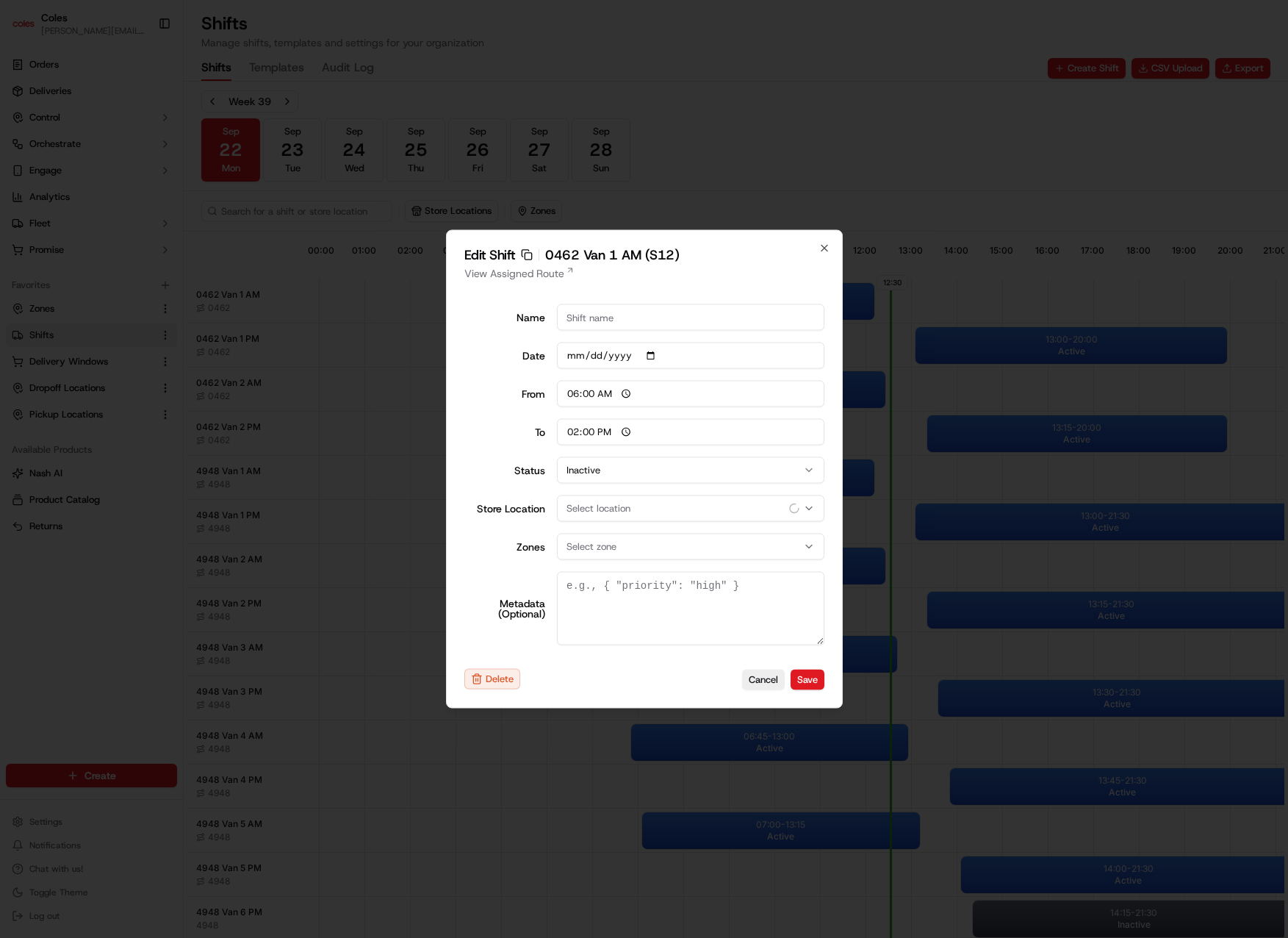
type input "30"
type input "[DATE]"
type input "12:15"
type textarea "{ "pick_shift_name": "S12", "shift_display_name": "0462 Van 1 AM", "vehicle_max…"
click at [823, 243] on icon "button" at bounding box center [824, 248] width 12 height 12
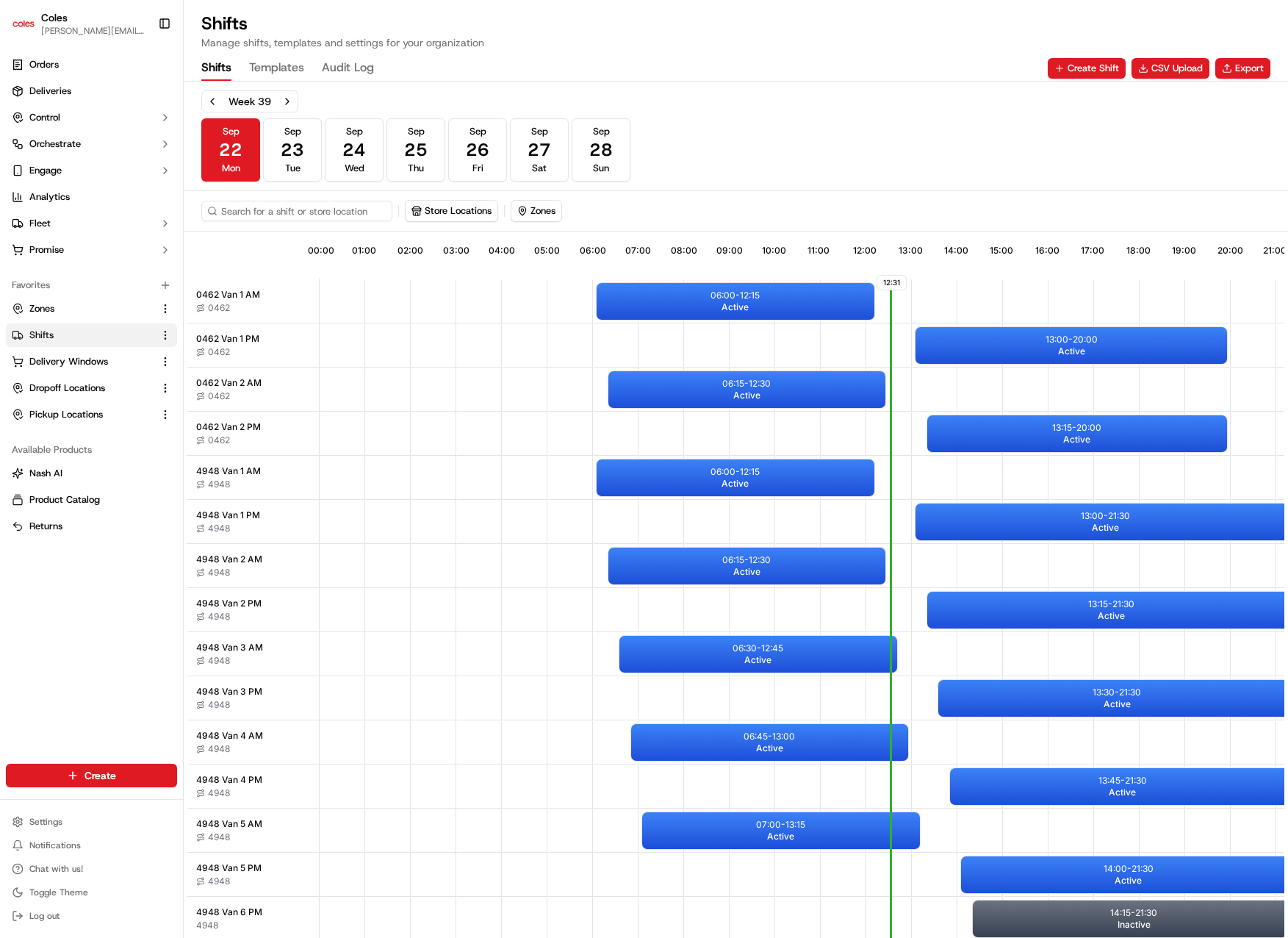
scroll to position [0, 136]
